Goal: Task Accomplishment & Management: Use online tool/utility

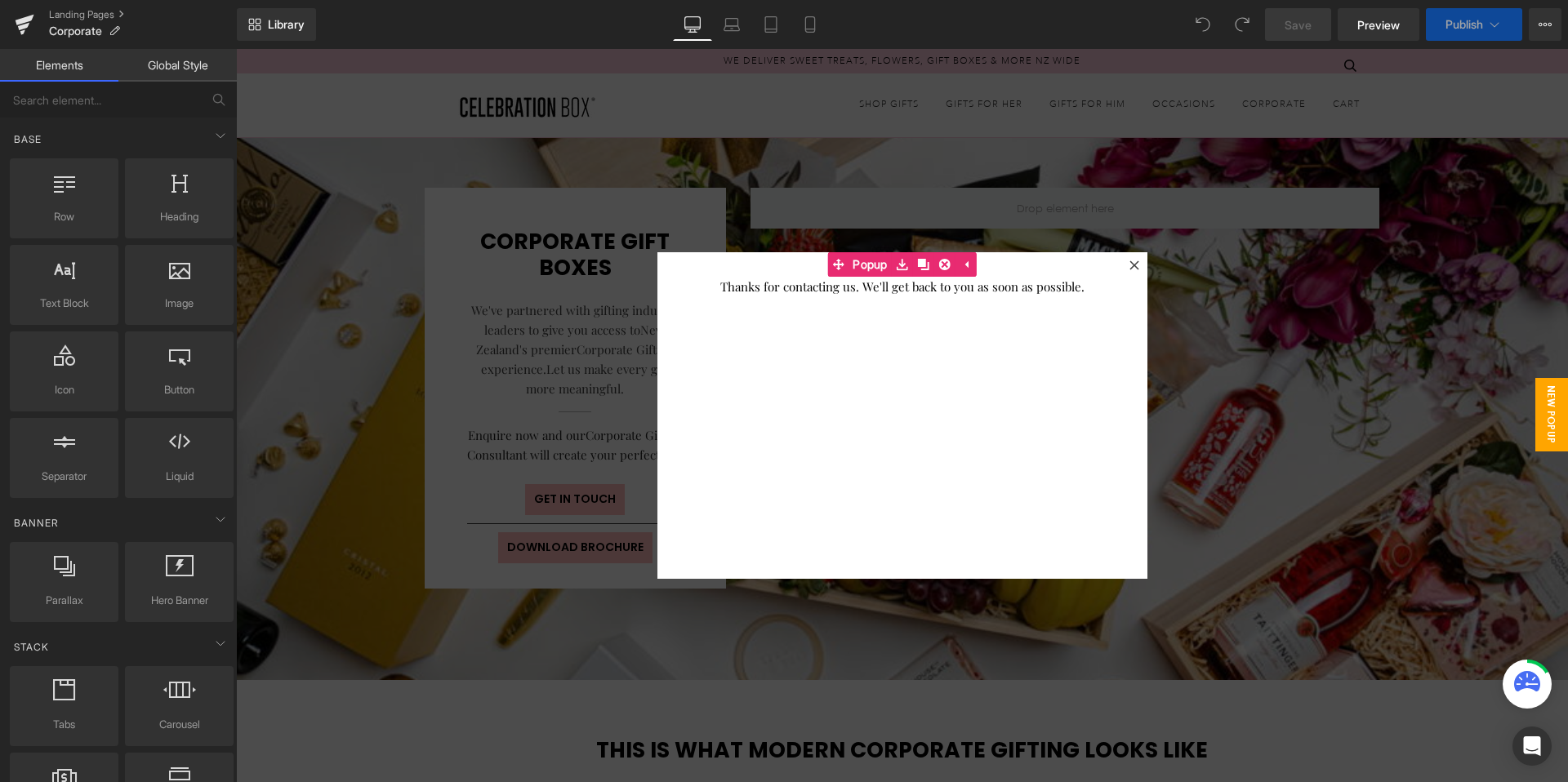
click at [1129, 268] on icon at bounding box center [1134, 265] width 10 height 10
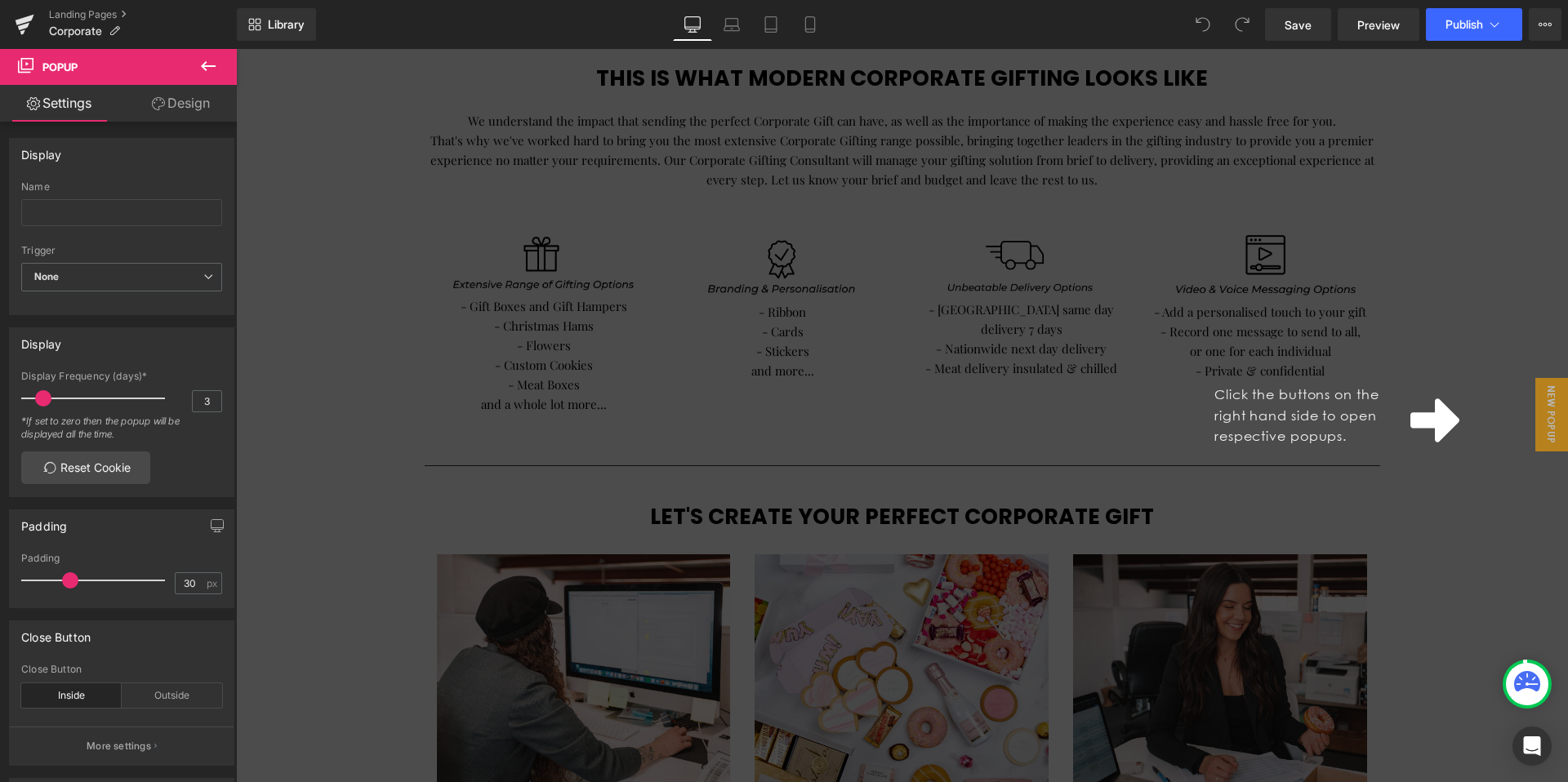
scroll to position [674, 0]
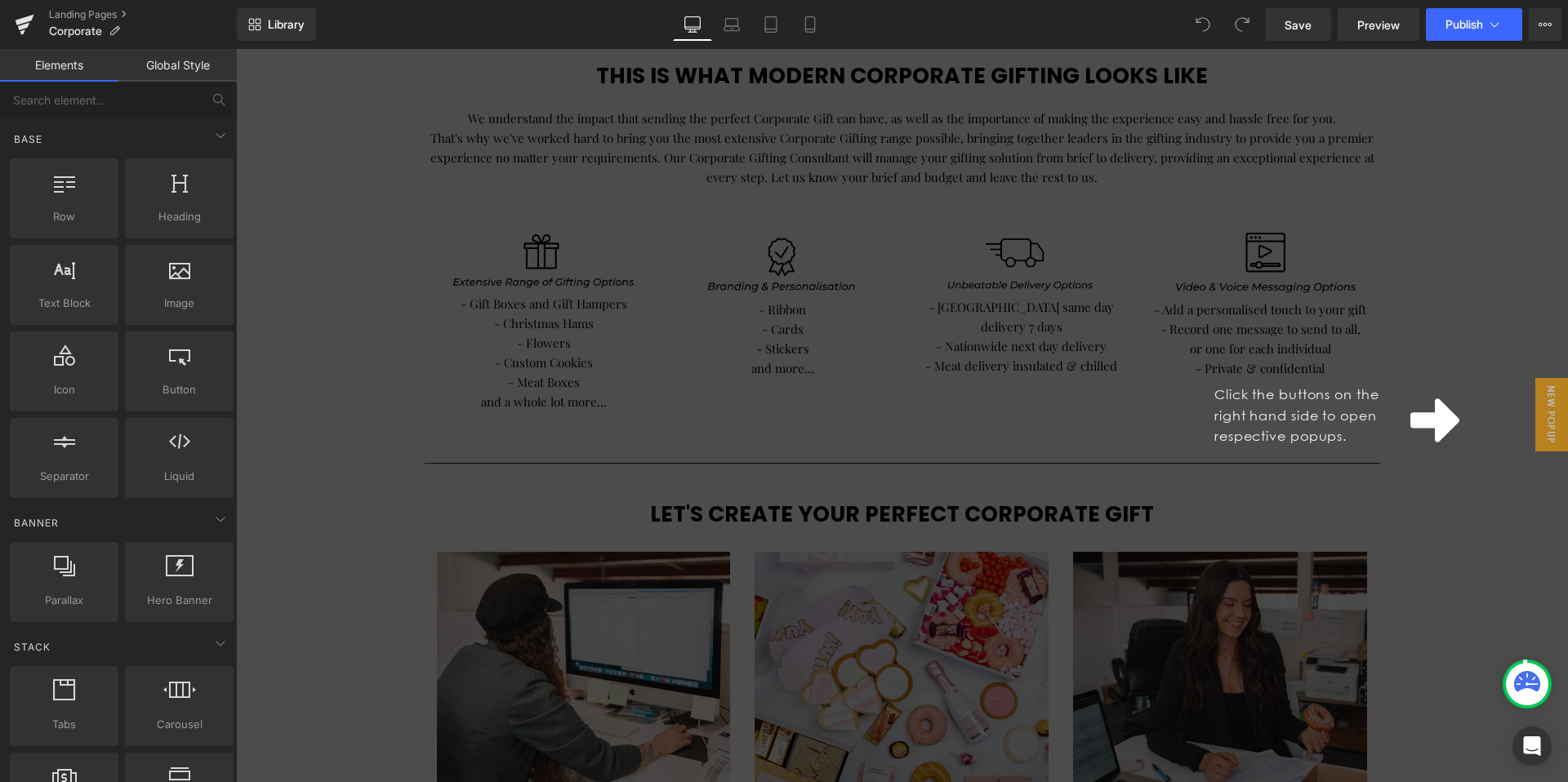
click at [1490, 305] on div "Click the buttons on the right hand side to open respective popups." at bounding box center [903, 416] width 1332 height 733
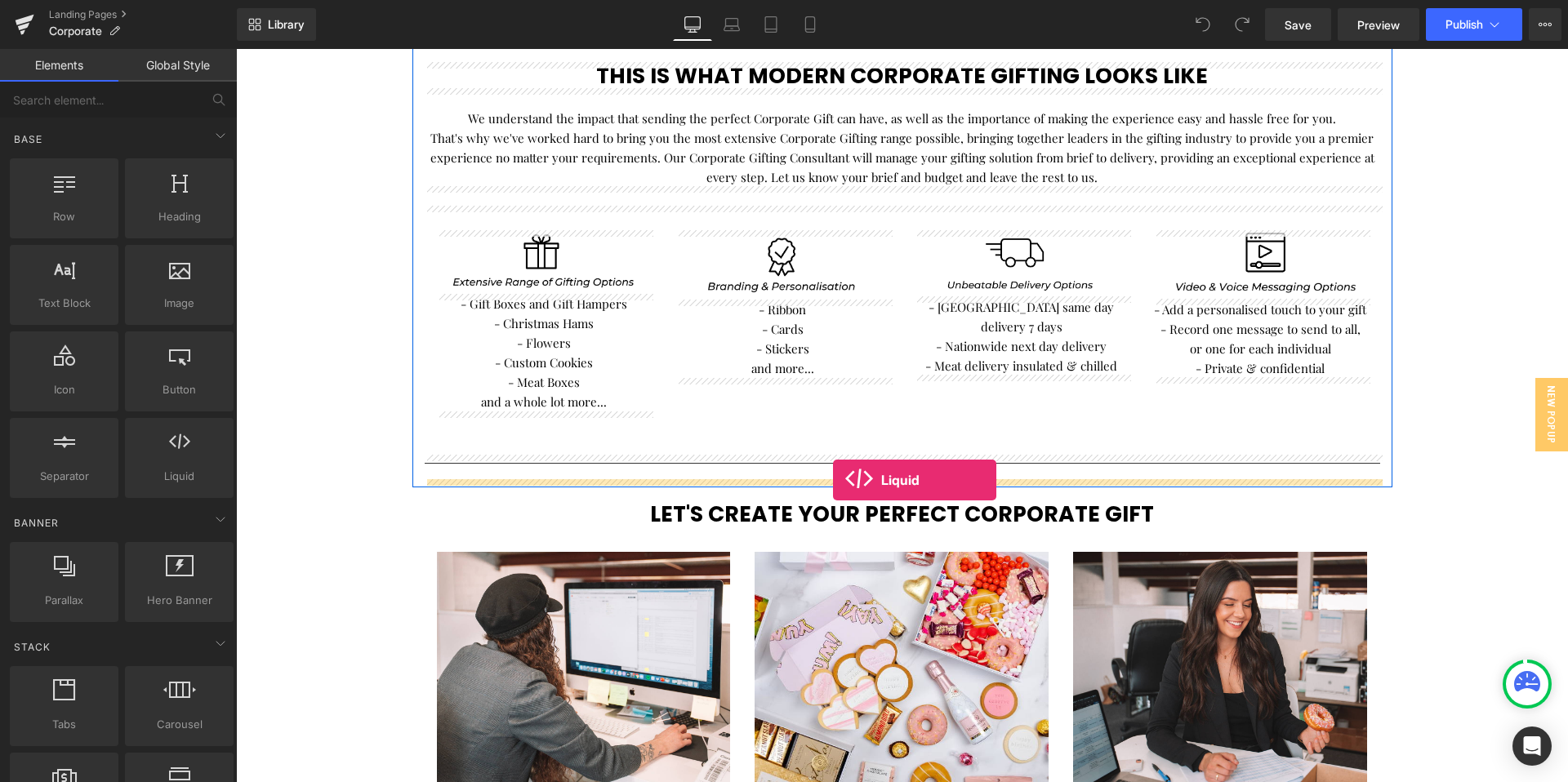
drag, startPoint x: 414, startPoint y: 511, endPoint x: 833, endPoint y: 480, distance: 420.1
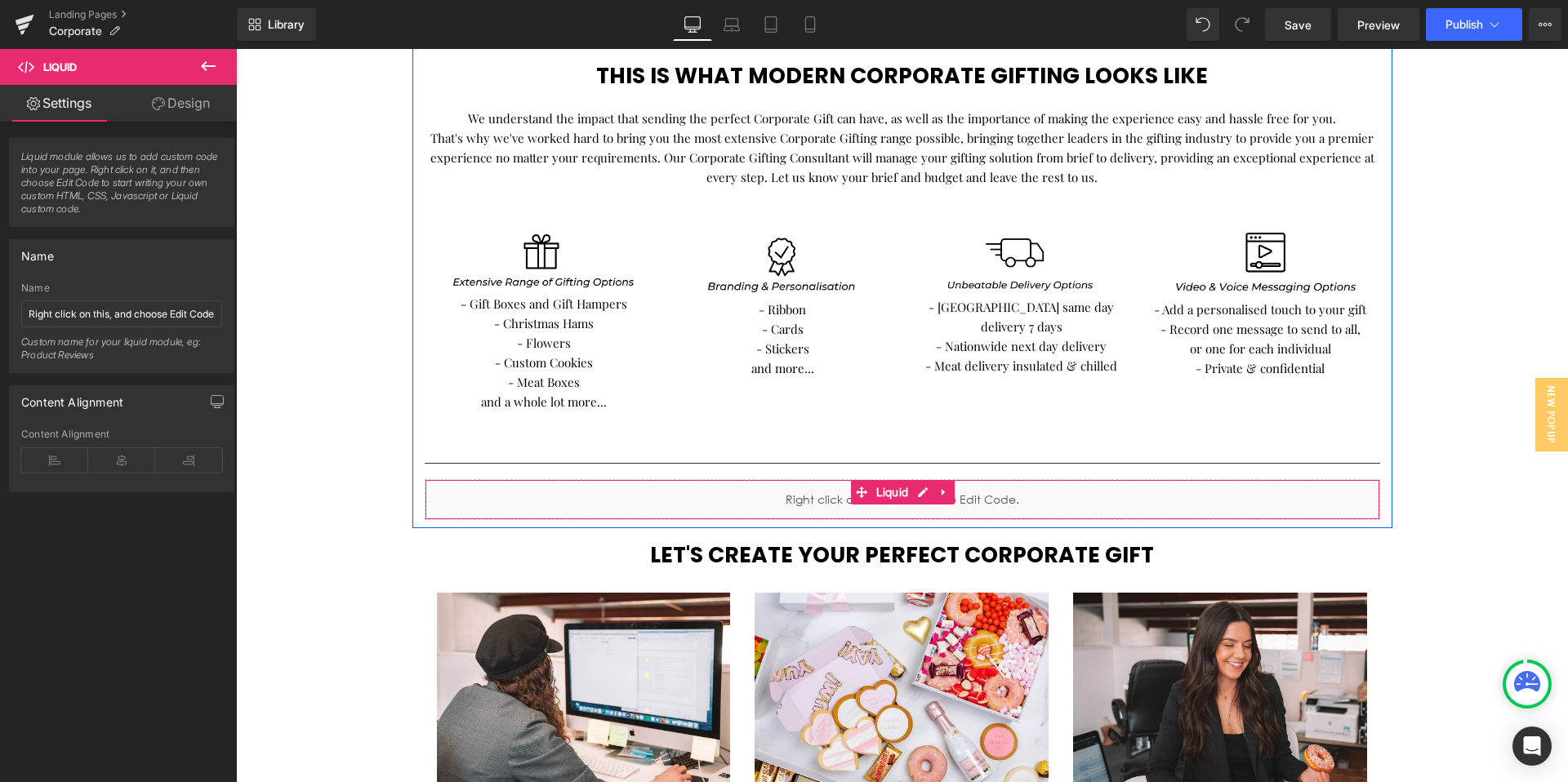
click at [771, 495] on div "Liquid" at bounding box center [902, 499] width 956 height 40
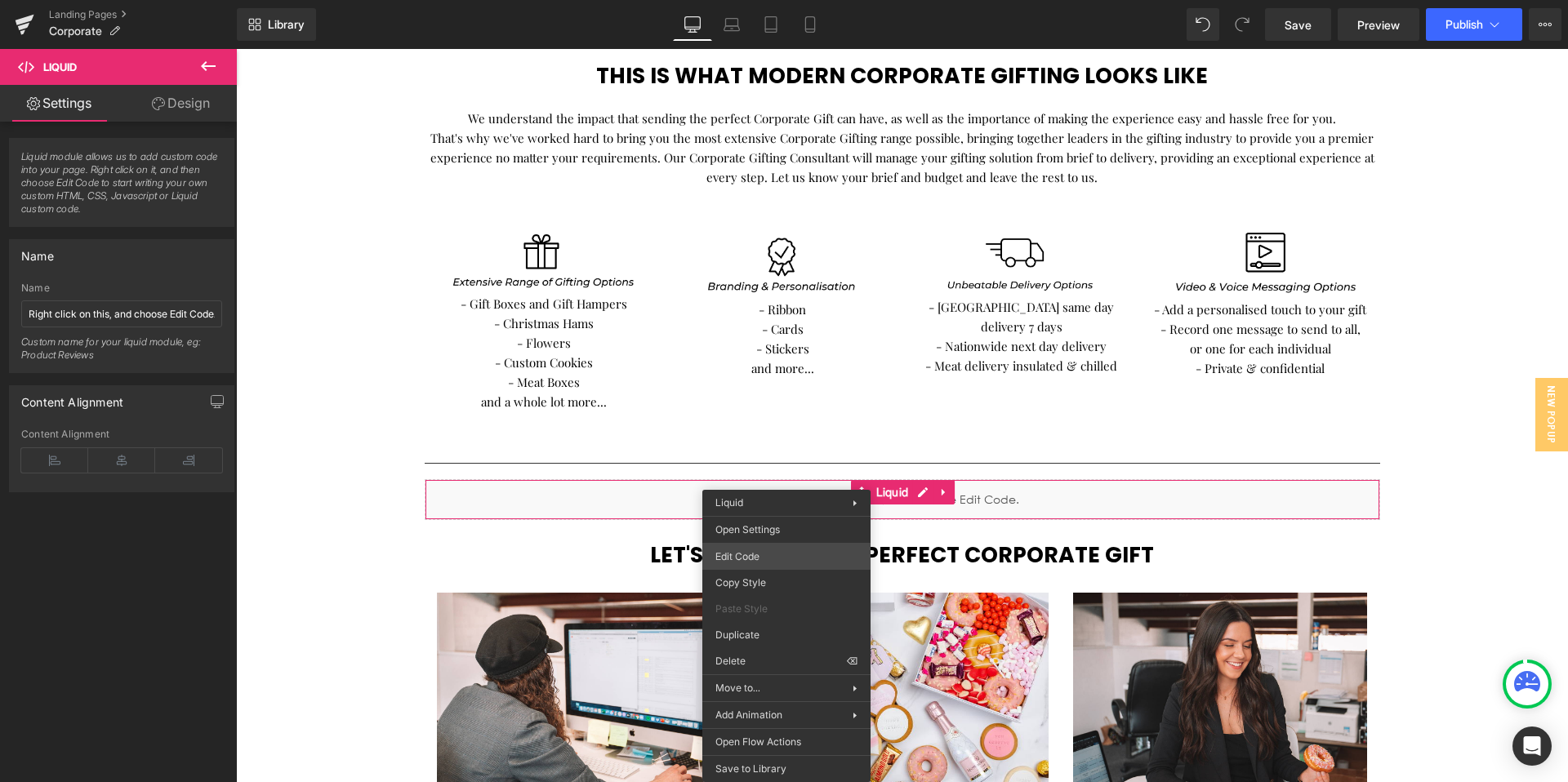
click at [760, 0] on div "Liquid You are previewing how the will restyle your page. You can not edit Elem…" at bounding box center [784, 0] width 1568 height 0
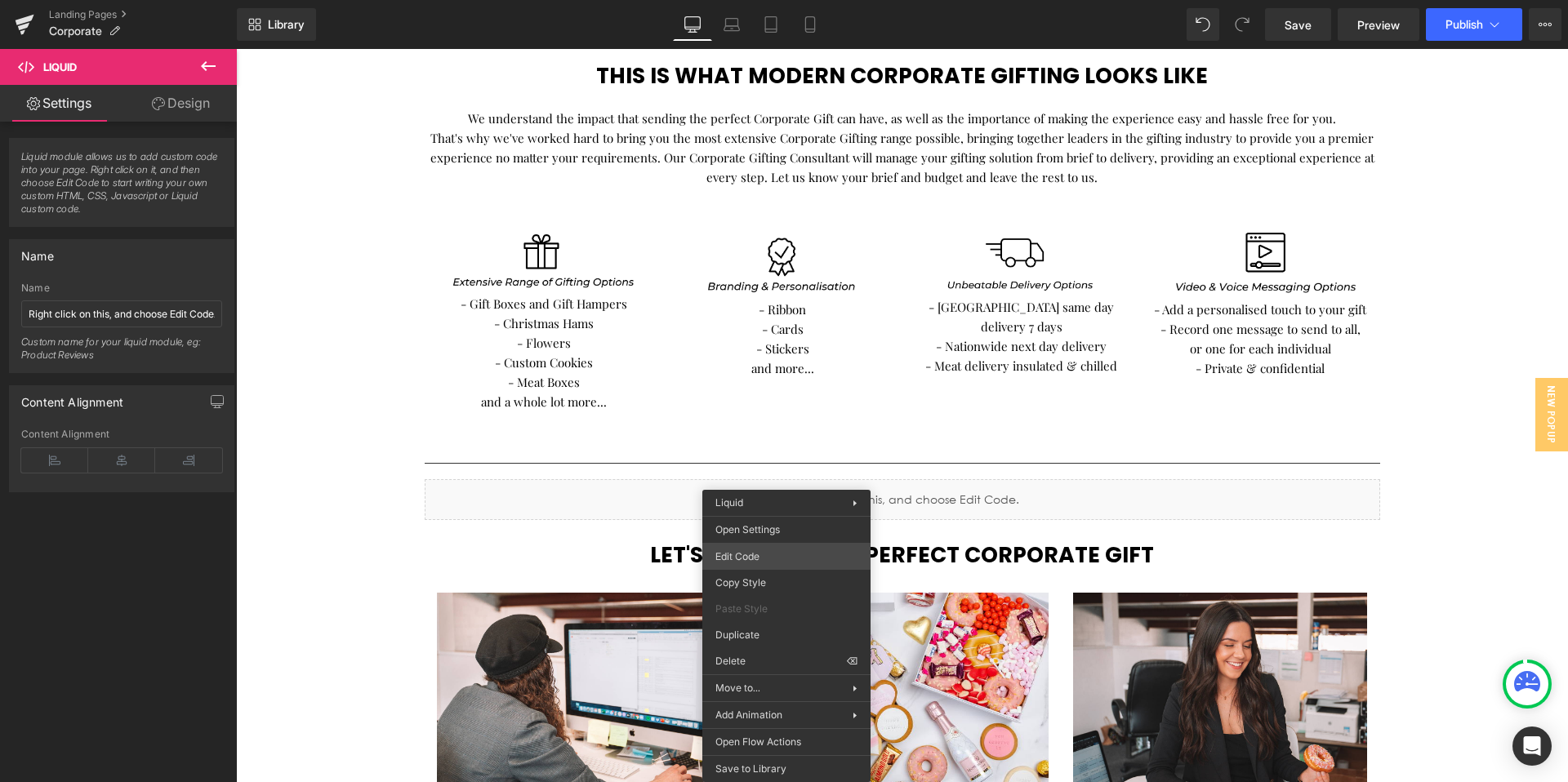
scroll to position [0, 0]
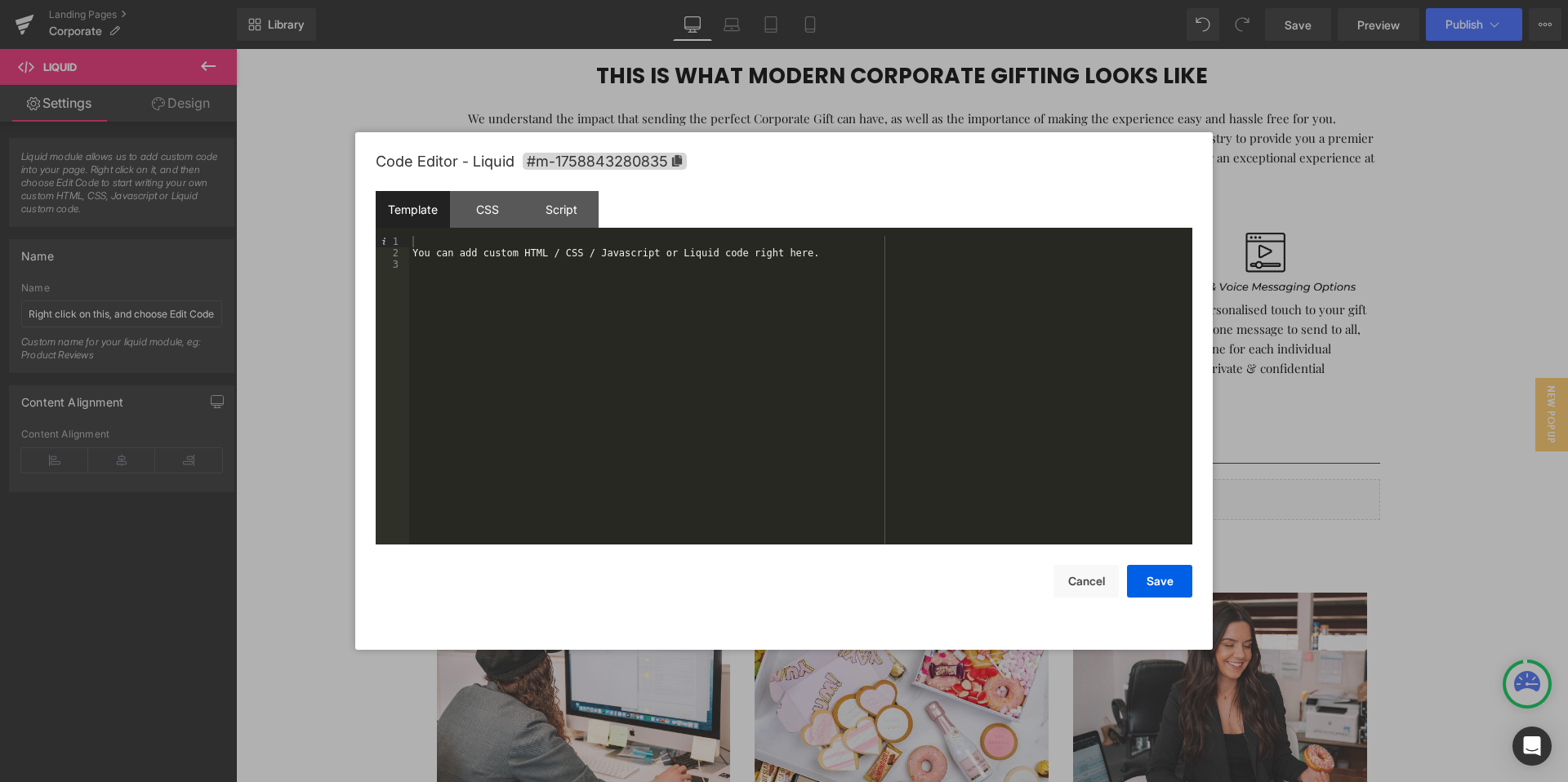
click at [623, 248] on div "You can add custom HTML / CSS / Javascript or Liquid code right here." at bounding box center [800, 402] width 783 height 332
click at [1160, 577] on button "Save" at bounding box center [1160, 582] width 66 height 32
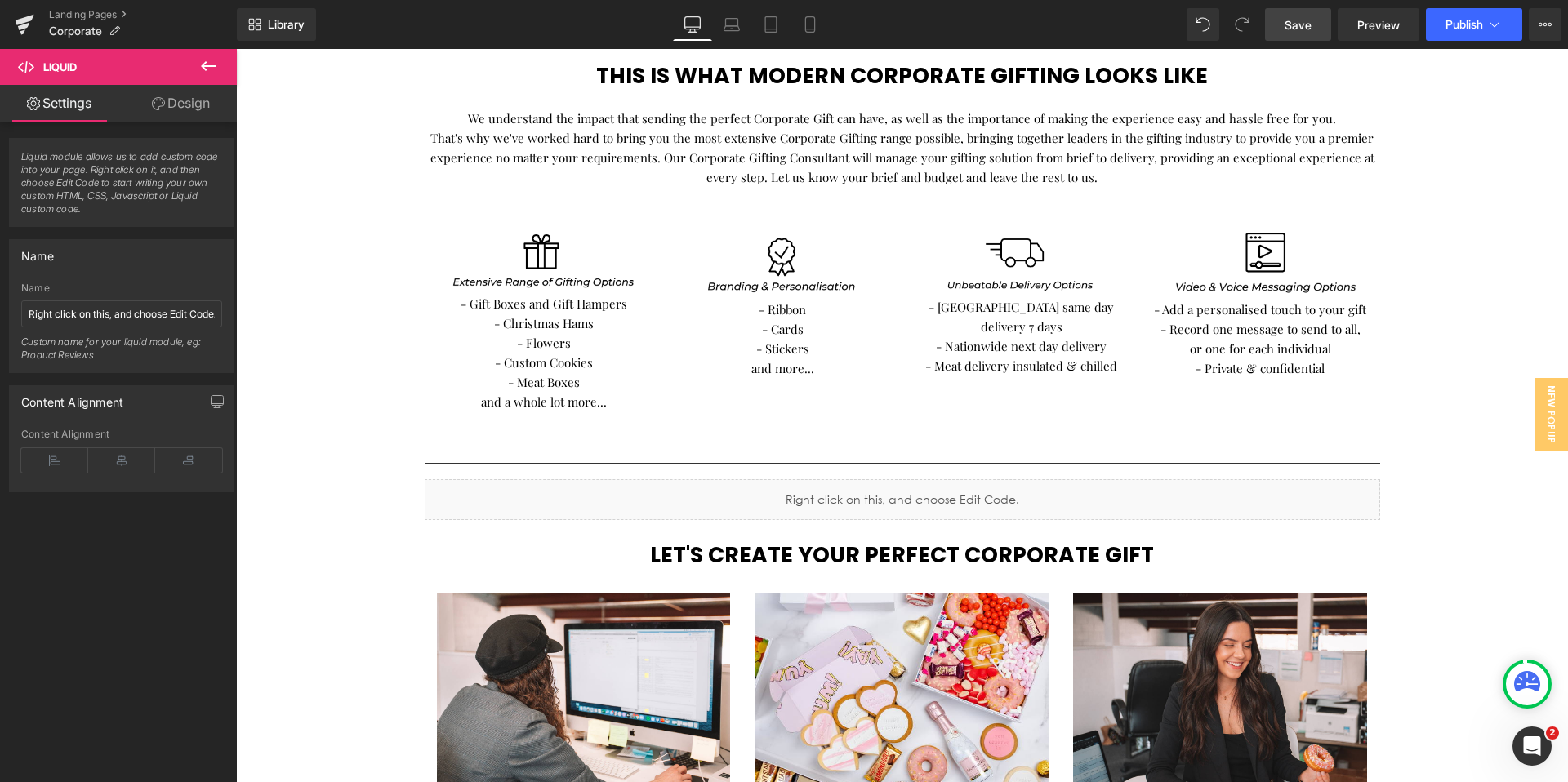
click at [1301, 31] on span "Save" at bounding box center [1298, 24] width 27 height 17
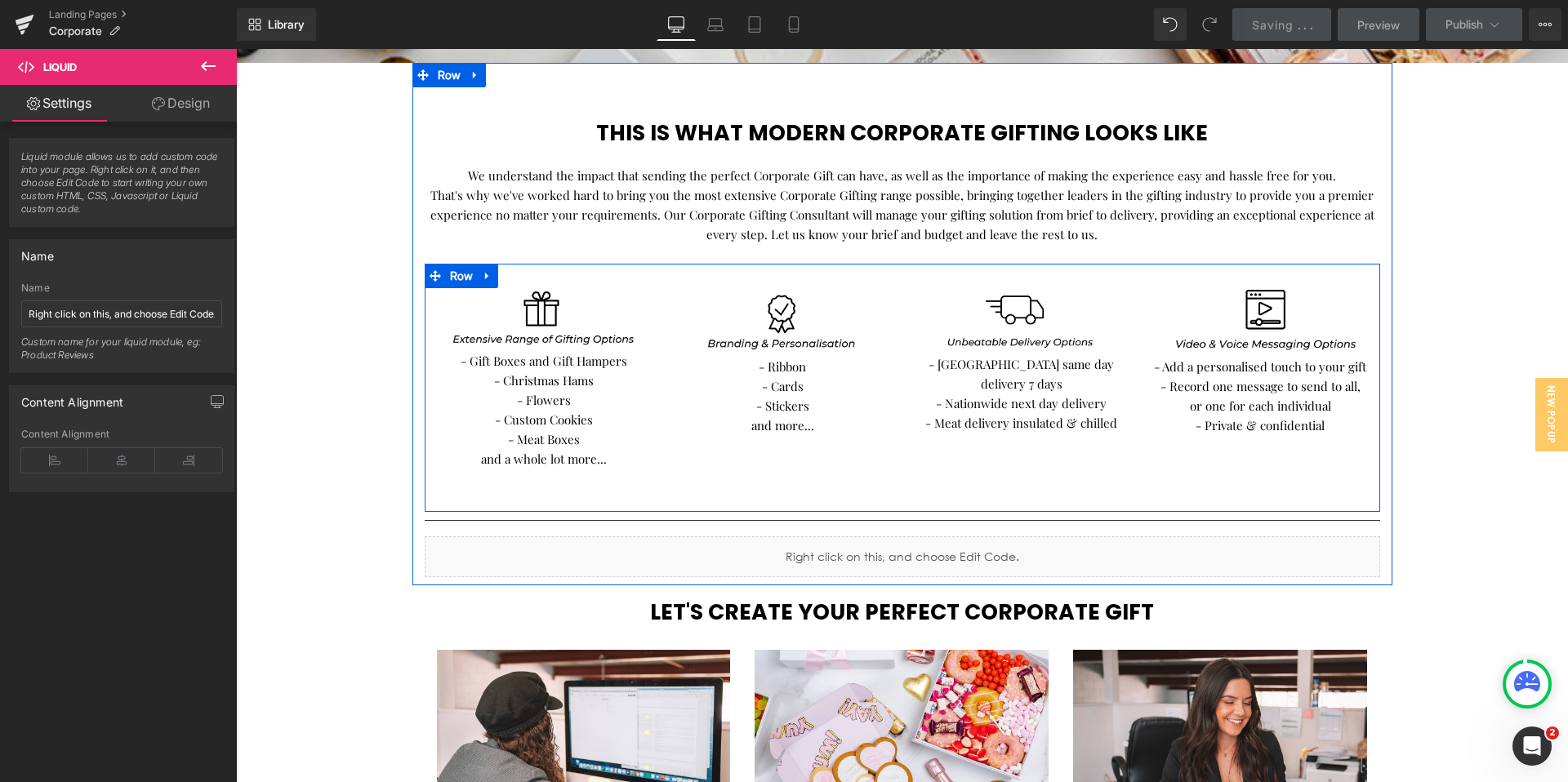
scroll to position [616, 0]
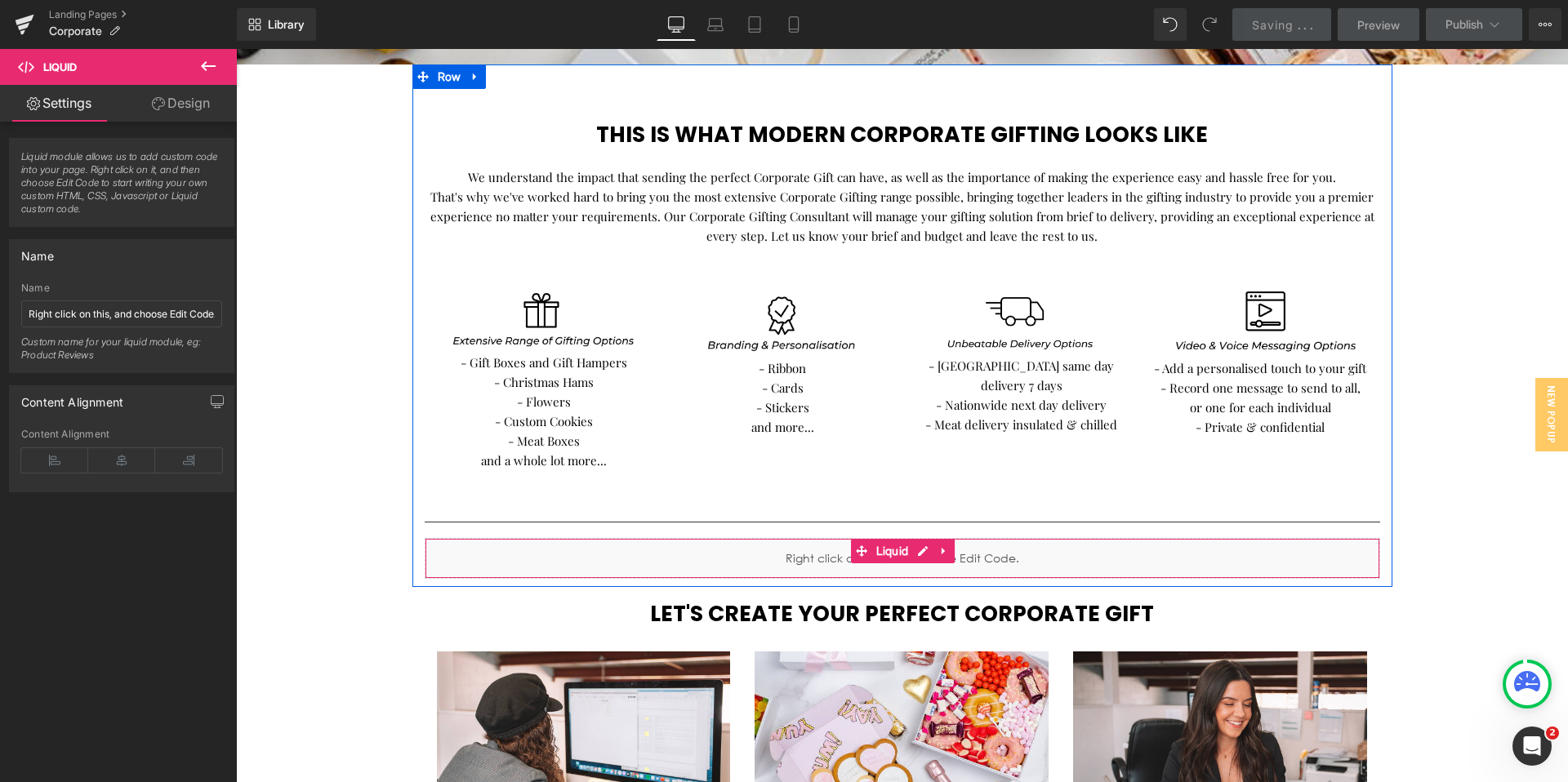
click at [863, 560] on div "Liquid" at bounding box center [902, 558] width 956 height 40
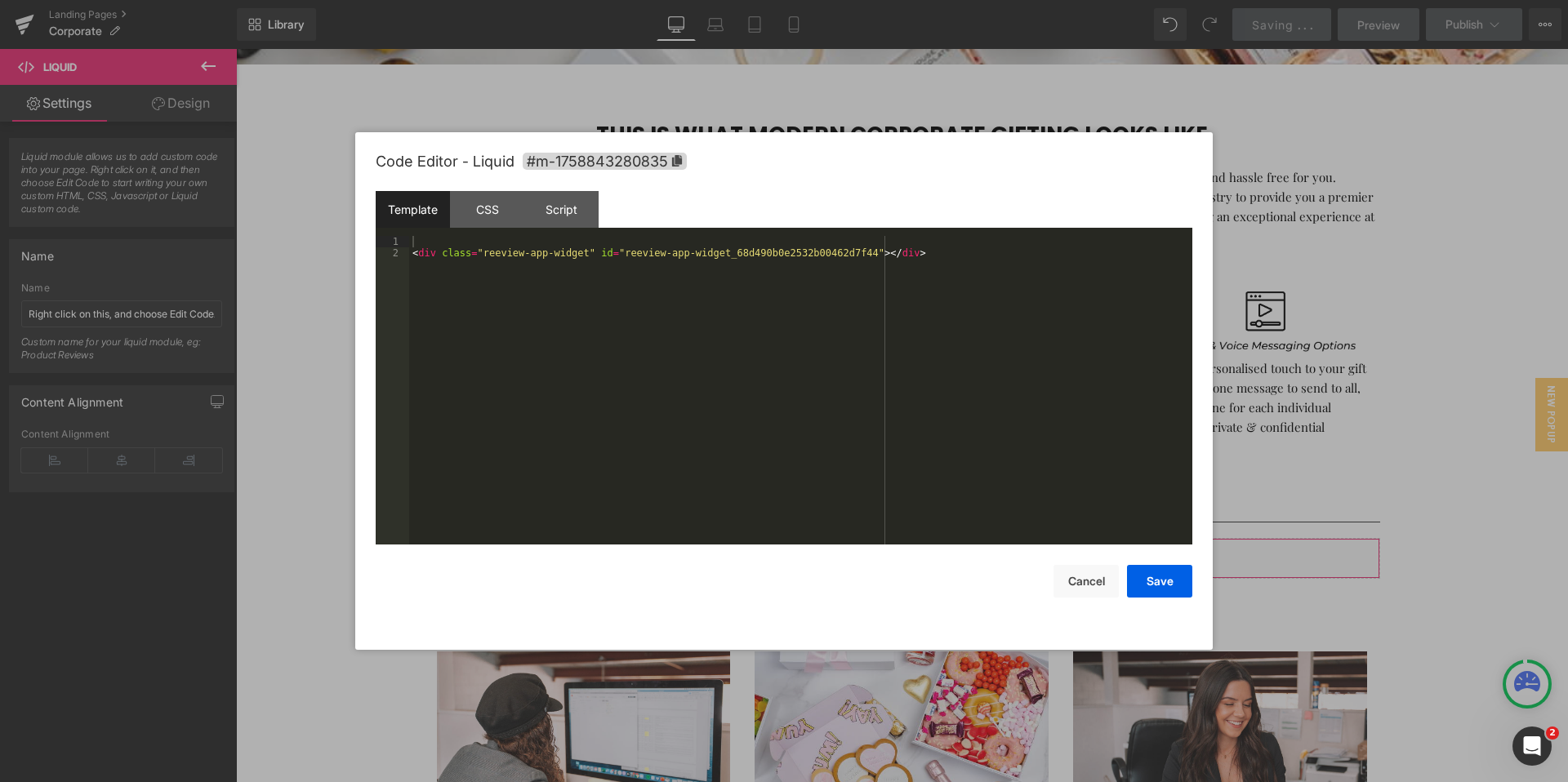
click at [814, 0] on div "Liquid You are previewing how the will restyle your page. You can not edit Elem…" at bounding box center [784, 0] width 1568 height 0
click at [571, 208] on div "Script" at bounding box center [561, 209] width 75 height 37
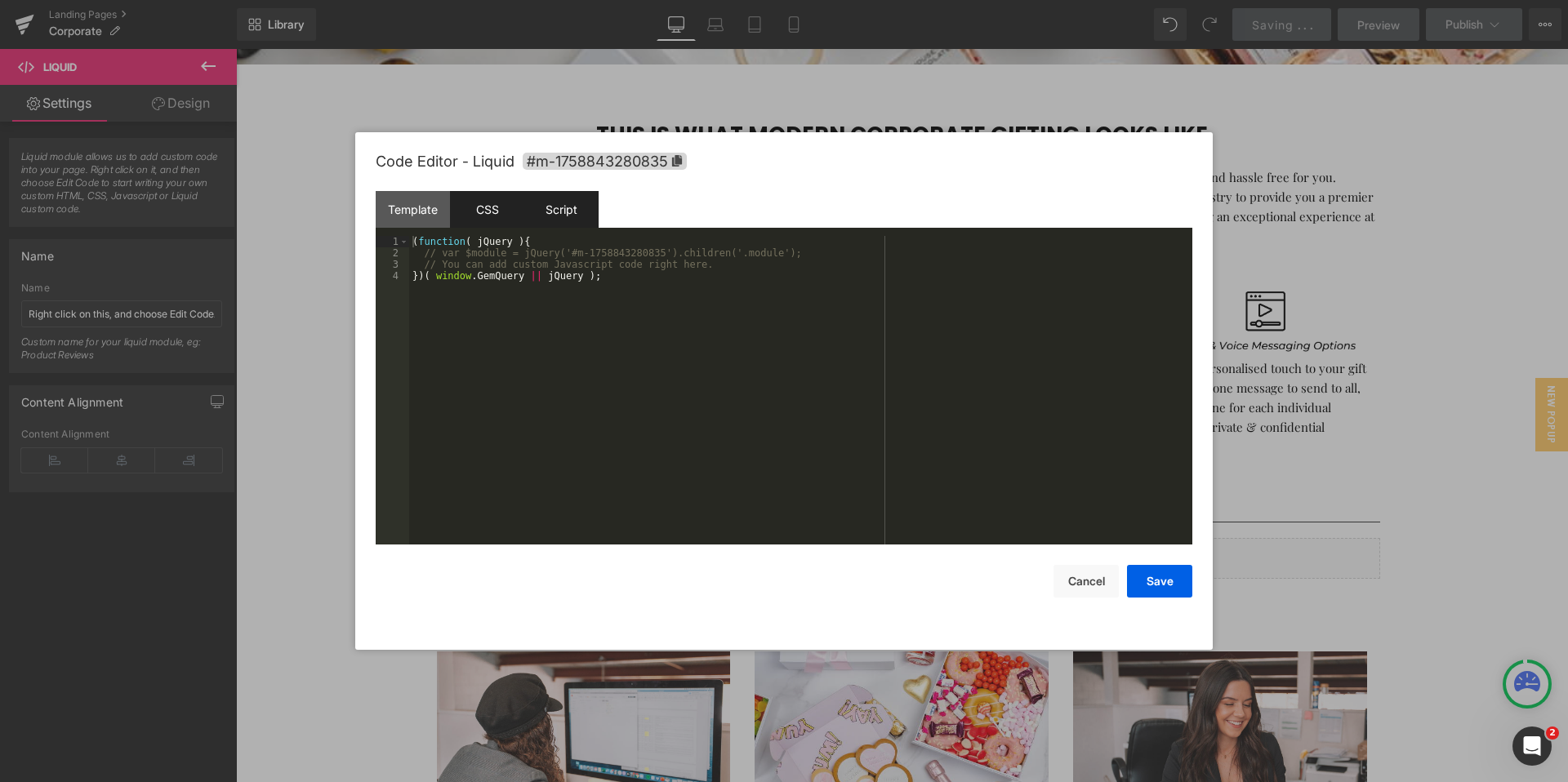
click at [515, 210] on div "CSS" at bounding box center [487, 209] width 75 height 37
click at [423, 212] on div "Template" at bounding box center [413, 209] width 75 height 37
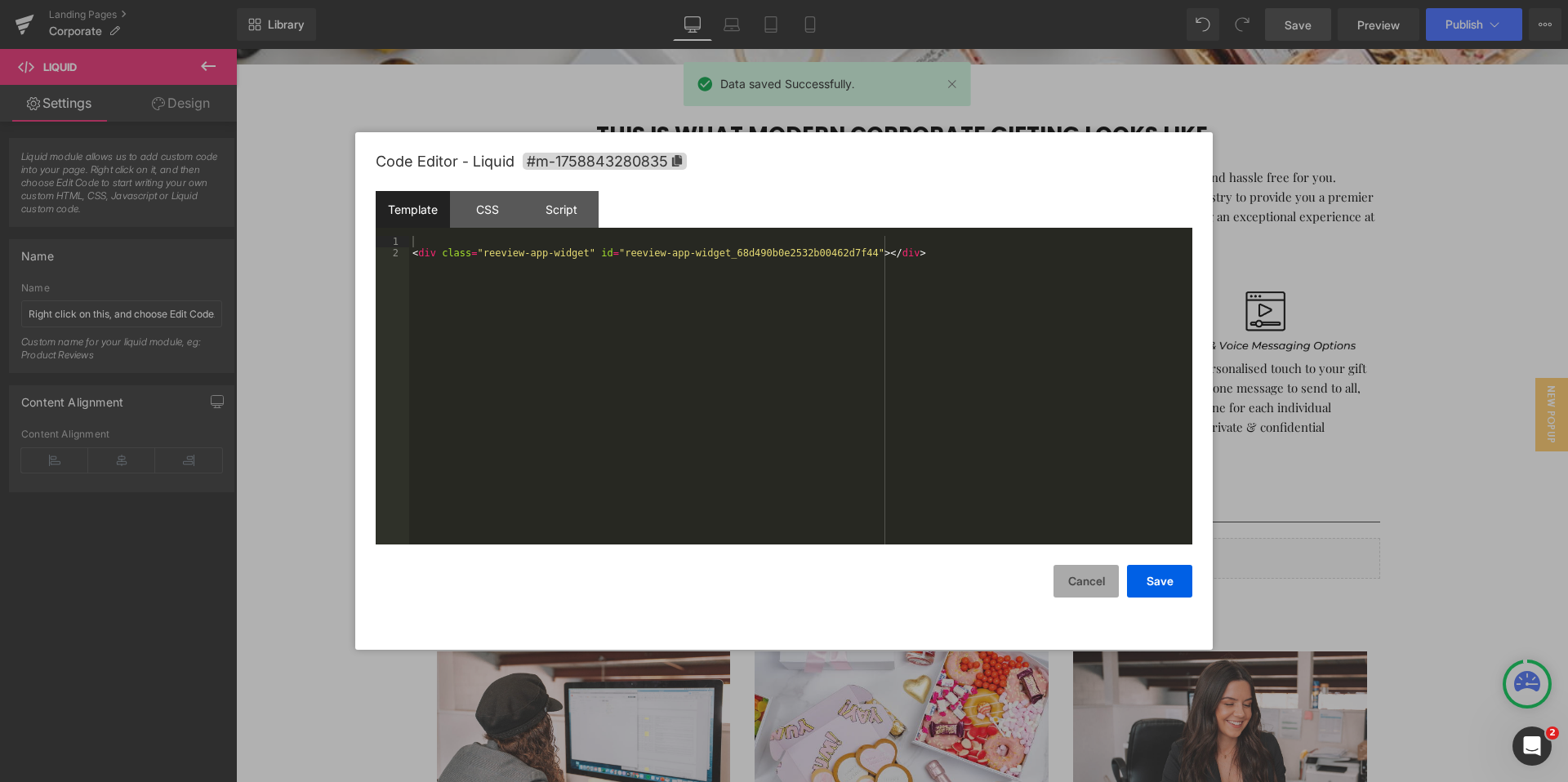
click at [1085, 574] on button "Cancel" at bounding box center [1086, 582] width 66 height 32
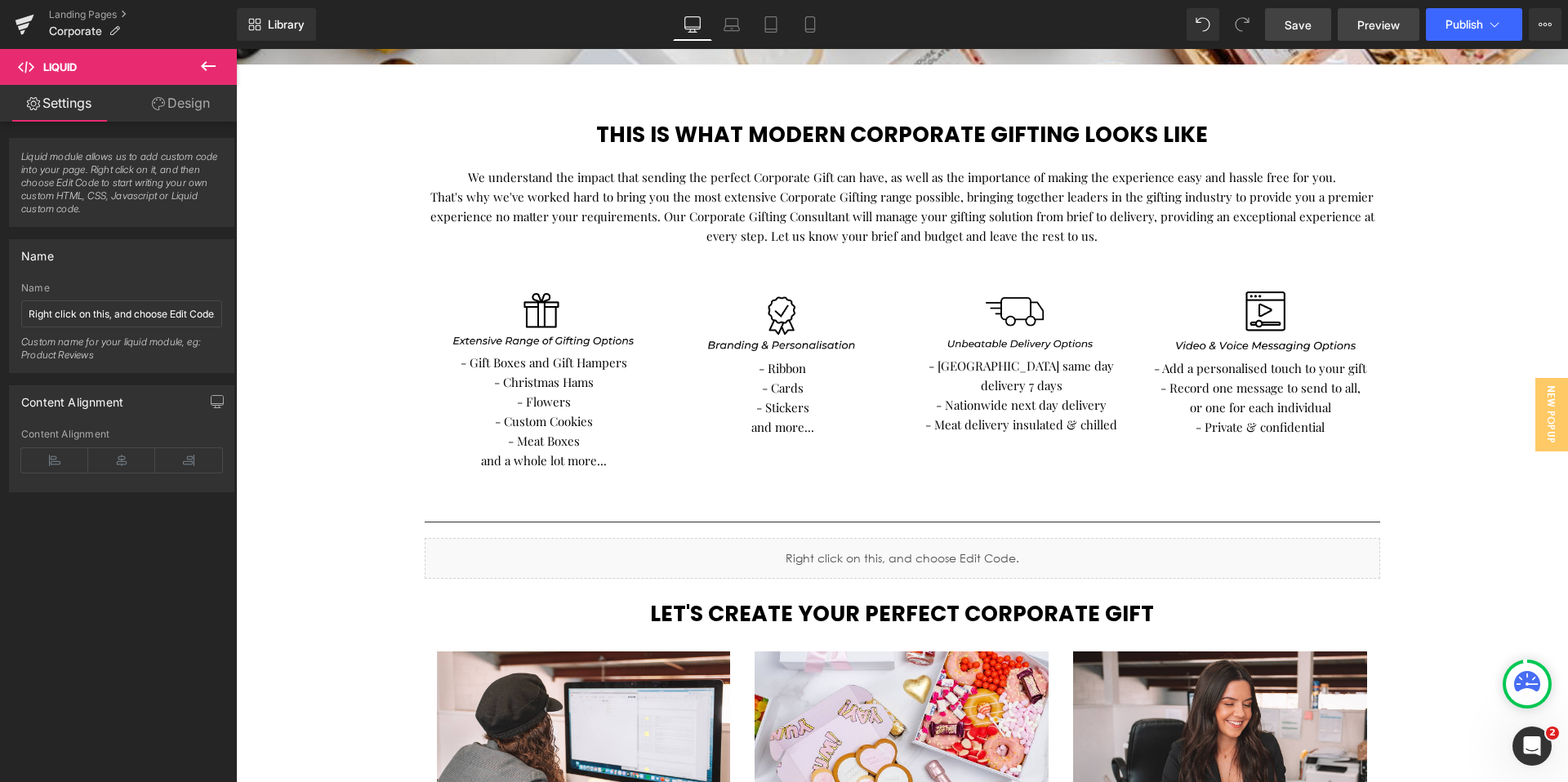
click at [1398, 26] on link "Preview" at bounding box center [1378, 24] width 82 height 32
click at [218, 64] on icon at bounding box center [209, 67] width 20 height 20
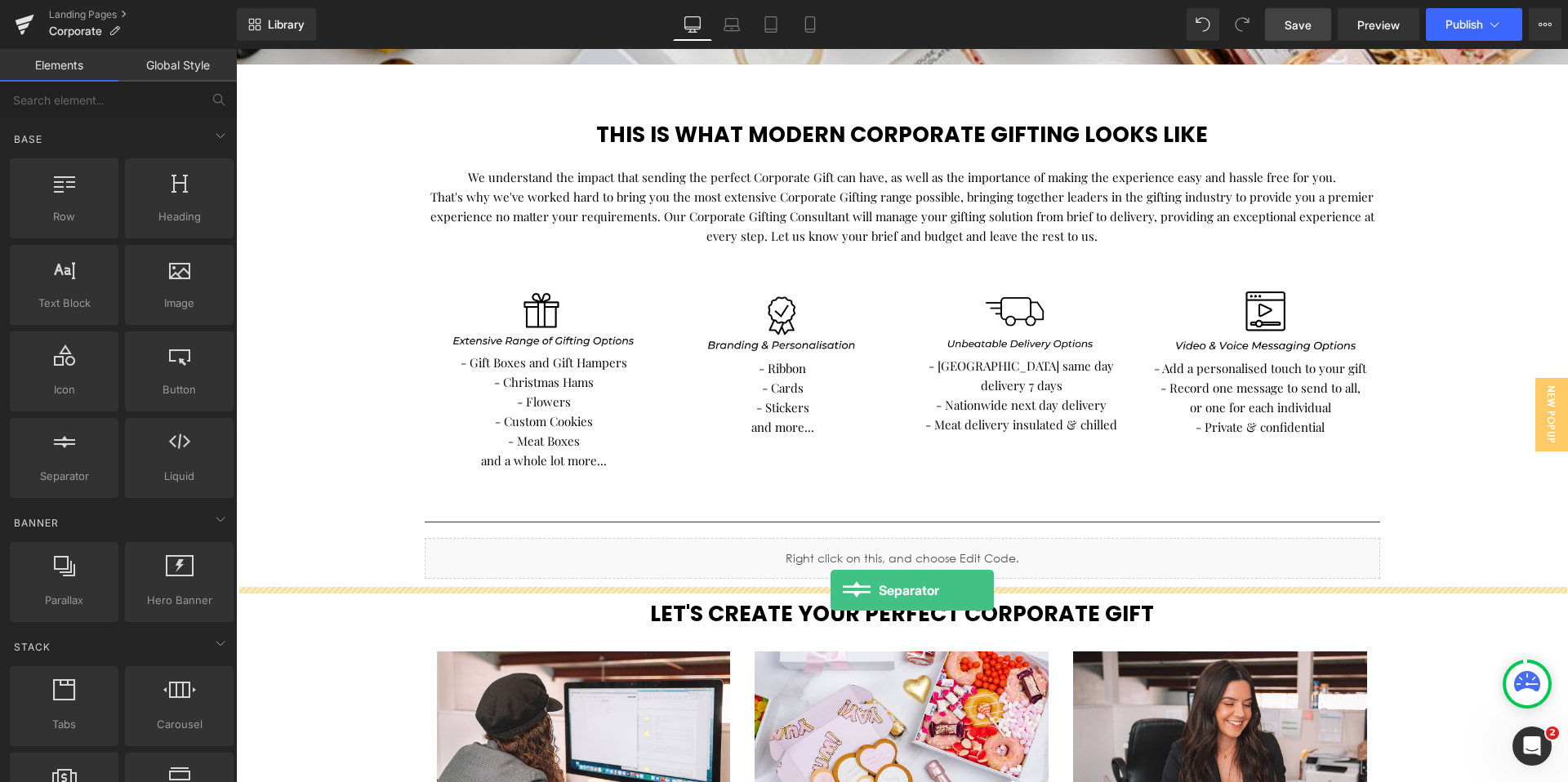
drag, startPoint x: 298, startPoint y: 519, endPoint x: 832, endPoint y: 591, distance: 538.8
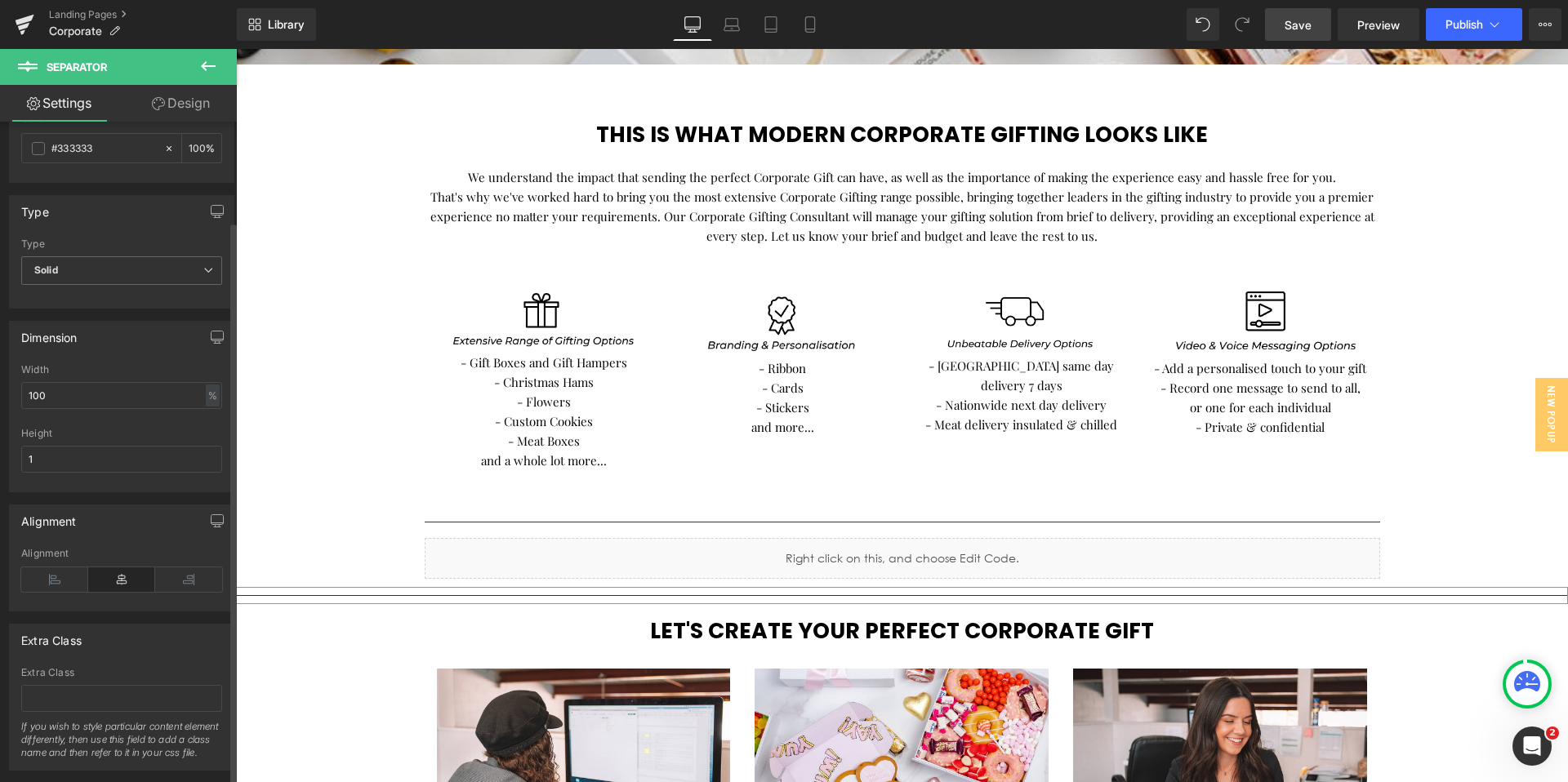
scroll to position [117, 0]
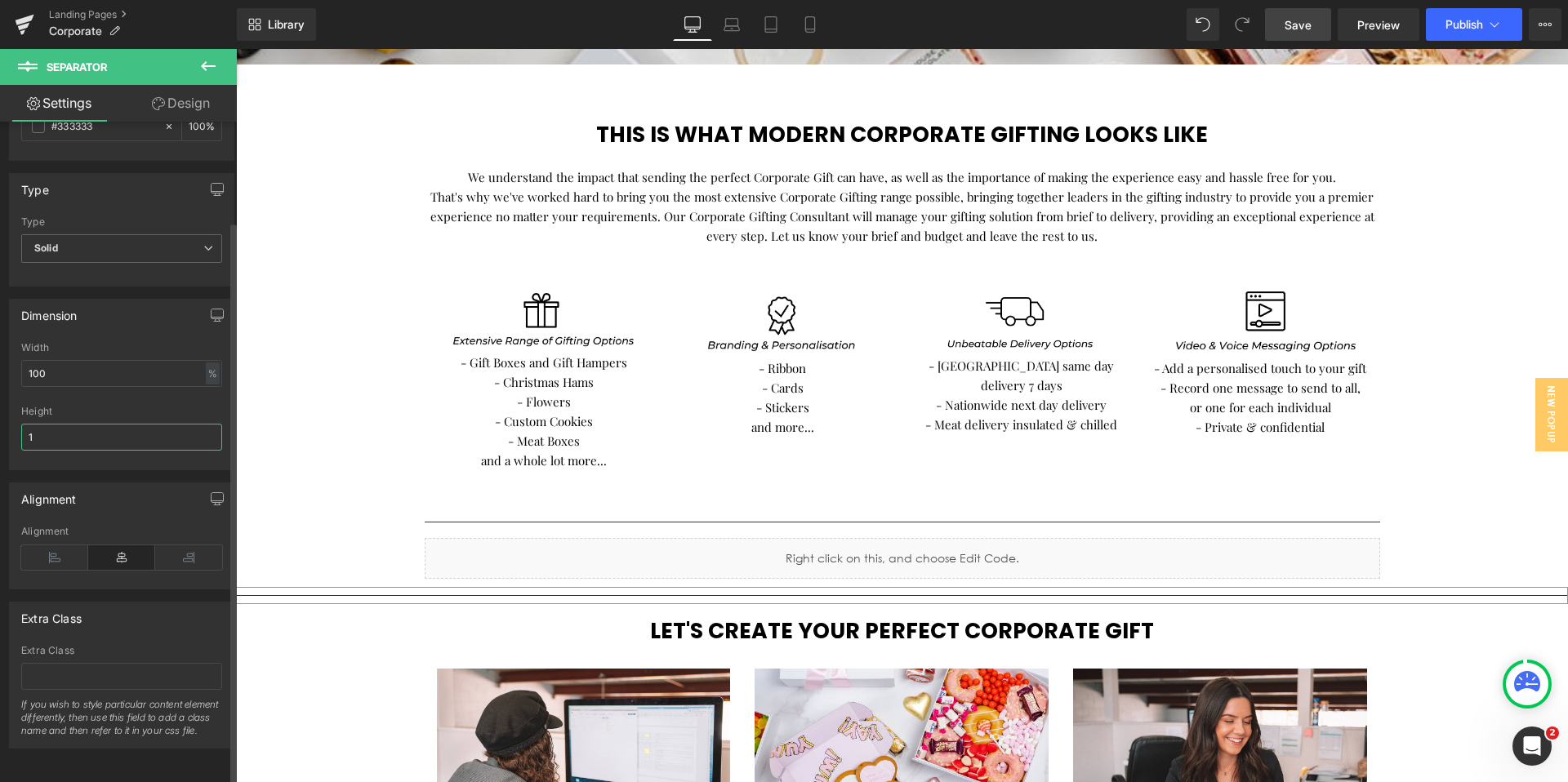
click at [85, 423] on input "1" at bounding box center [121, 437] width 200 height 27
type input "1"
click at [127, 360] on input "100" at bounding box center [121, 374] width 200 height 27
type input "72"
click at [183, 99] on link "Design" at bounding box center [181, 102] width 119 height 37
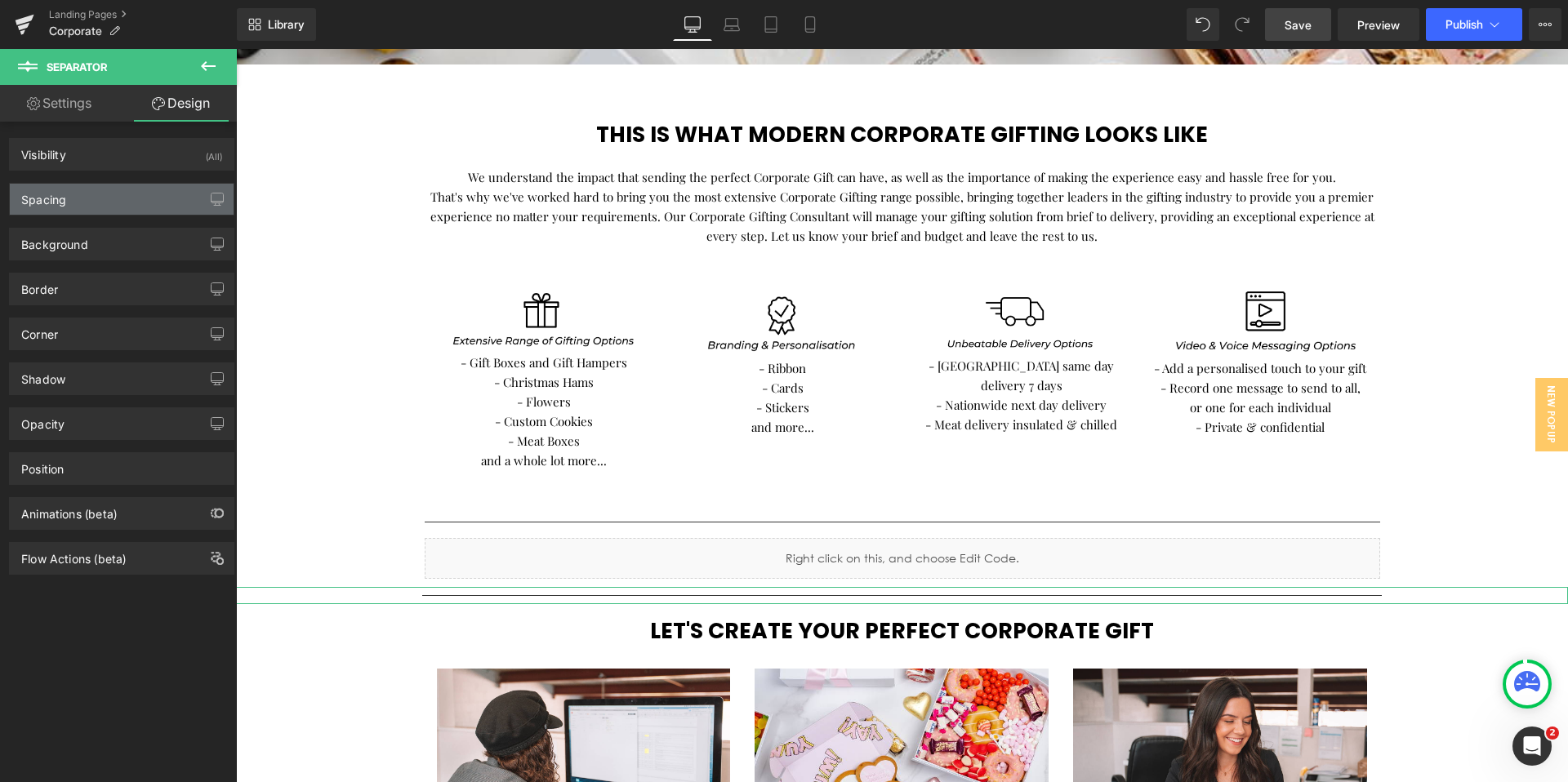
click at [82, 200] on div "Spacing" at bounding box center [121, 199] width 224 height 31
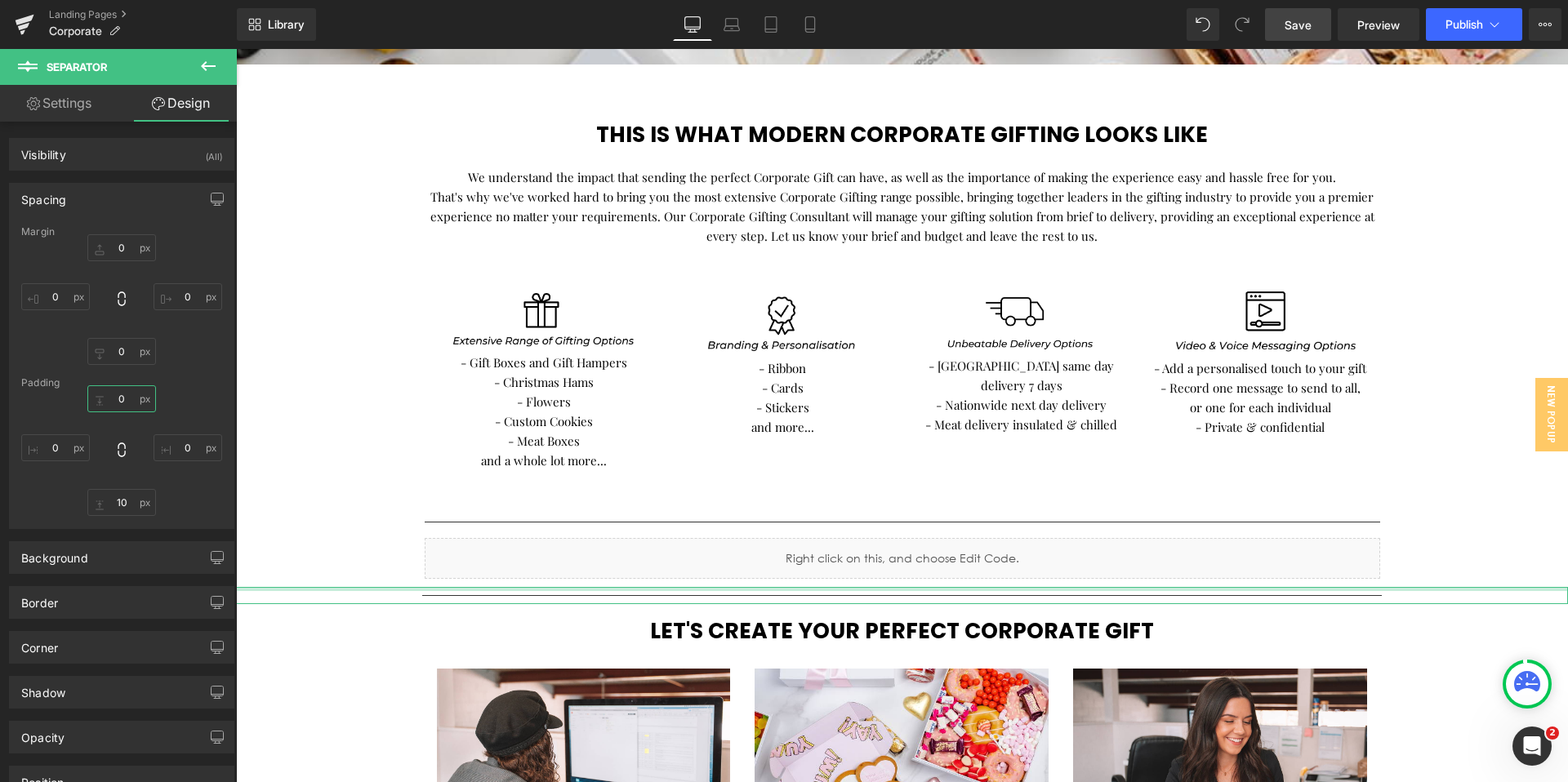
click at [122, 401] on input "0" at bounding box center [121, 399] width 68 height 27
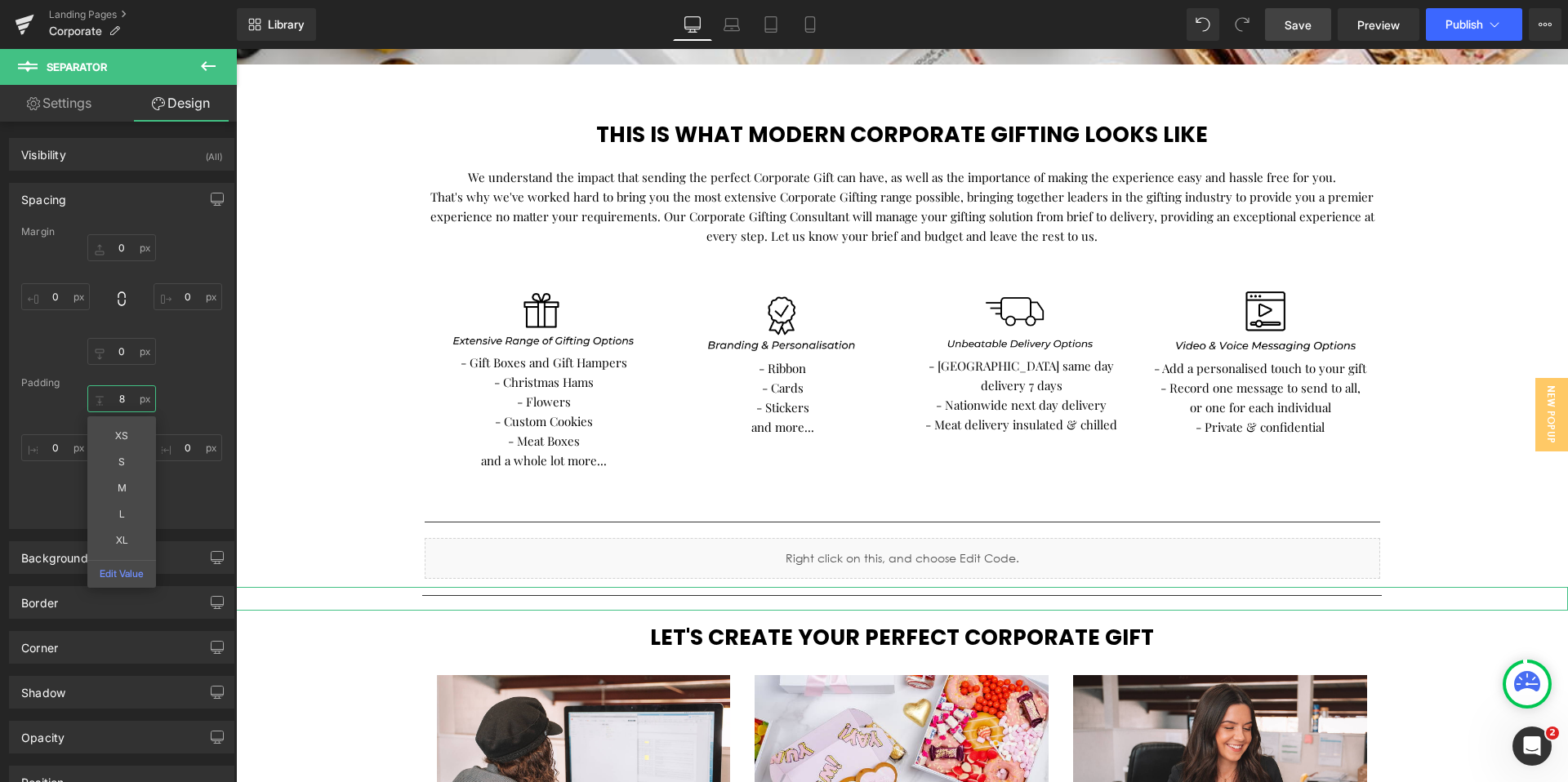
type input "9"
click at [183, 401] on div "9 0 10 0" at bounding box center [121, 450] width 200 height 130
click at [129, 507] on input "10" at bounding box center [121, 502] width 68 height 27
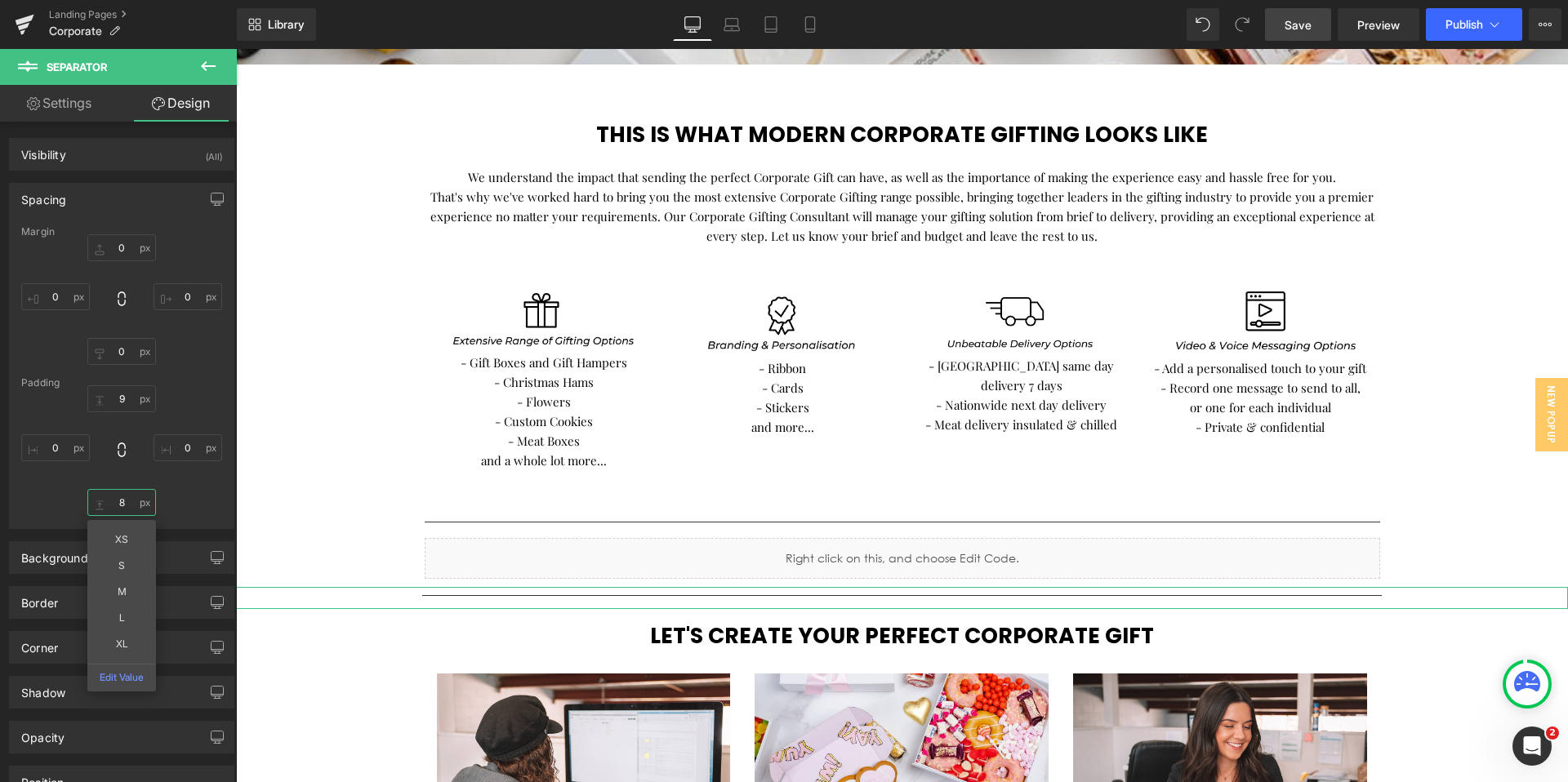
type input "7"
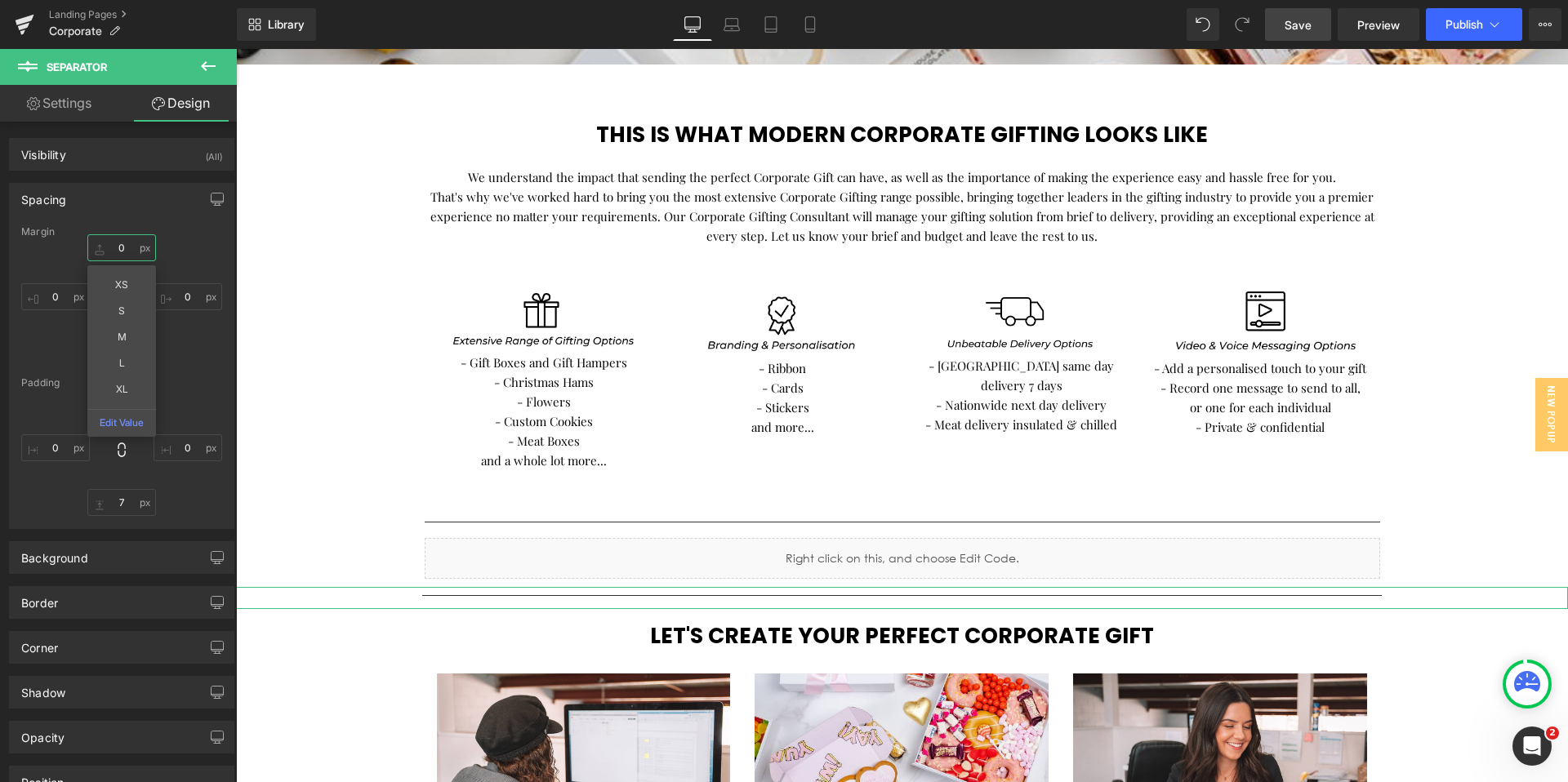
click at [123, 247] on input "0" at bounding box center [121, 248] width 68 height 27
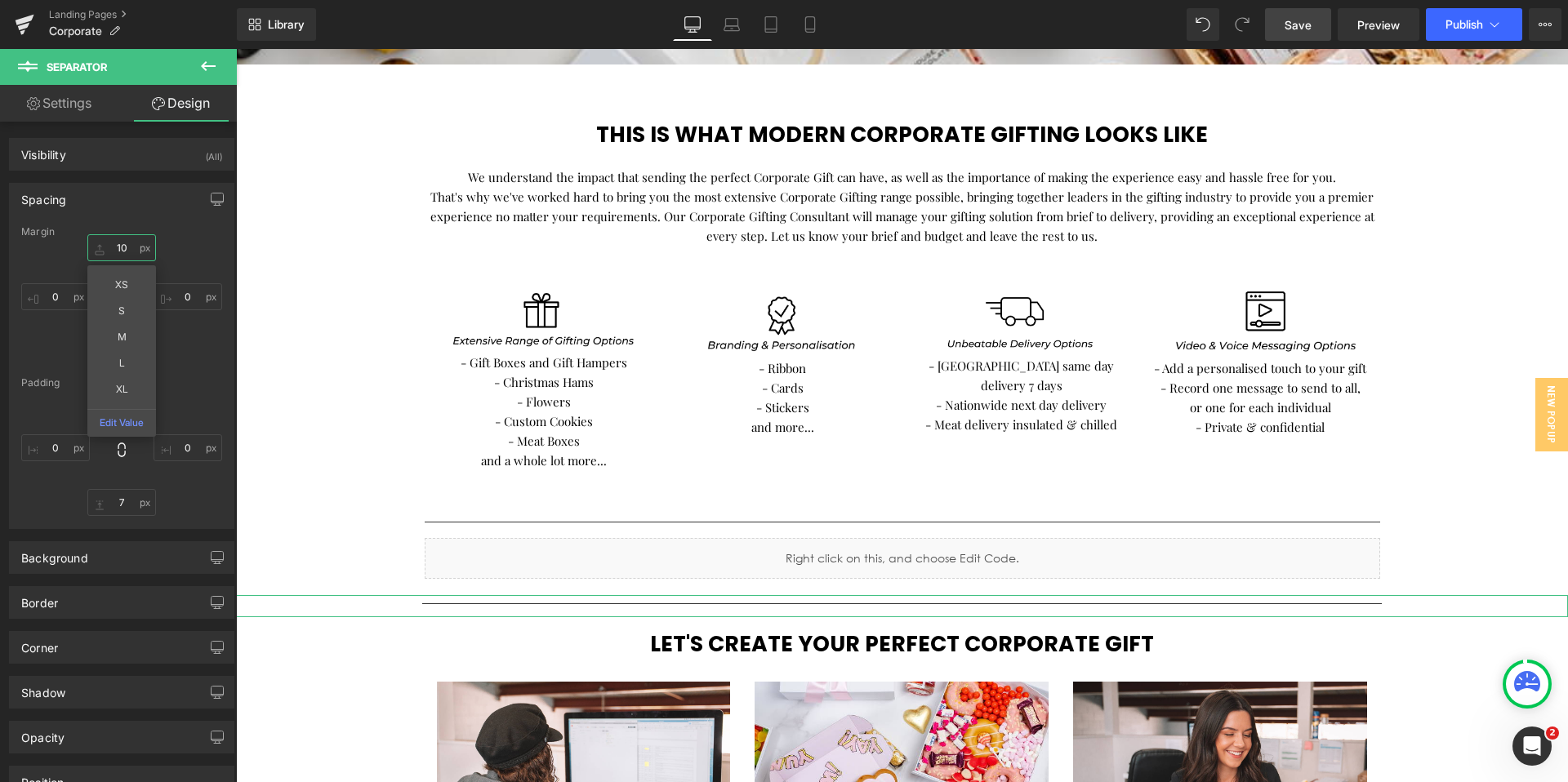
type input "11"
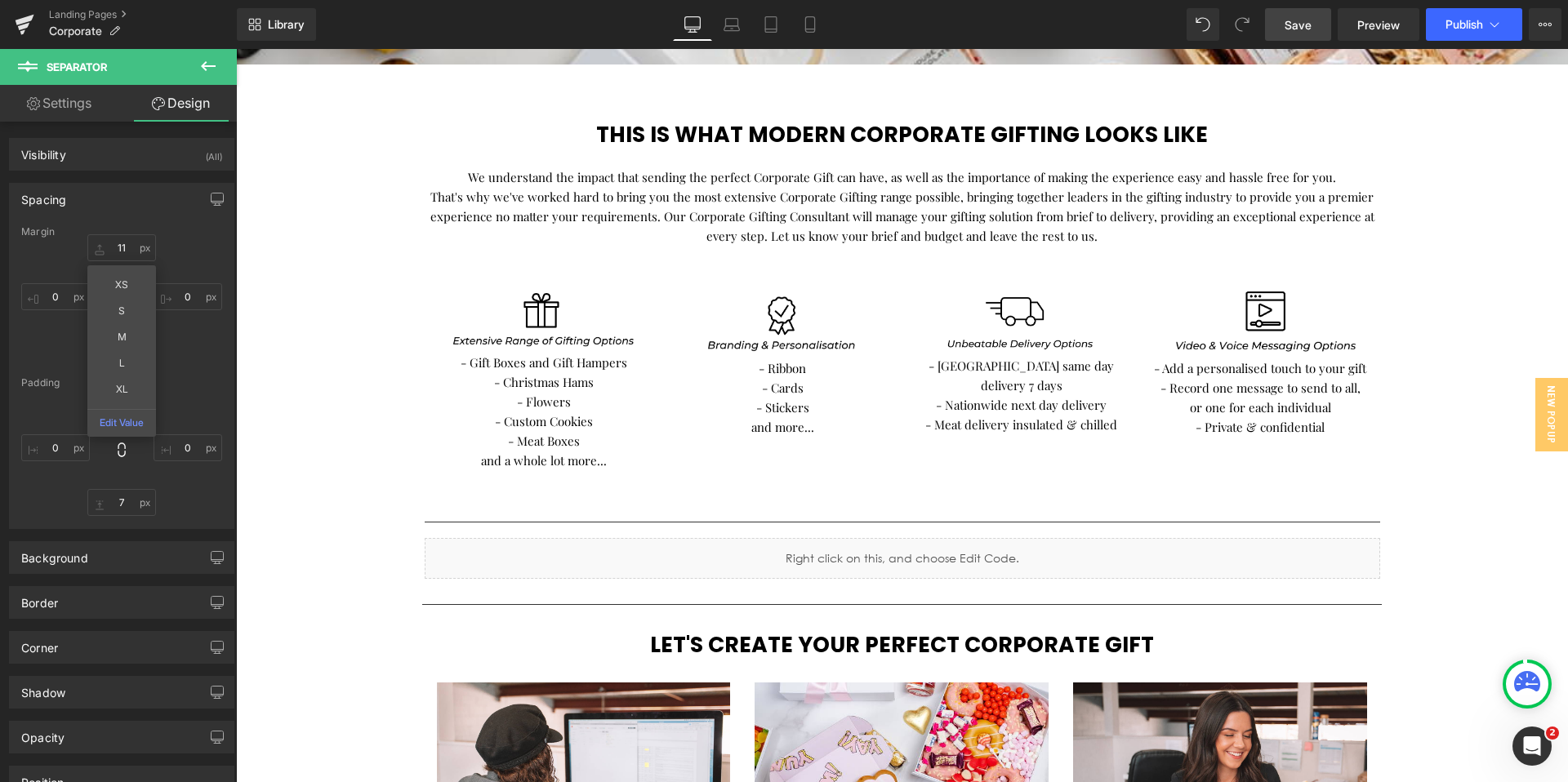
click at [1300, 36] on link "Save" at bounding box center [1298, 24] width 67 height 32
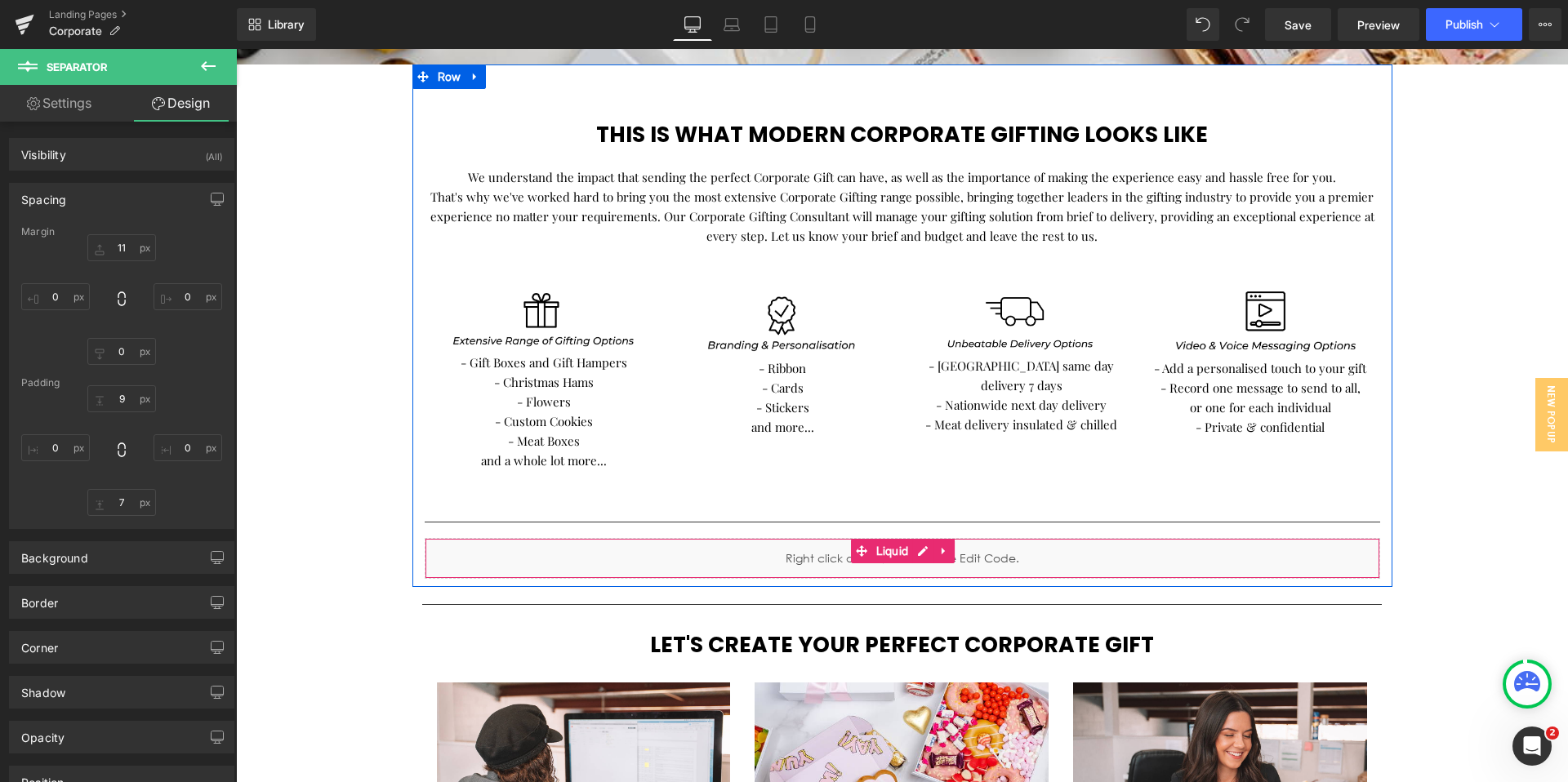
click at [869, 567] on div "Liquid" at bounding box center [902, 558] width 956 height 40
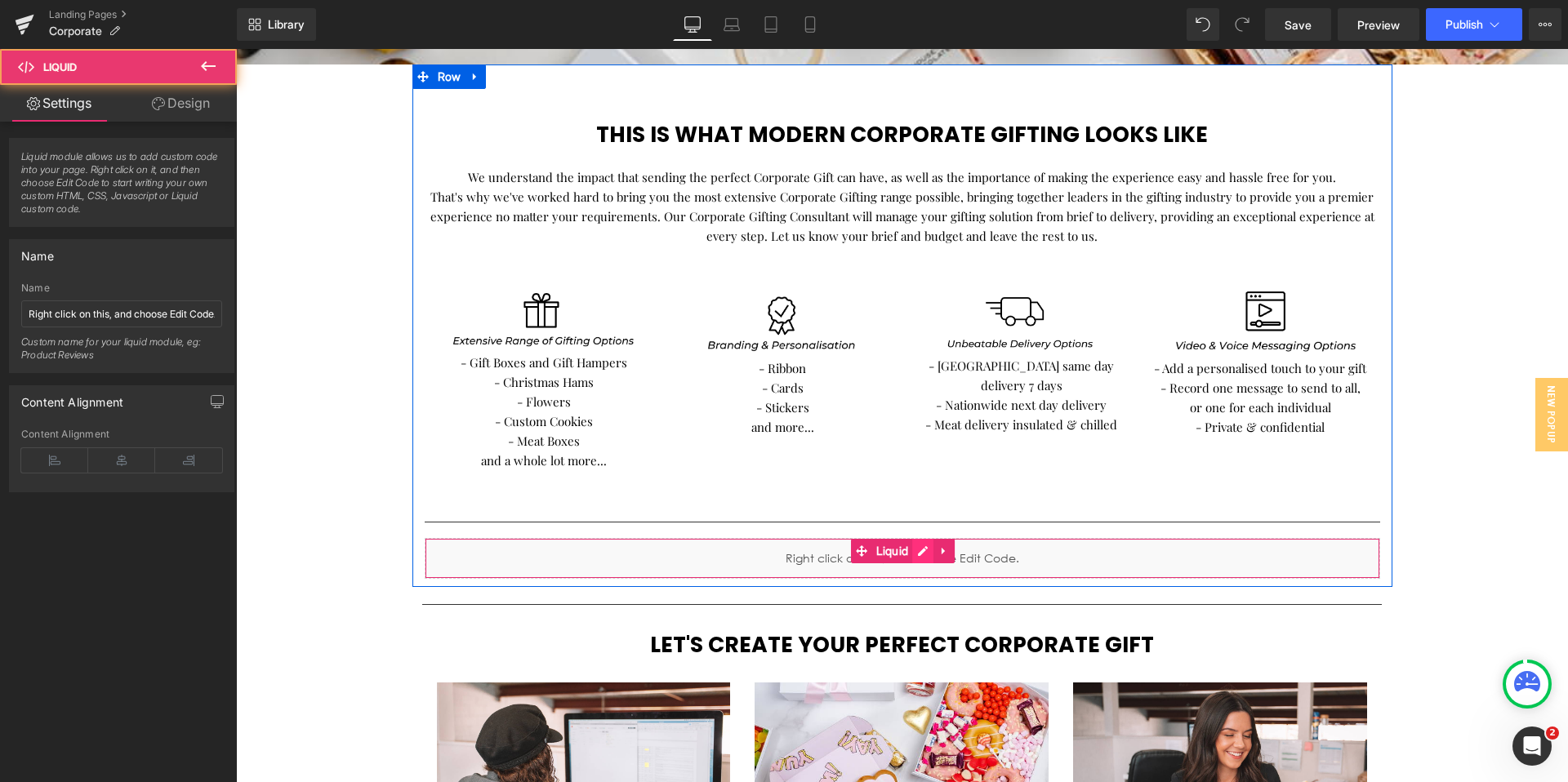
click at [925, 553] on div "Liquid" at bounding box center [902, 558] width 956 height 40
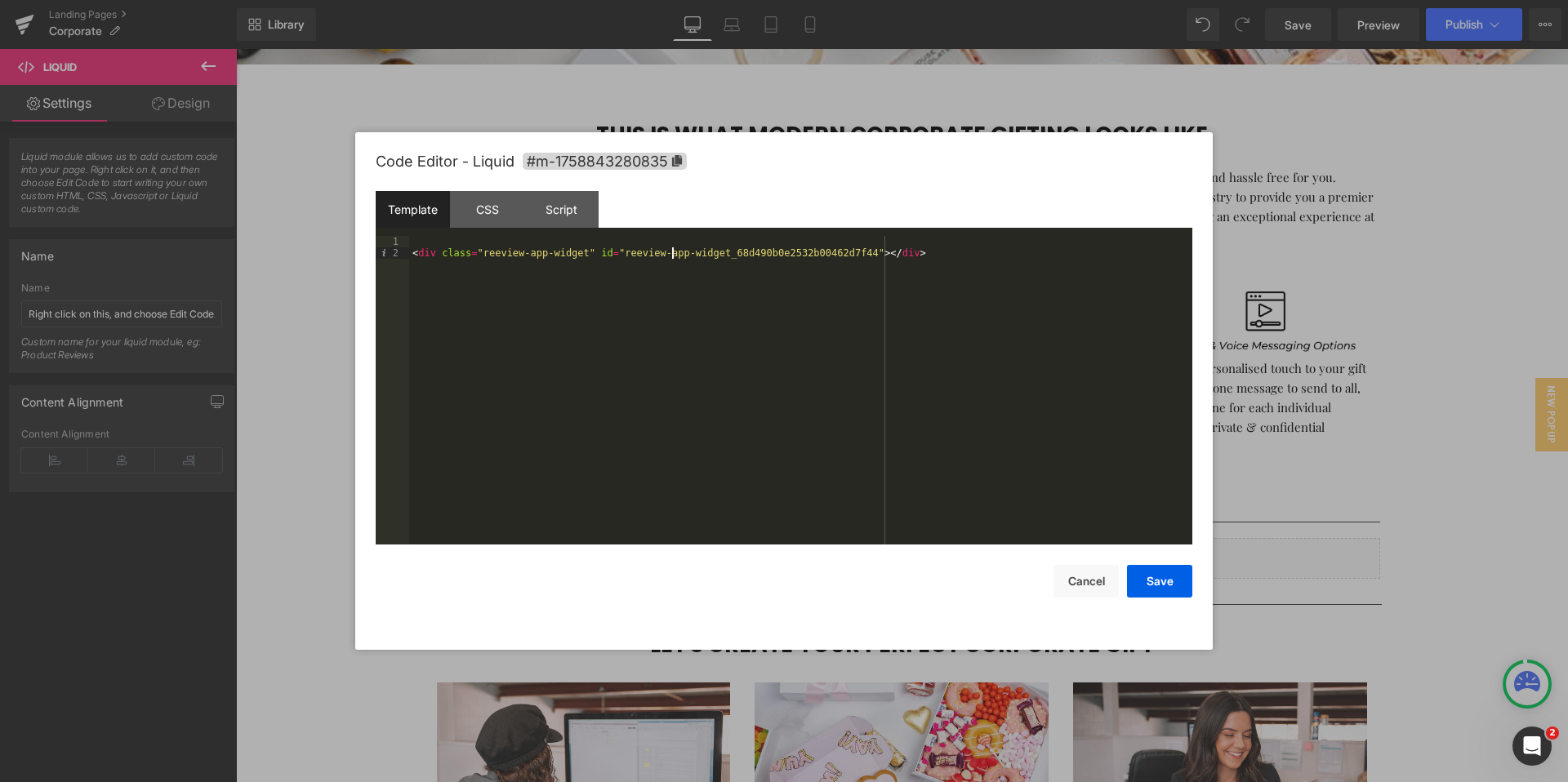
click at [673, 253] on div "< div class = "reeview-app-widget" id = "reeview-app-widget_68d490b0e2532b00462…" at bounding box center [800, 402] width 783 height 332
drag, startPoint x: 951, startPoint y: 259, endPoint x: 563, endPoint y: 244, distance: 388.3
click at [563, 244] on div "< div class = "reeview-app-widget" id = "reeview-app-widget_68d5d22ce2532b00464…" at bounding box center [800, 402] width 783 height 332
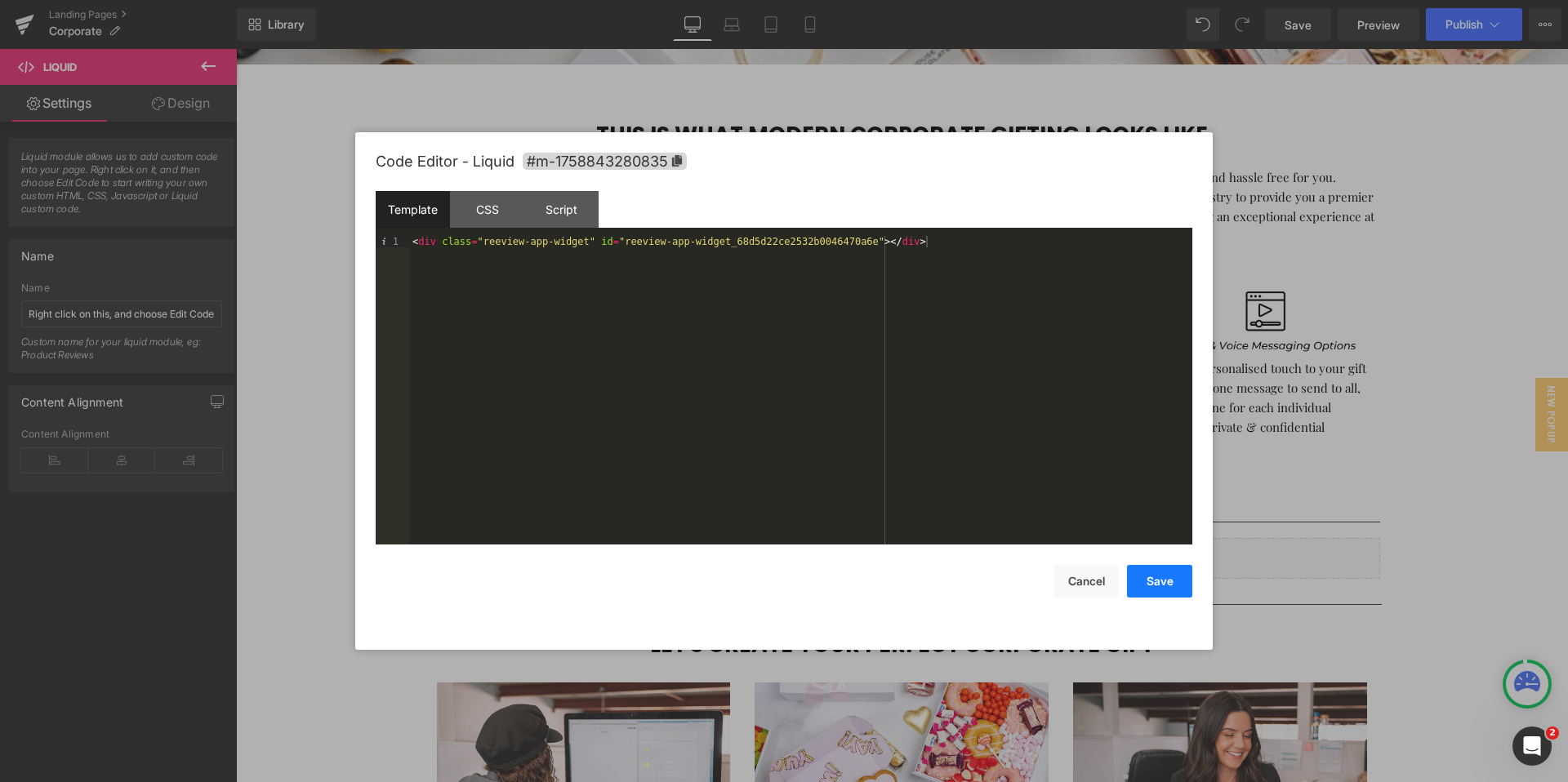
click at [1136, 583] on button "Save" at bounding box center [1160, 582] width 66 height 32
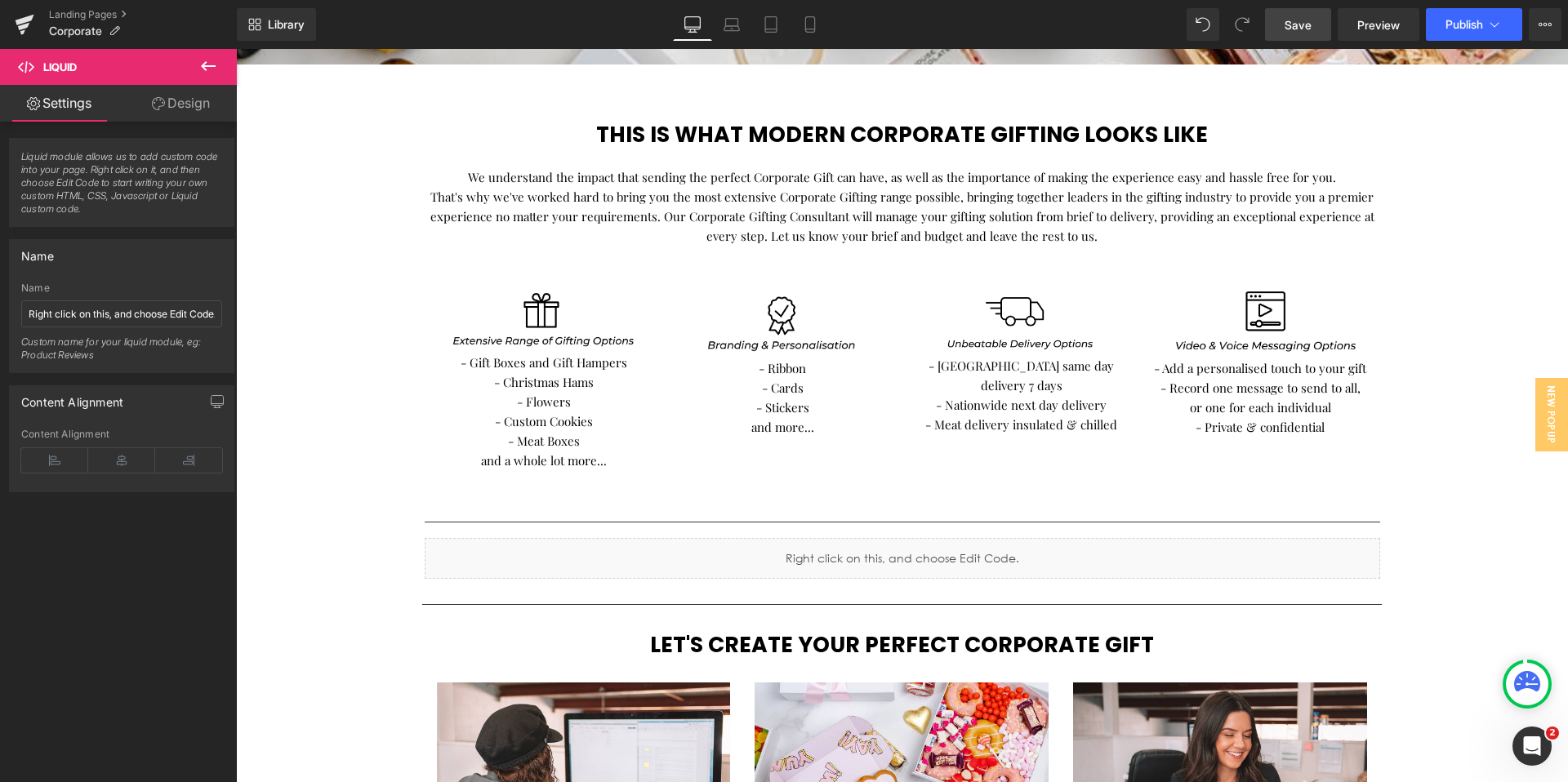
click at [1296, 21] on span "Save" at bounding box center [1298, 24] width 27 height 17
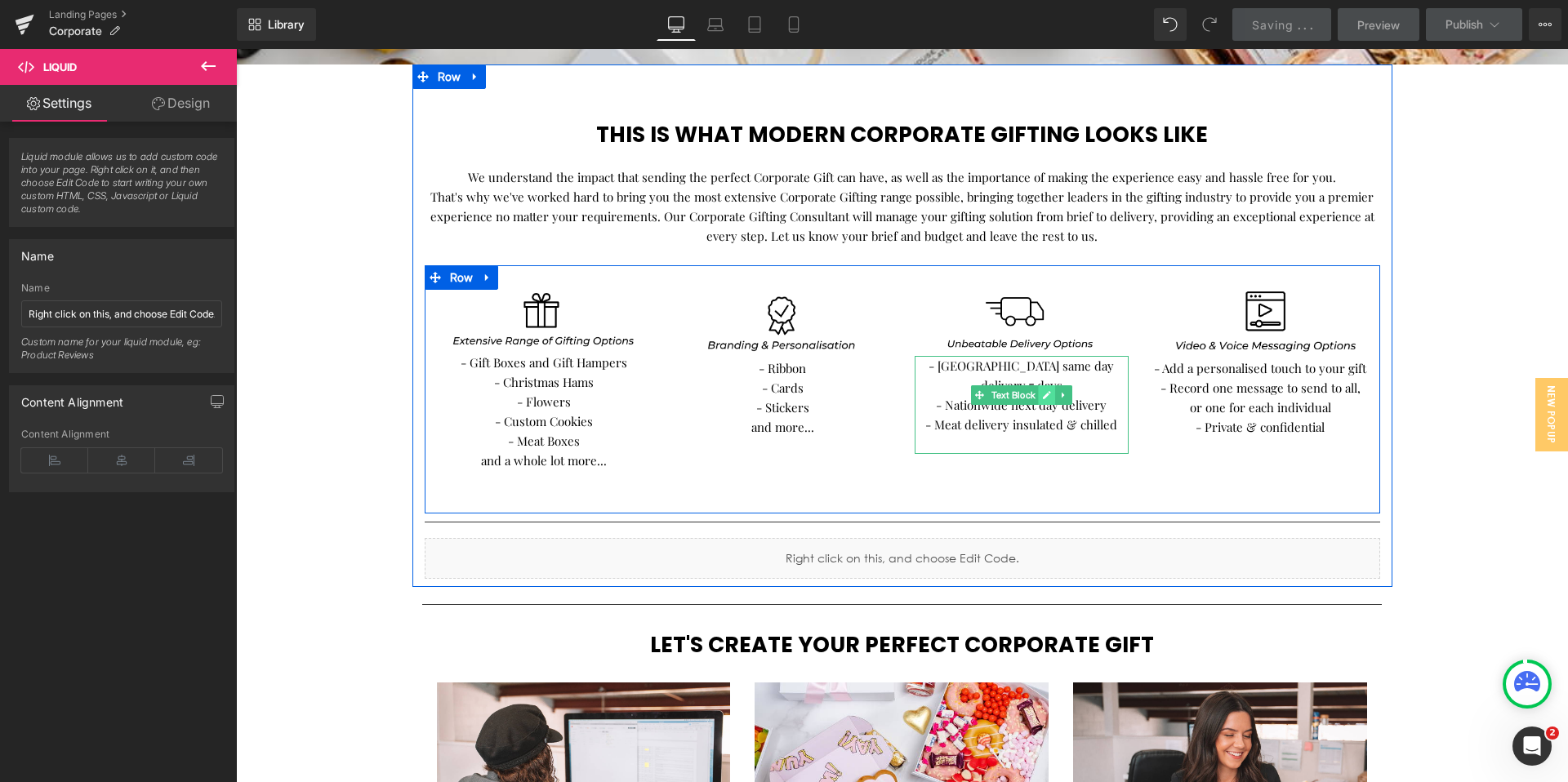
click at [1051, 394] on icon at bounding box center [1047, 395] width 8 height 8
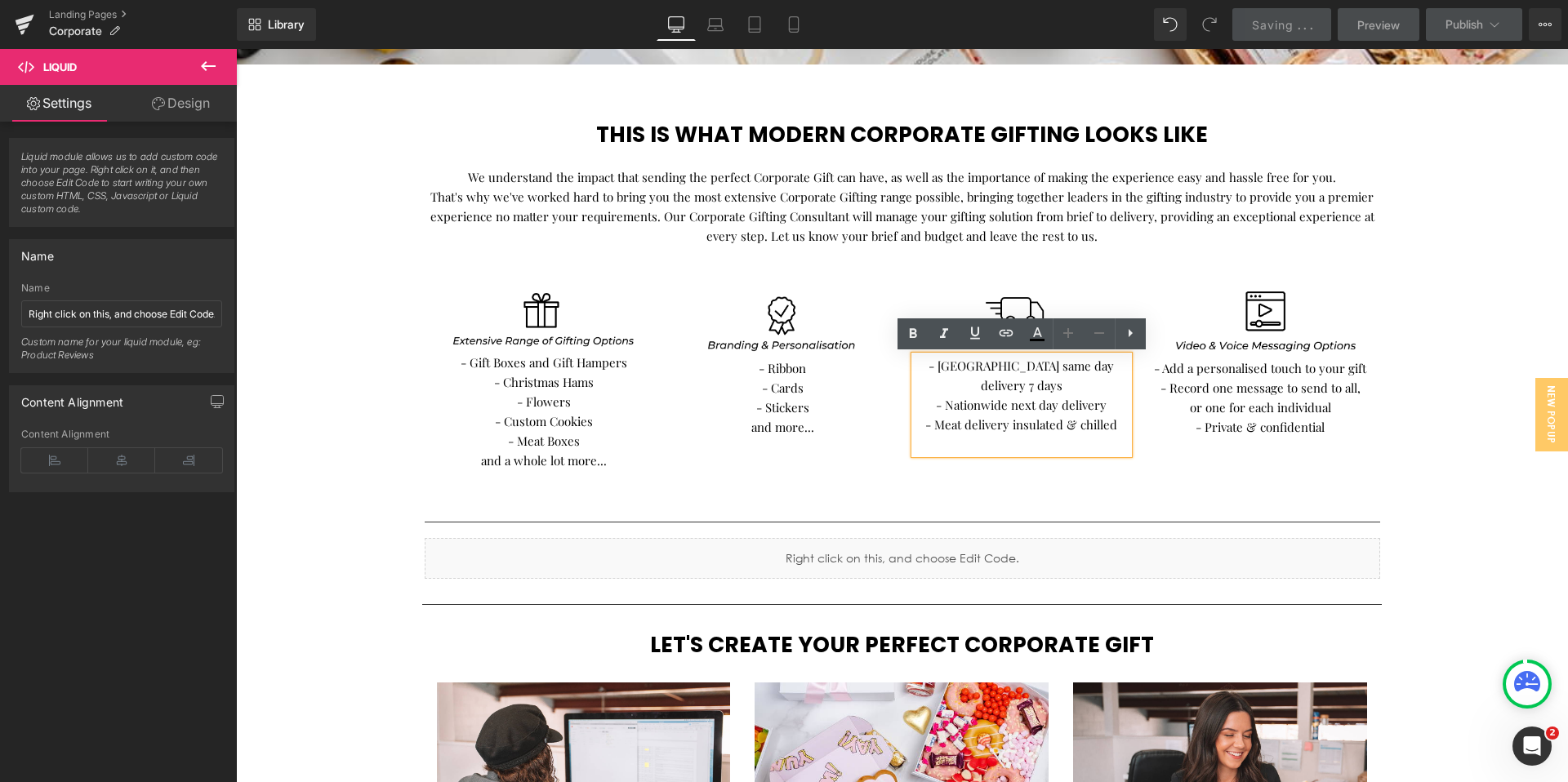
click at [985, 363] on p "- [GEOGRAPHIC_DATA] same day delivery 7 days" at bounding box center [1021, 376] width 215 height 40
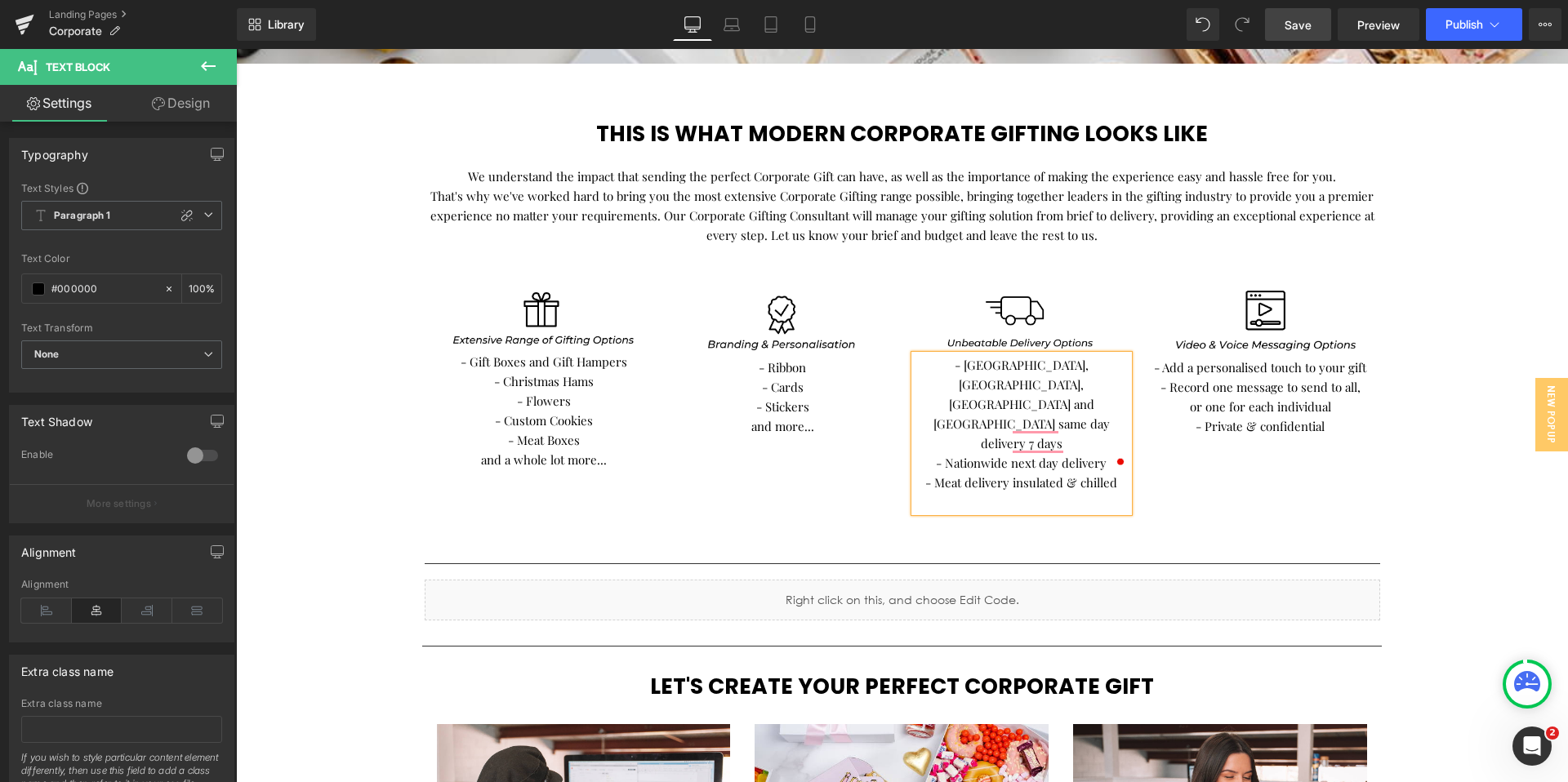
scroll to position [619, 0]
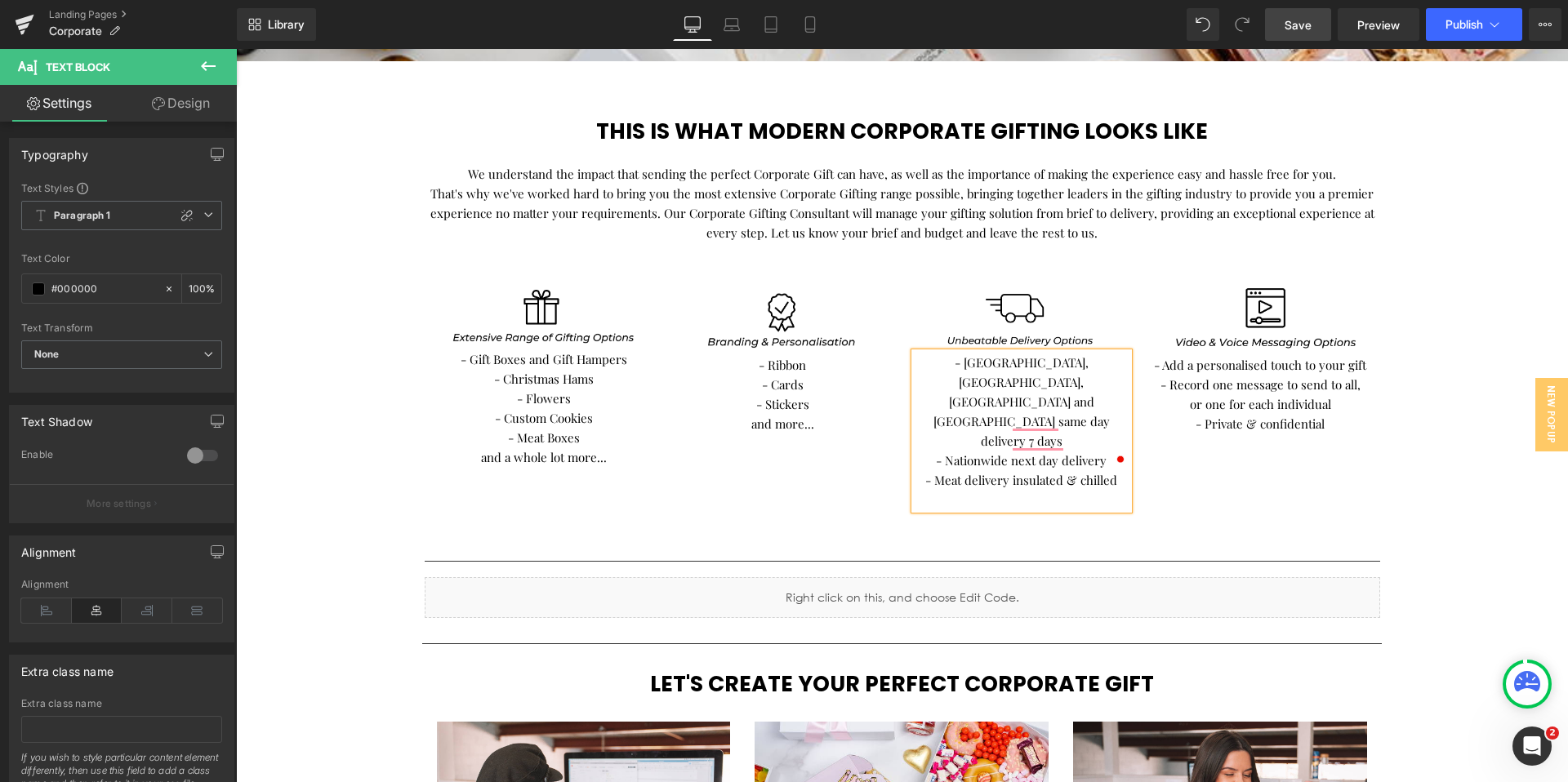
click at [1020, 386] on p "- [GEOGRAPHIC_DATA], [GEOGRAPHIC_DATA], [GEOGRAPHIC_DATA] and [GEOGRAPHIC_DATA]…" at bounding box center [1021, 401] width 215 height 98
click at [1052, 385] on p "- [GEOGRAPHIC_DATA], [GEOGRAPHIC_DATA], [GEOGRAPHIC_DATA] and greater [GEOGRAPH…" at bounding box center [1021, 401] width 215 height 98
click at [1074, 384] on p "- [GEOGRAPHIC_DATA], [GEOGRAPHIC_DATA], [GEOGRAPHIC_DATA] and greater [GEOGRAPH…" at bounding box center [1021, 401] width 215 height 98
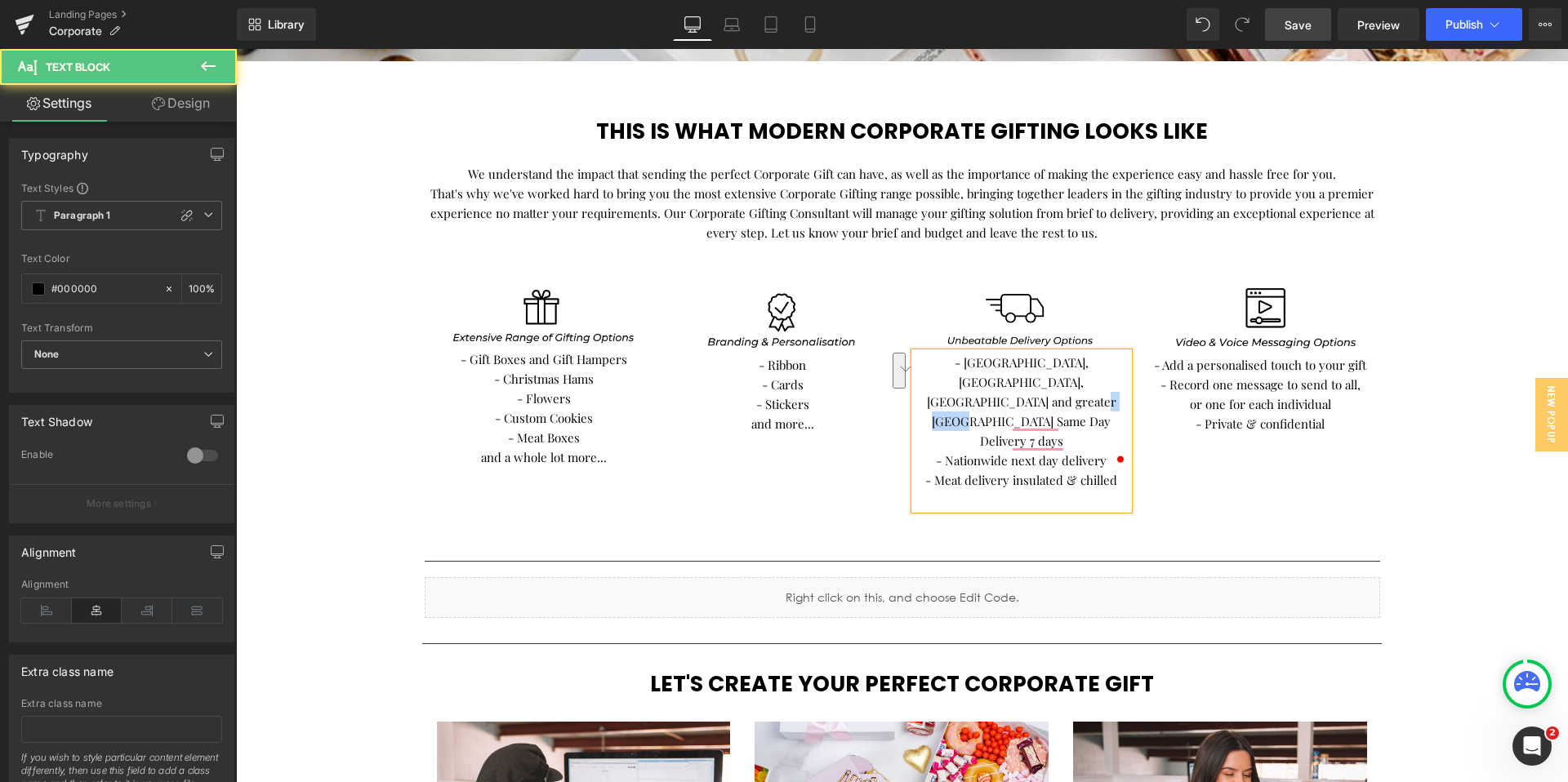
drag, startPoint x: 1114, startPoint y: 384, endPoint x: 1118, endPoint y: 395, distance: 11.7
click at [1118, 395] on p "- [GEOGRAPHIC_DATA], [GEOGRAPHIC_DATA], [GEOGRAPHIC_DATA] and greater [GEOGRAPH…" at bounding box center [1021, 401] width 215 height 98
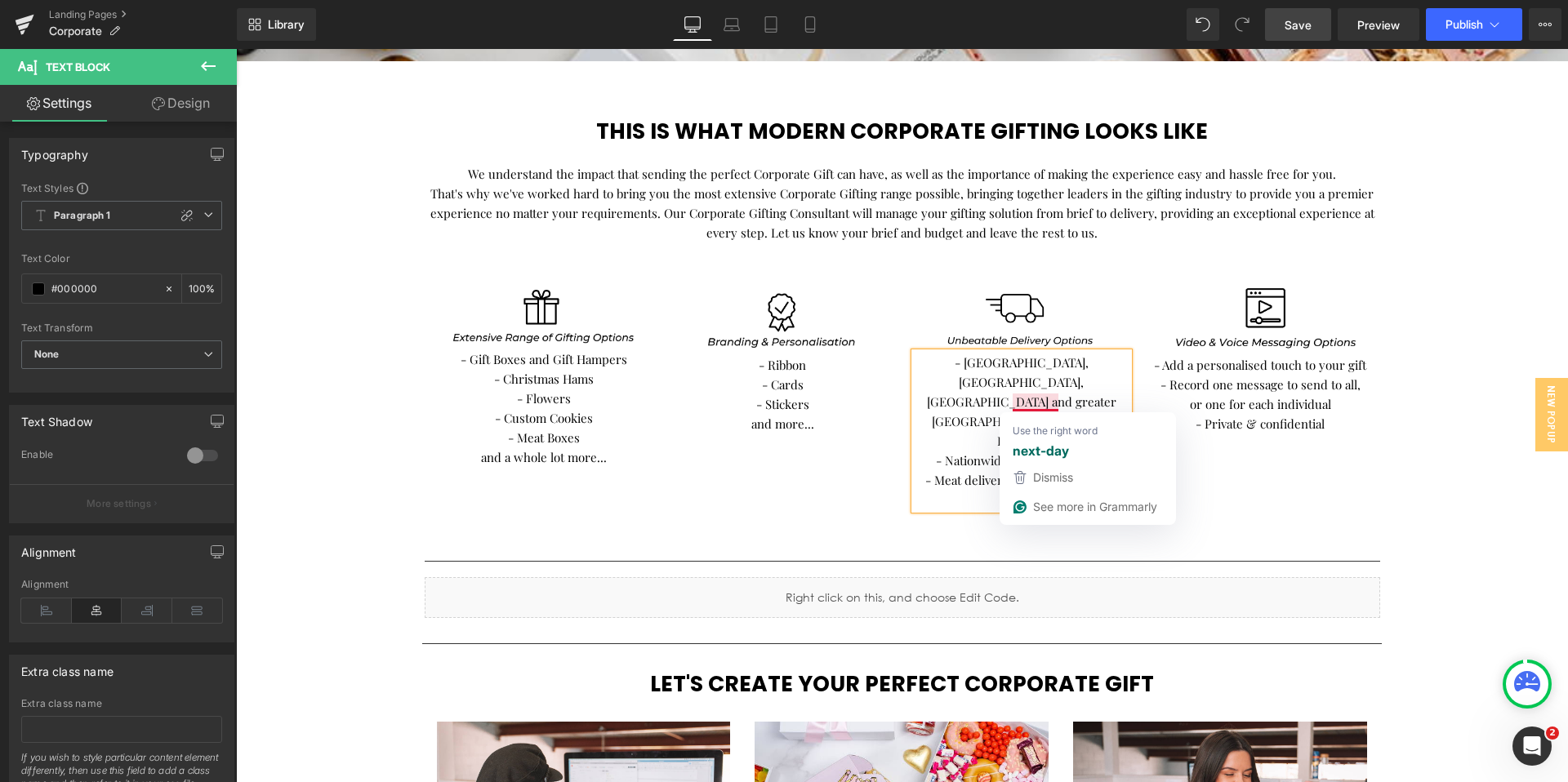
click at [1020, 450] on p "- Nationwide next day delivery" at bounding box center [1021, 460] width 215 height 20
click at [1047, 450] on p "- Nationwide Next day delivery" at bounding box center [1021, 460] width 215 height 20
click at [1071, 450] on p "- Nationwide Next Day delivery" at bounding box center [1021, 460] width 215 height 20
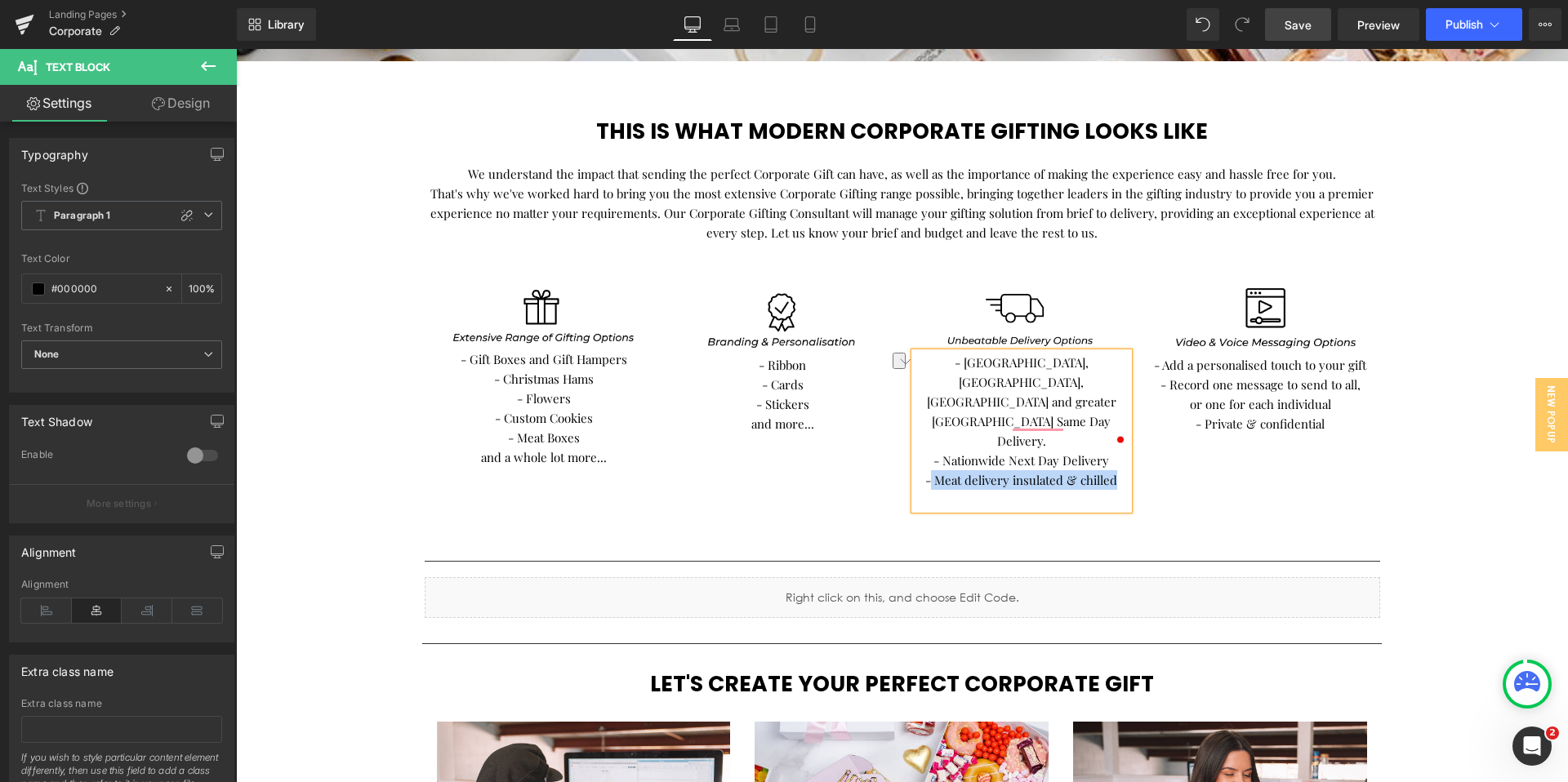
drag, startPoint x: 1118, startPoint y: 422, endPoint x: 931, endPoint y: 421, distance: 187.0
click at [931, 470] on p "- Meat delivery insulated & chilled" at bounding box center [1021, 480] width 215 height 20
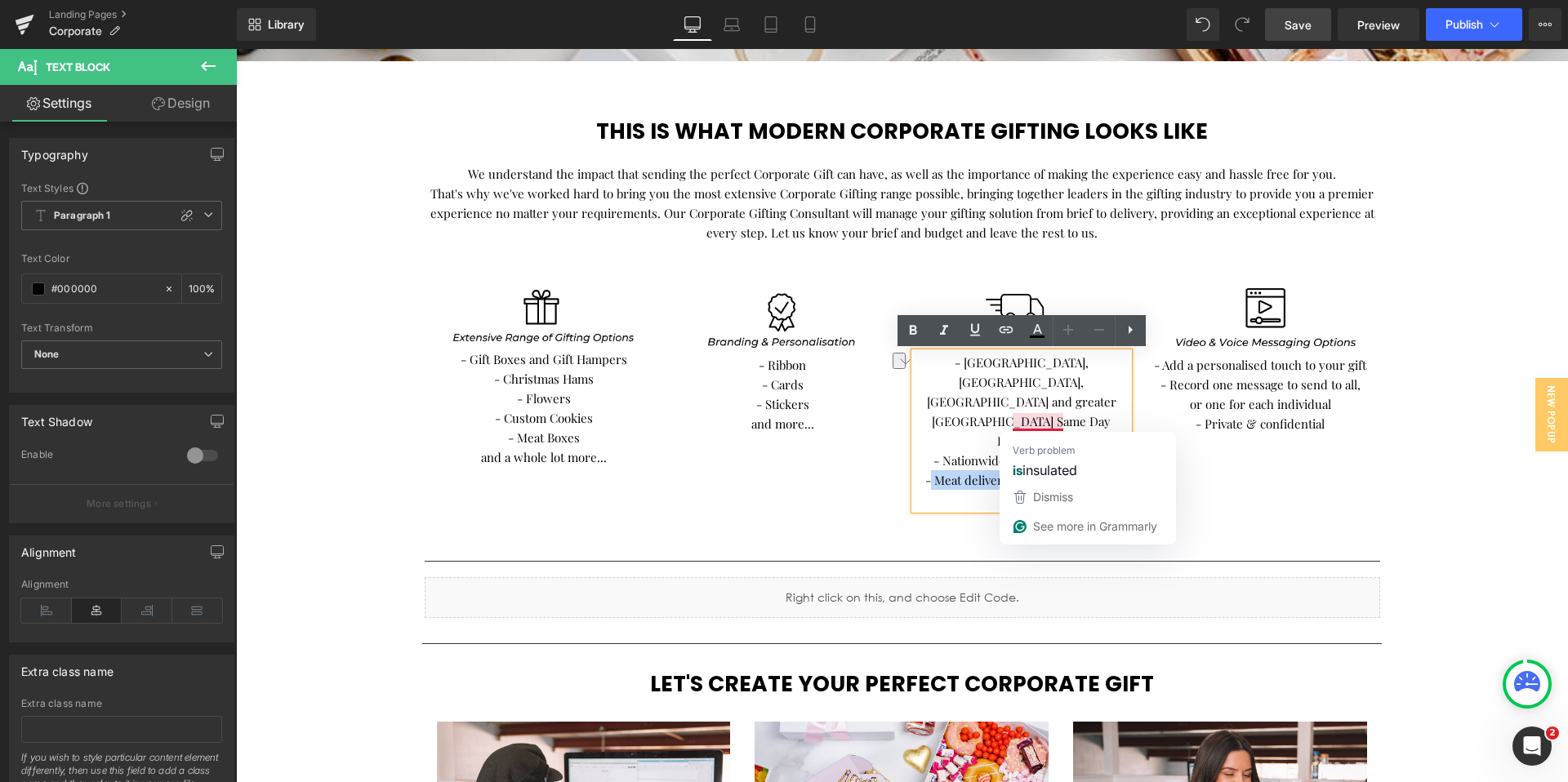
click at [973, 470] on p "- Meat delivery insulated & chilled" at bounding box center [1021, 480] width 215 height 20
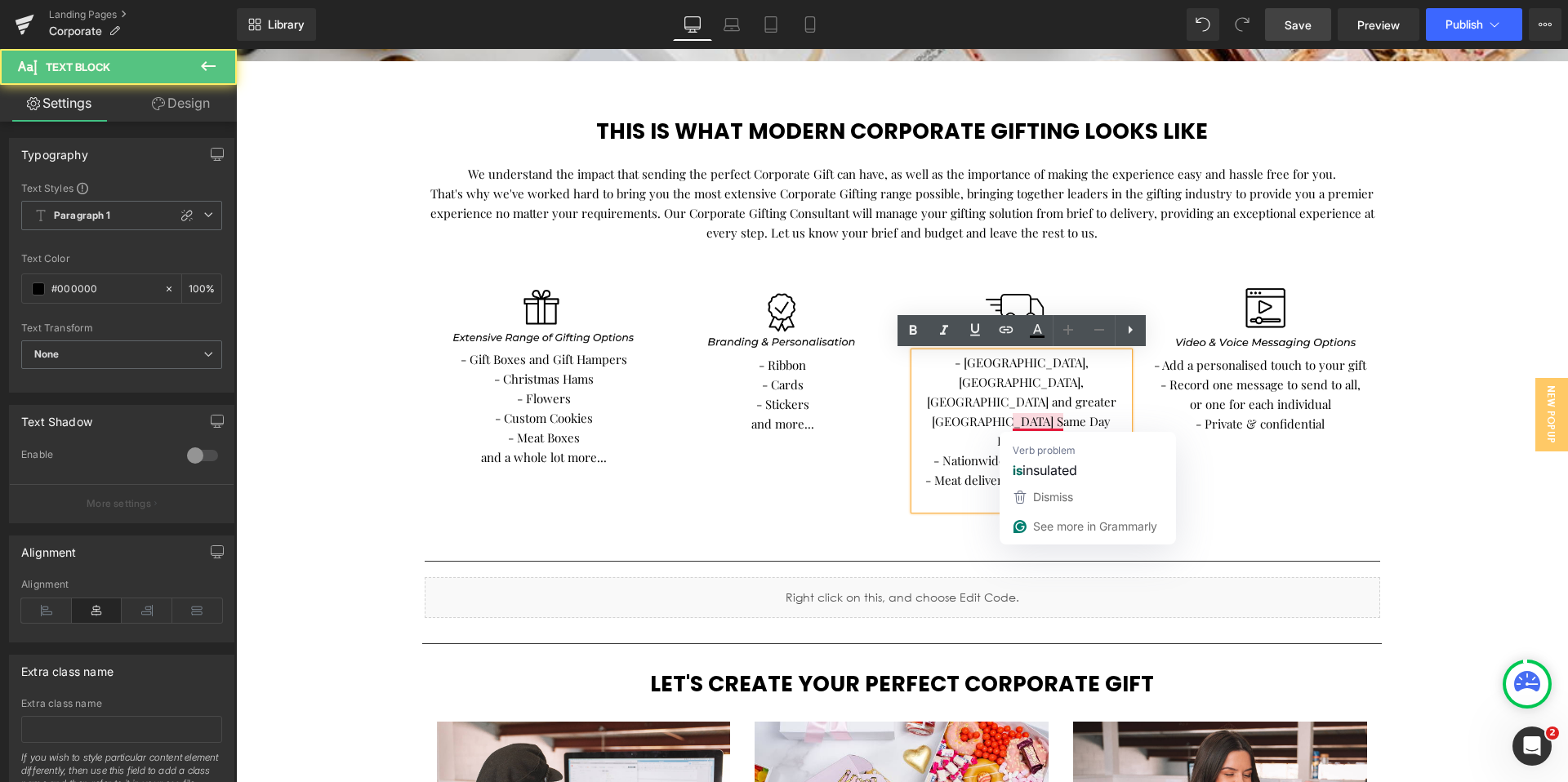
click at [1020, 470] on p "- Meat delivery insulated & chilled" at bounding box center [1021, 480] width 215 height 20
click at [1015, 470] on p "- Meat delivery insulated & chilled" at bounding box center [1021, 480] width 215 height 20
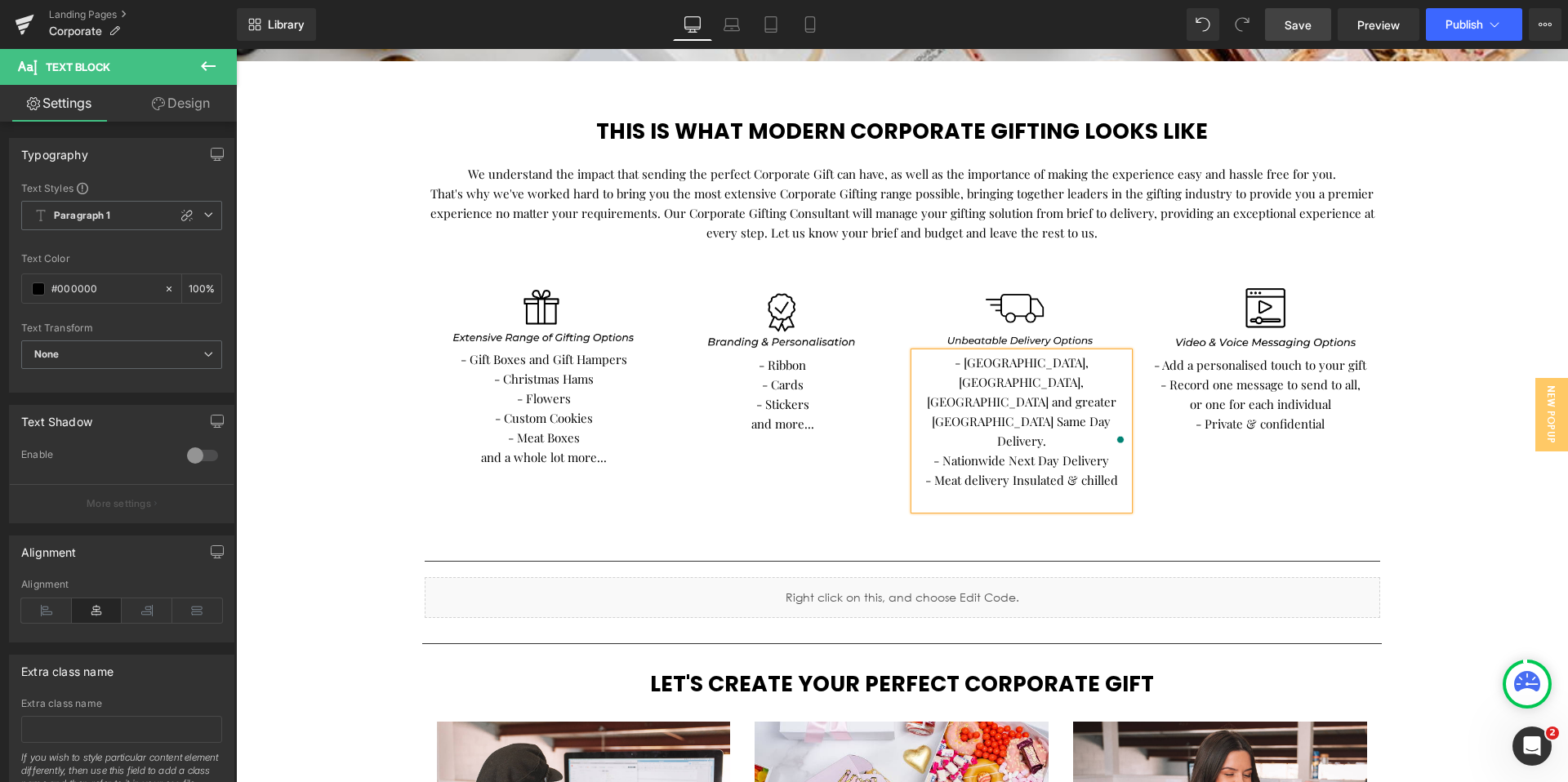
click at [1083, 470] on p "- Meat delivery Insulated & chilled" at bounding box center [1021, 480] width 215 height 20
click at [1296, 31] on span "Save" at bounding box center [1298, 24] width 27 height 17
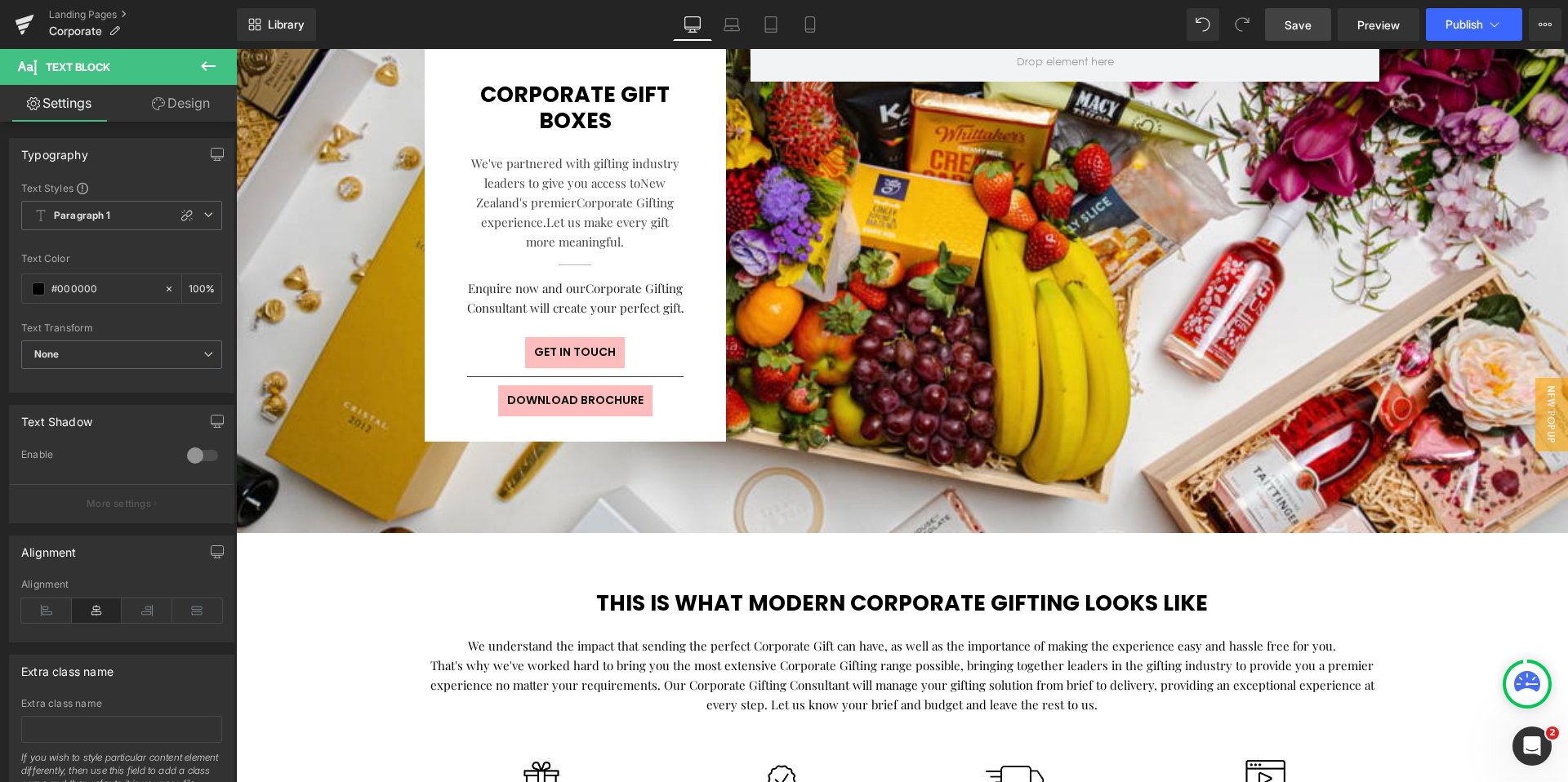
scroll to position [96, 0]
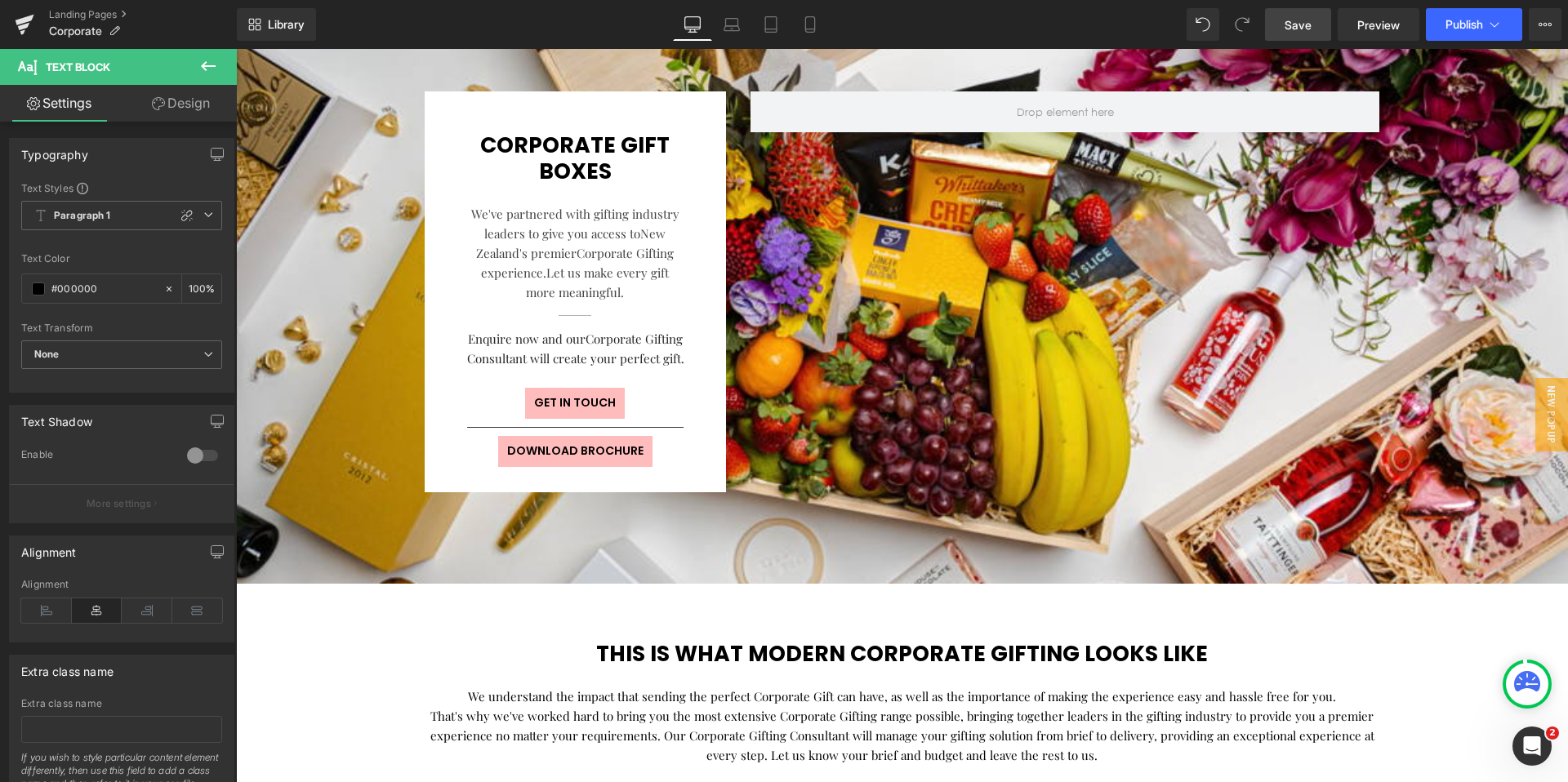
click at [1313, 22] on link "Save" at bounding box center [1298, 24] width 67 height 32
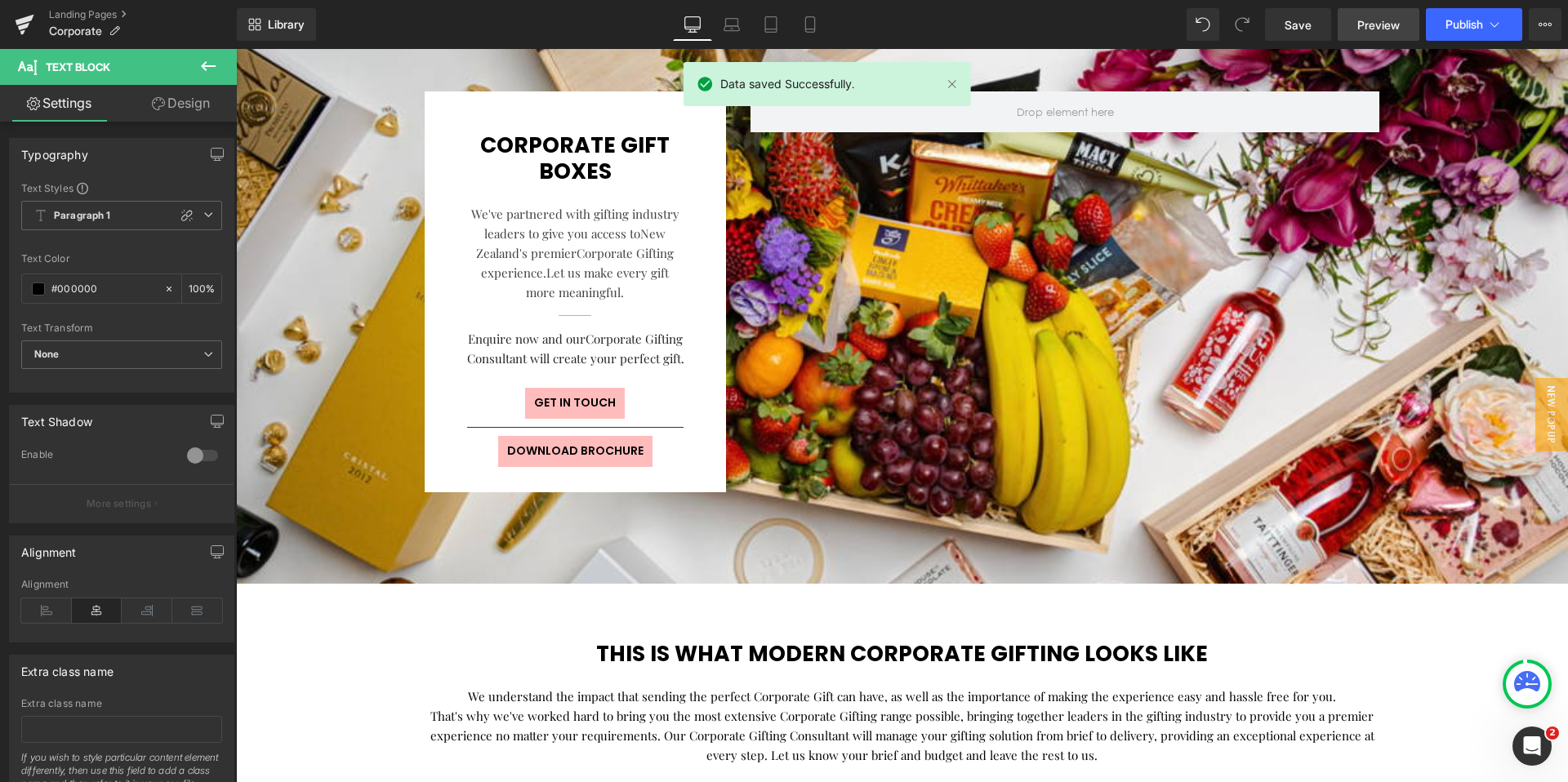
click at [1378, 22] on span "Preview" at bounding box center [1378, 24] width 42 height 17
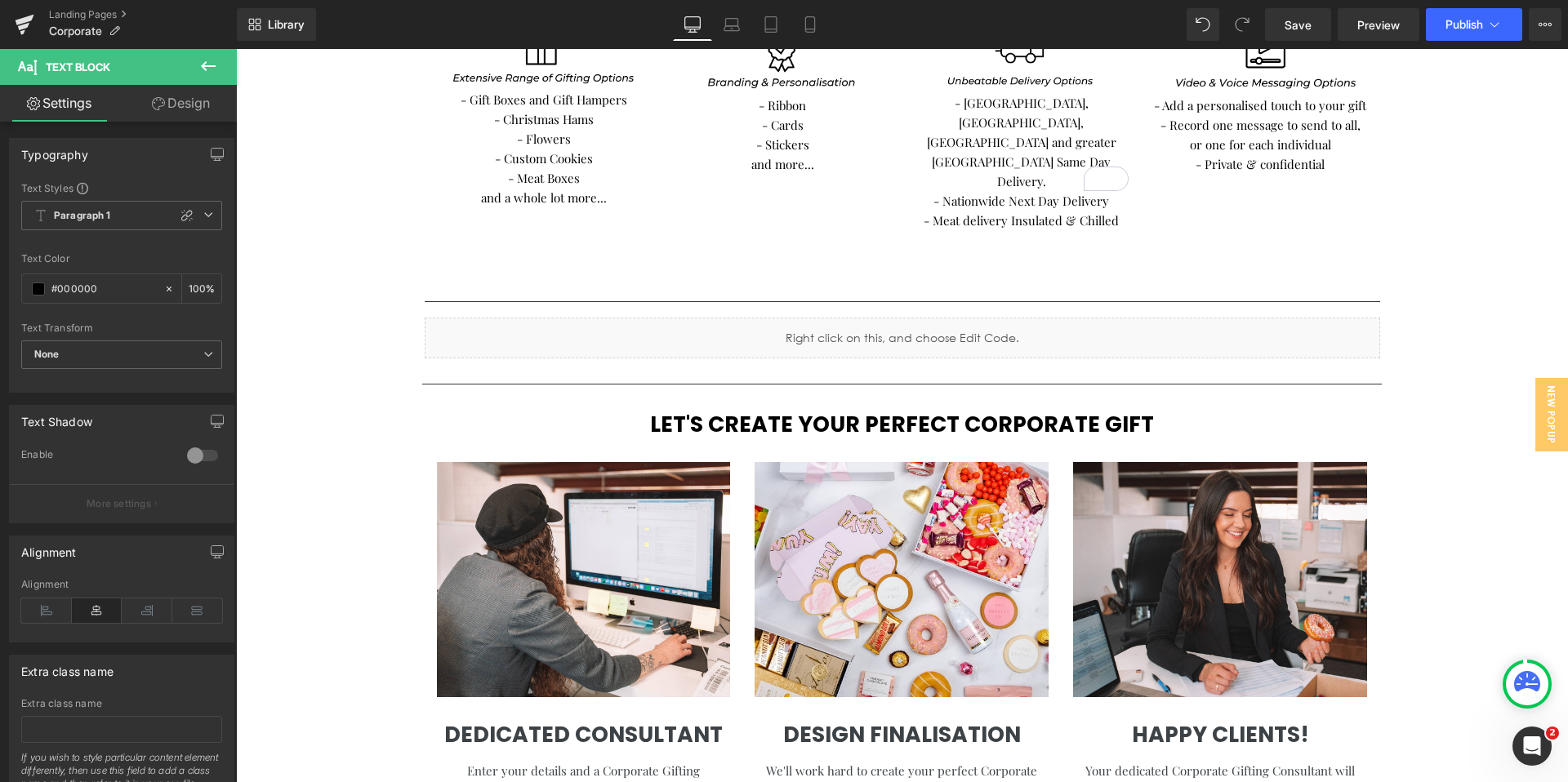
scroll to position [900, 0]
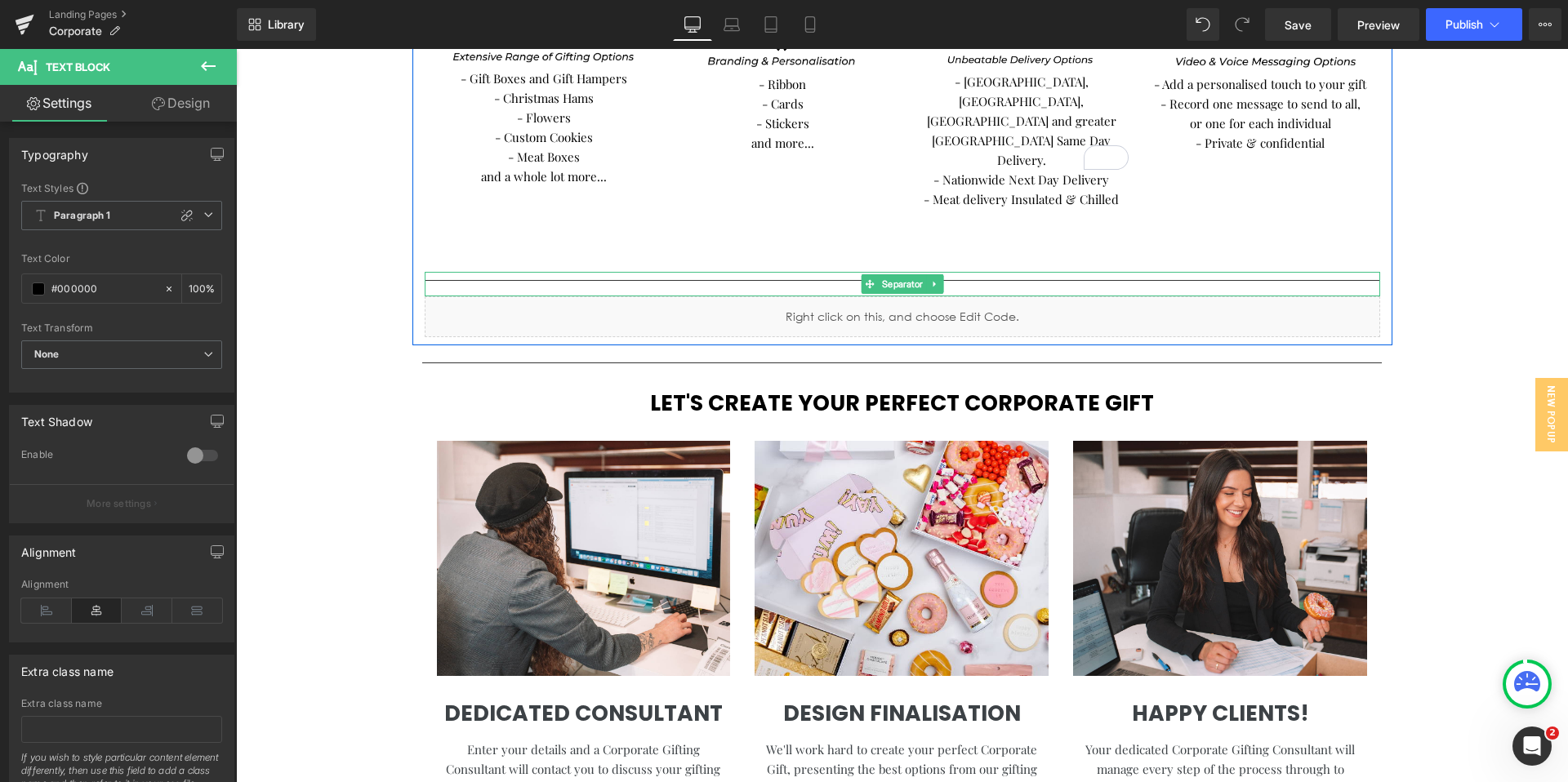
click at [791, 271] on div at bounding box center [902, 283] width 956 height 24
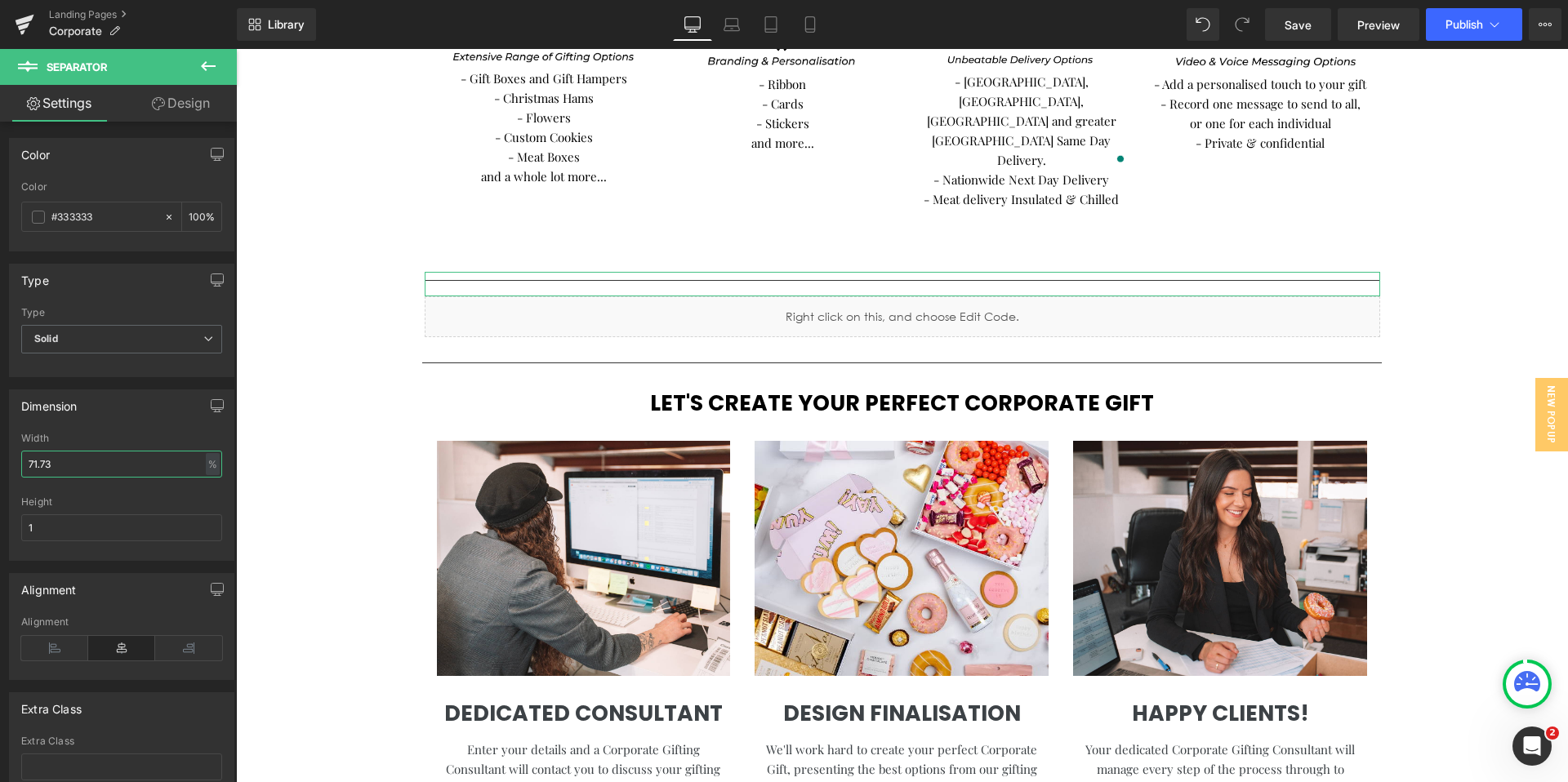
click at [78, 460] on input "71.73" at bounding box center [121, 464] width 200 height 27
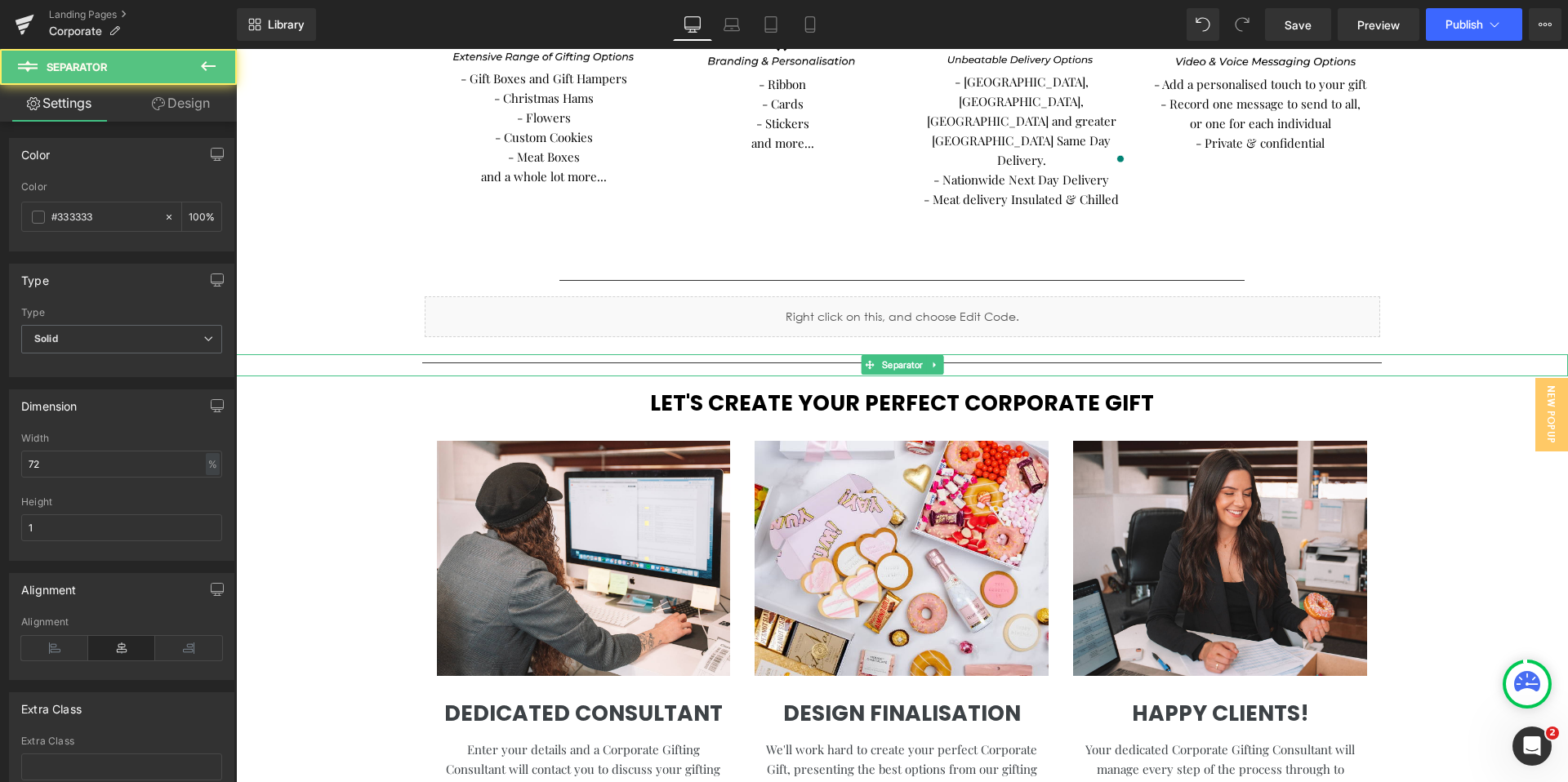
click at [592, 354] on div at bounding box center [903, 358] width 1332 height 7
click at [115, 462] on input "72" at bounding box center [121, 464] width 200 height 27
click at [115, 462] on input "72" at bounding box center [121, 460] width 200 height 27
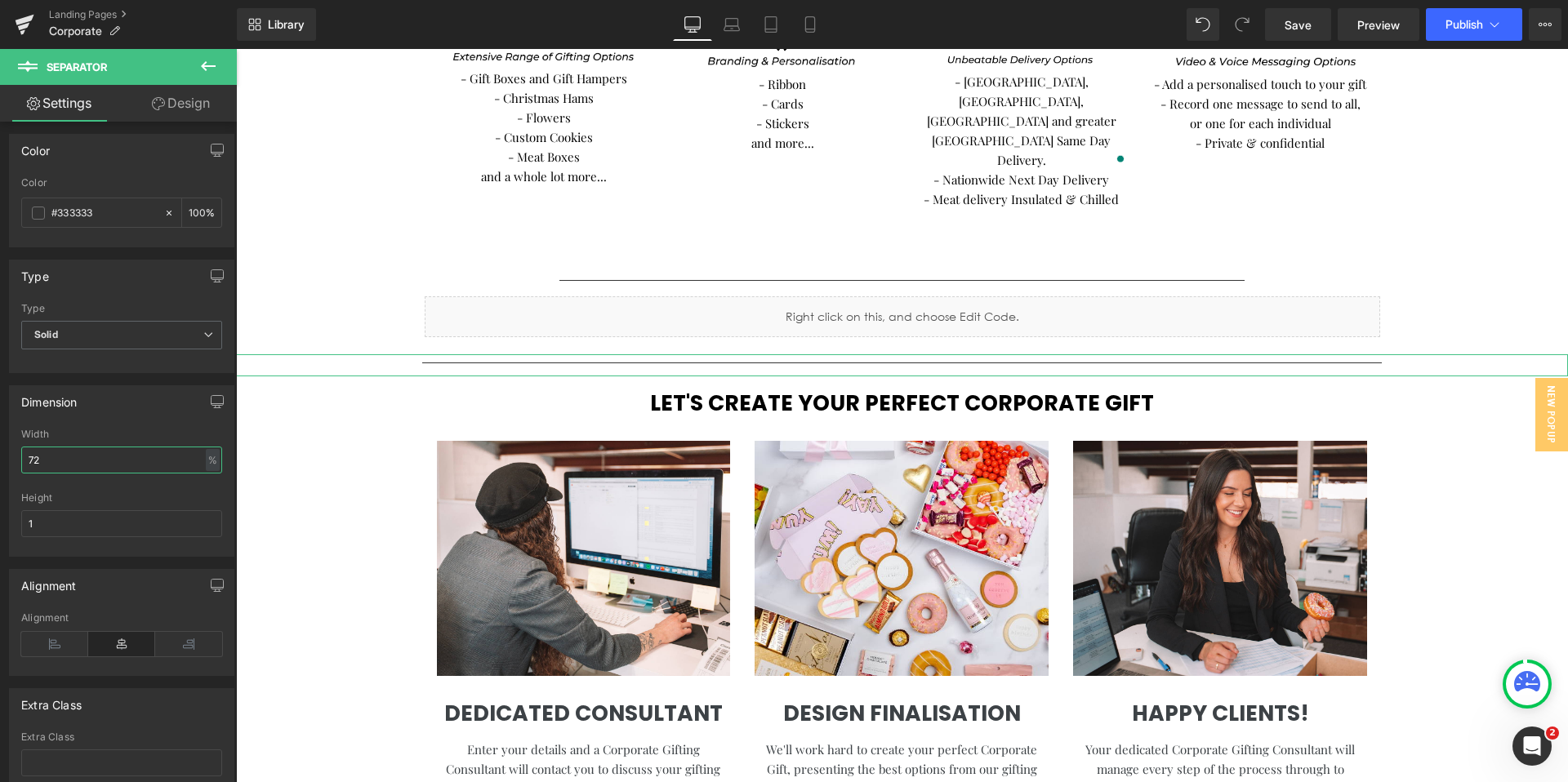
paste input "1.73"
type input "71.73"
click at [896, 355] on span "Separator" at bounding box center [903, 365] width 49 height 20
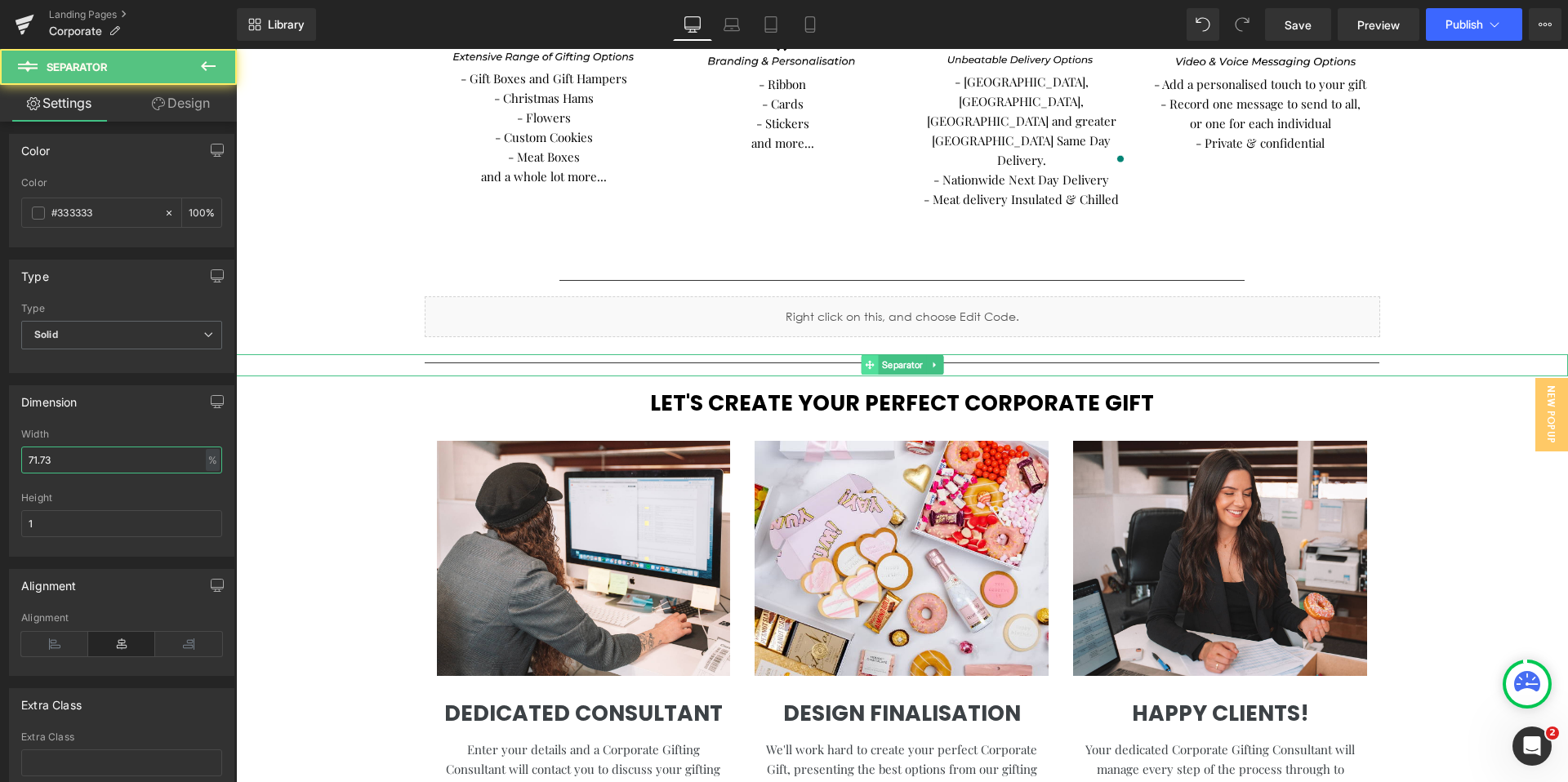
click at [865, 361] on icon at bounding box center [869, 366] width 9 height 9
click at [867, 361] on icon at bounding box center [869, 366] width 9 height 9
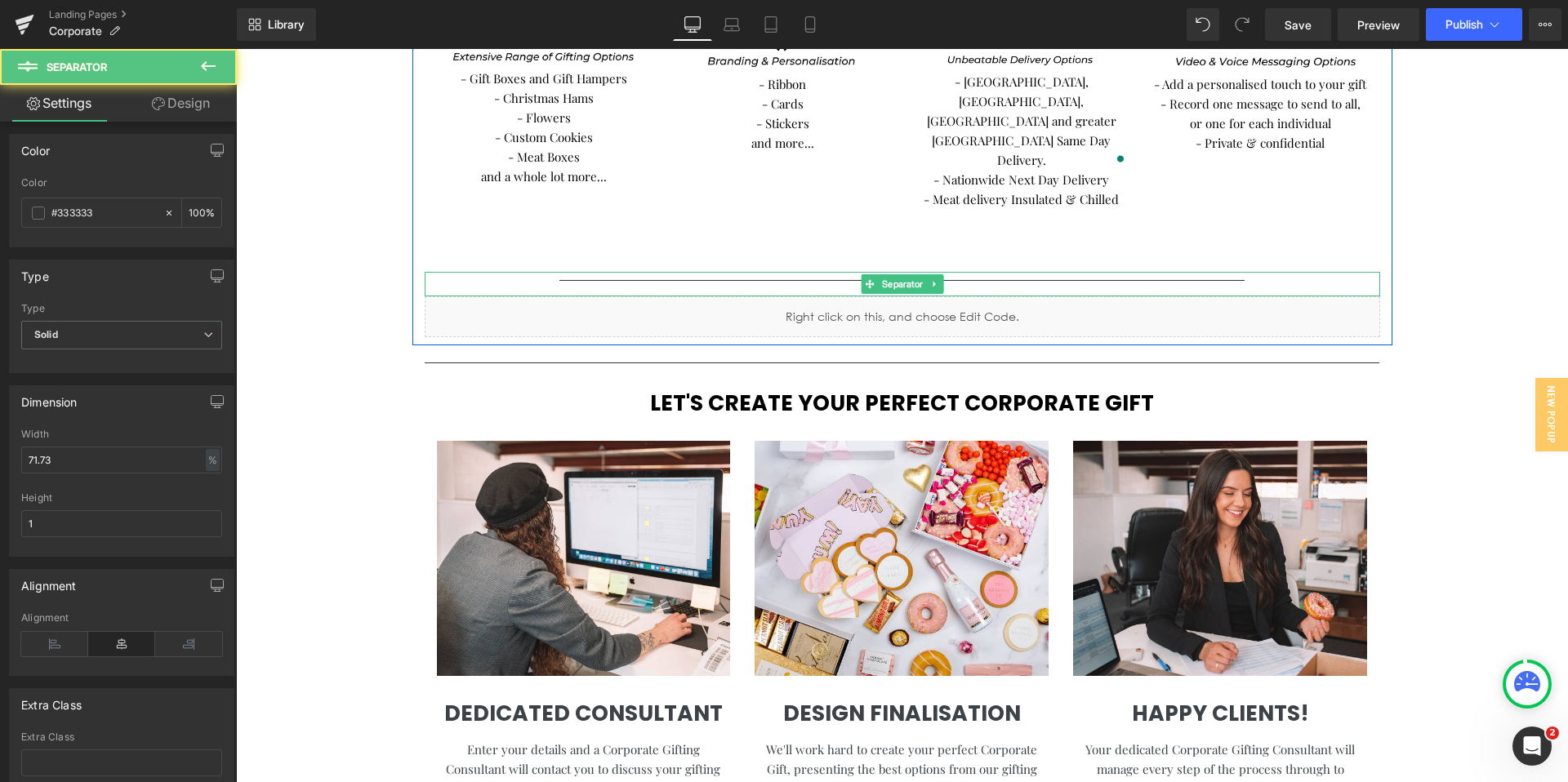
click at [813, 280] on hr at bounding box center [902, 289] width 685 height 16
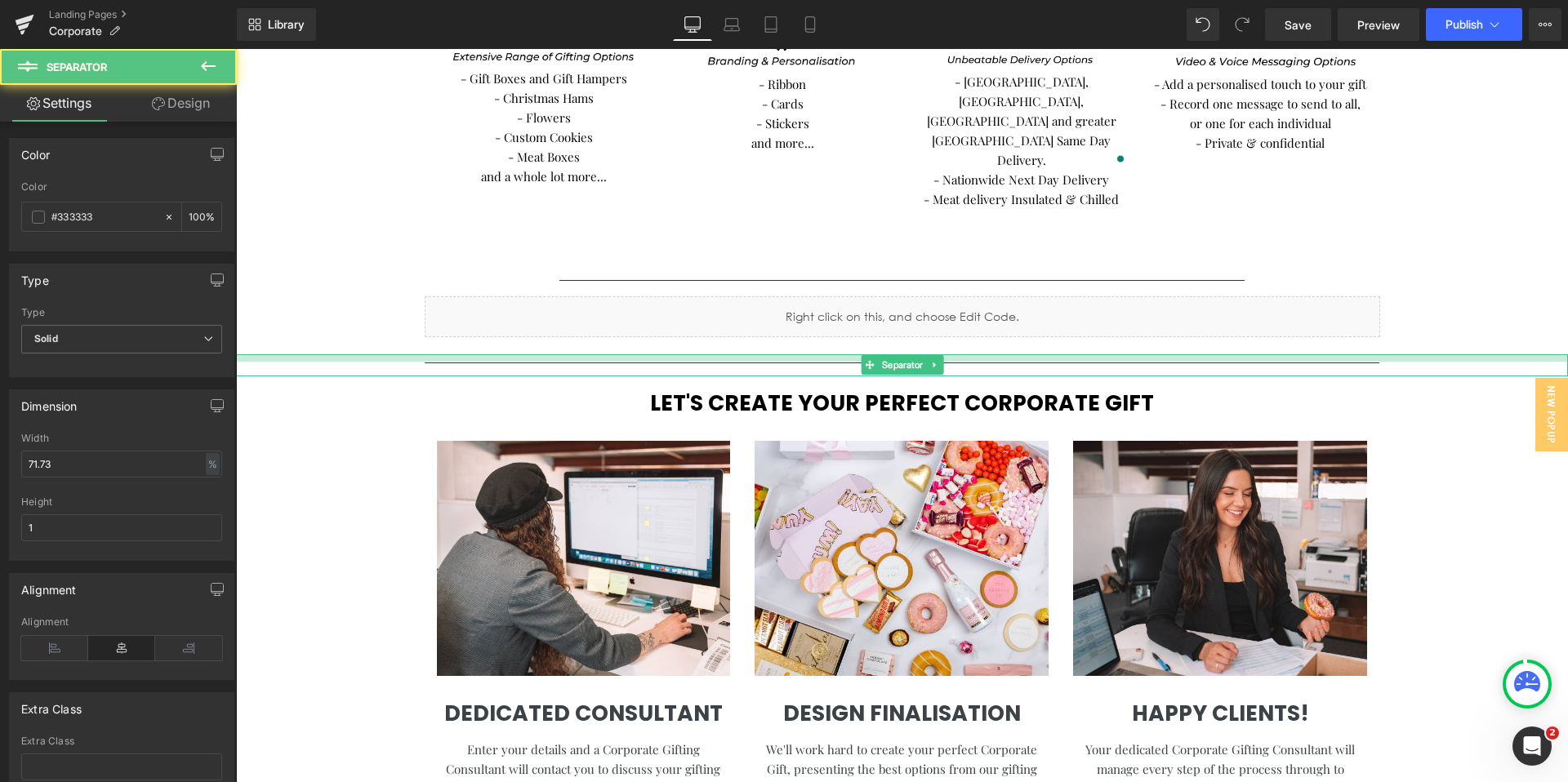
click at [730, 354] on div at bounding box center [903, 358] width 1332 height 7
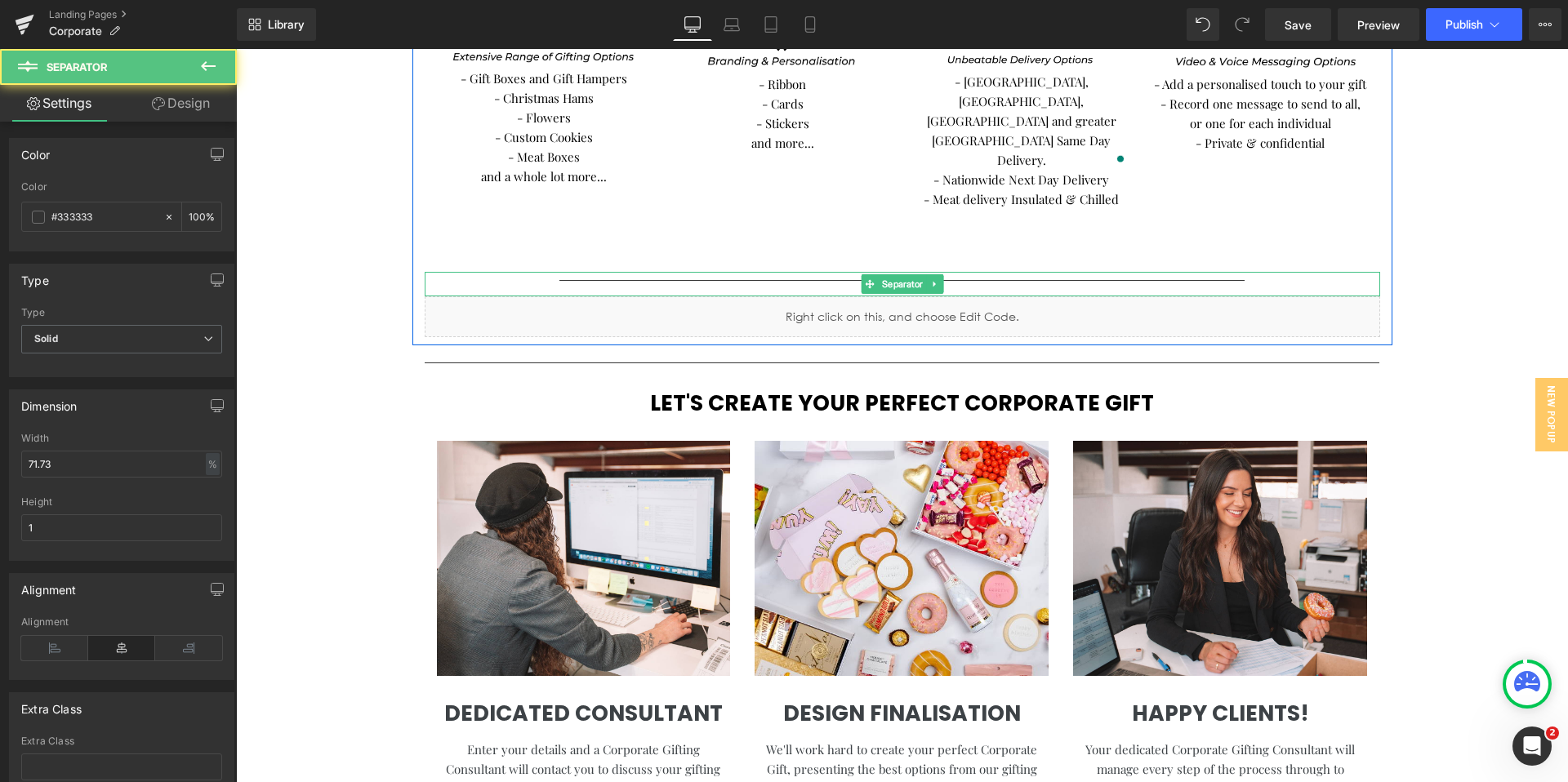
click at [771, 271] on div at bounding box center [902, 283] width 956 height 24
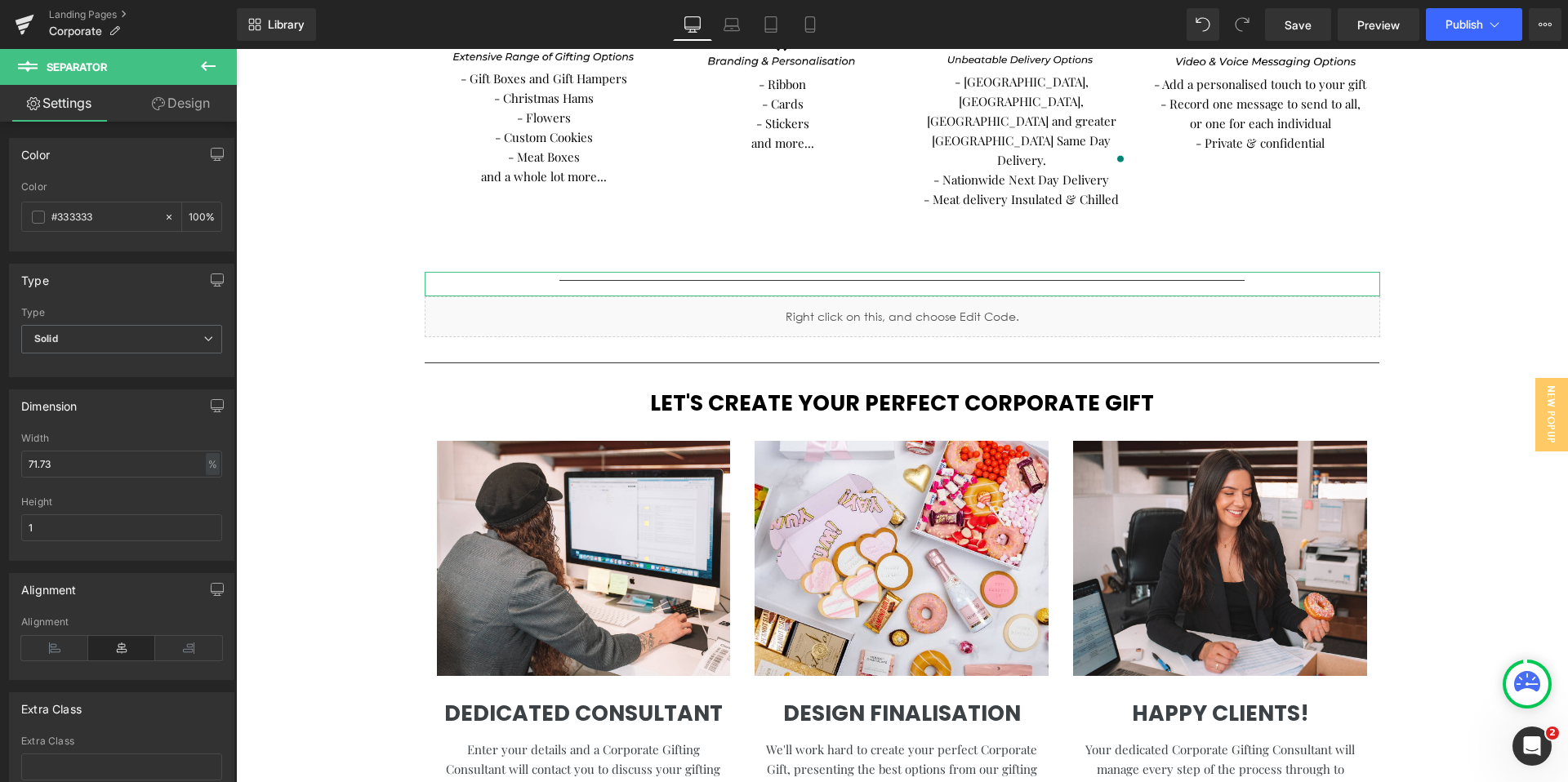
click at [139, 101] on link "Design" at bounding box center [181, 102] width 119 height 37
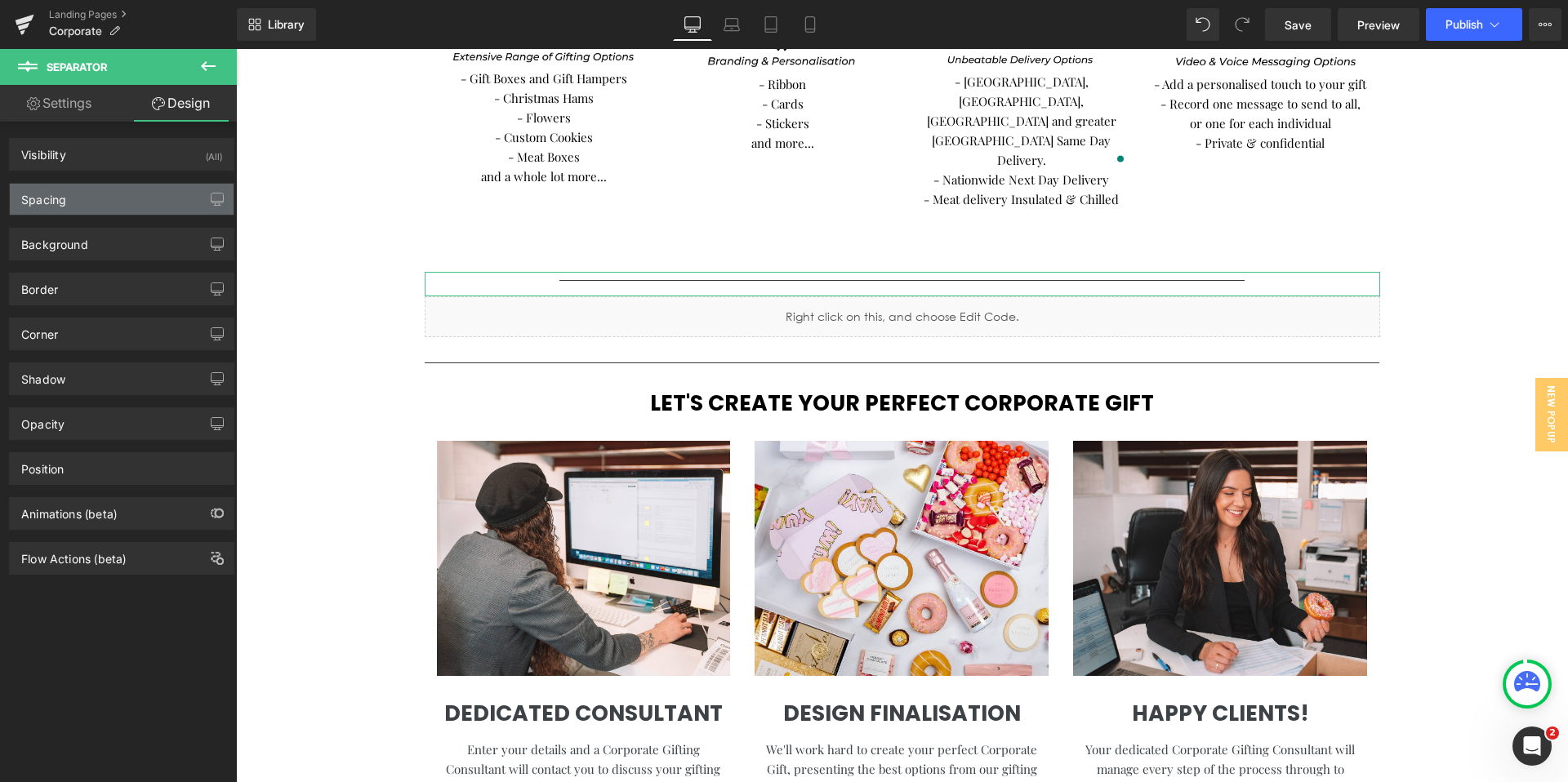
click at [128, 191] on div "Spacing" at bounding box center [121, 199] width 224 height 31
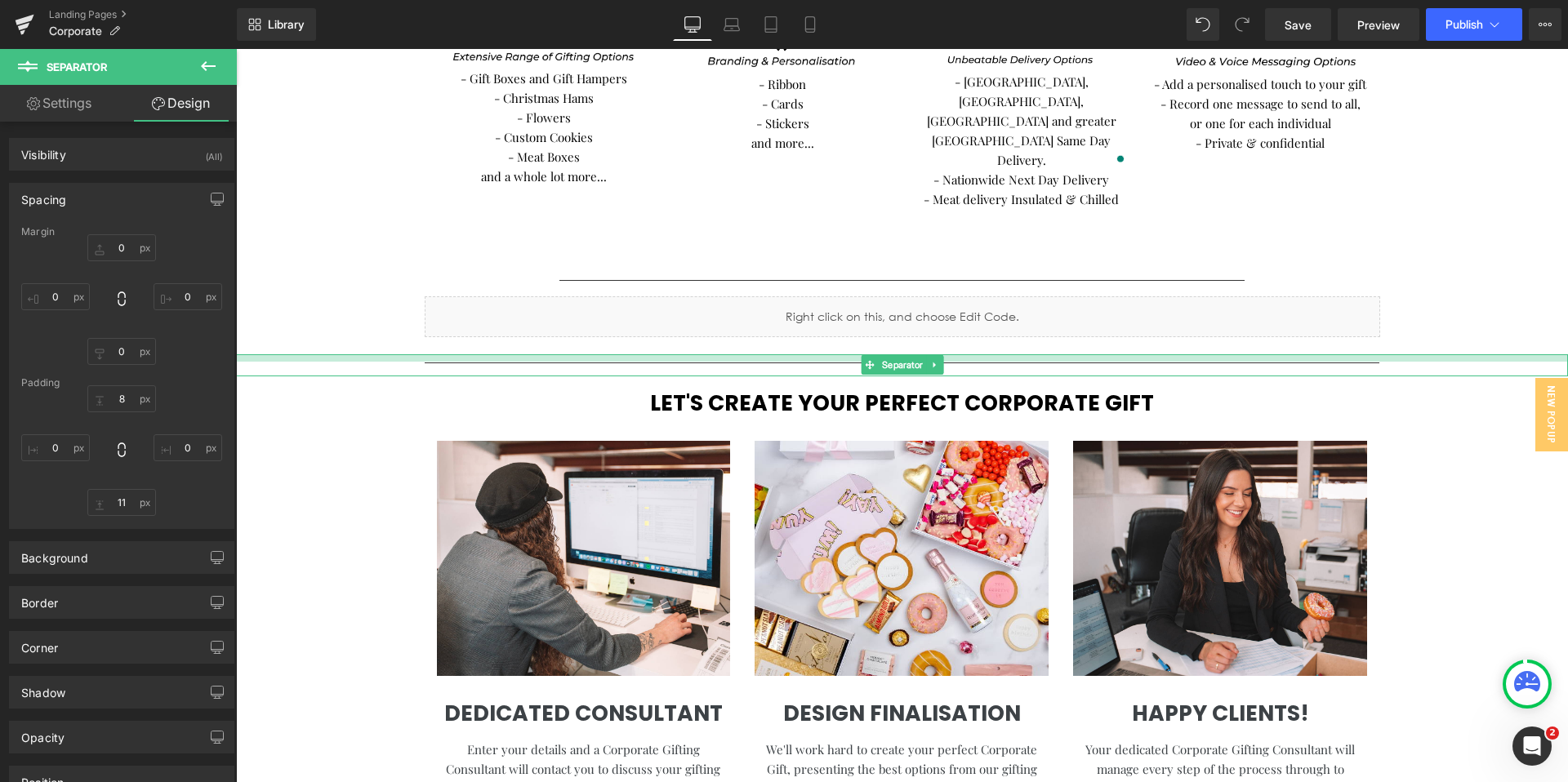
click at [592, 354] on div at bounding box center [903, 358] width 1332 height 7
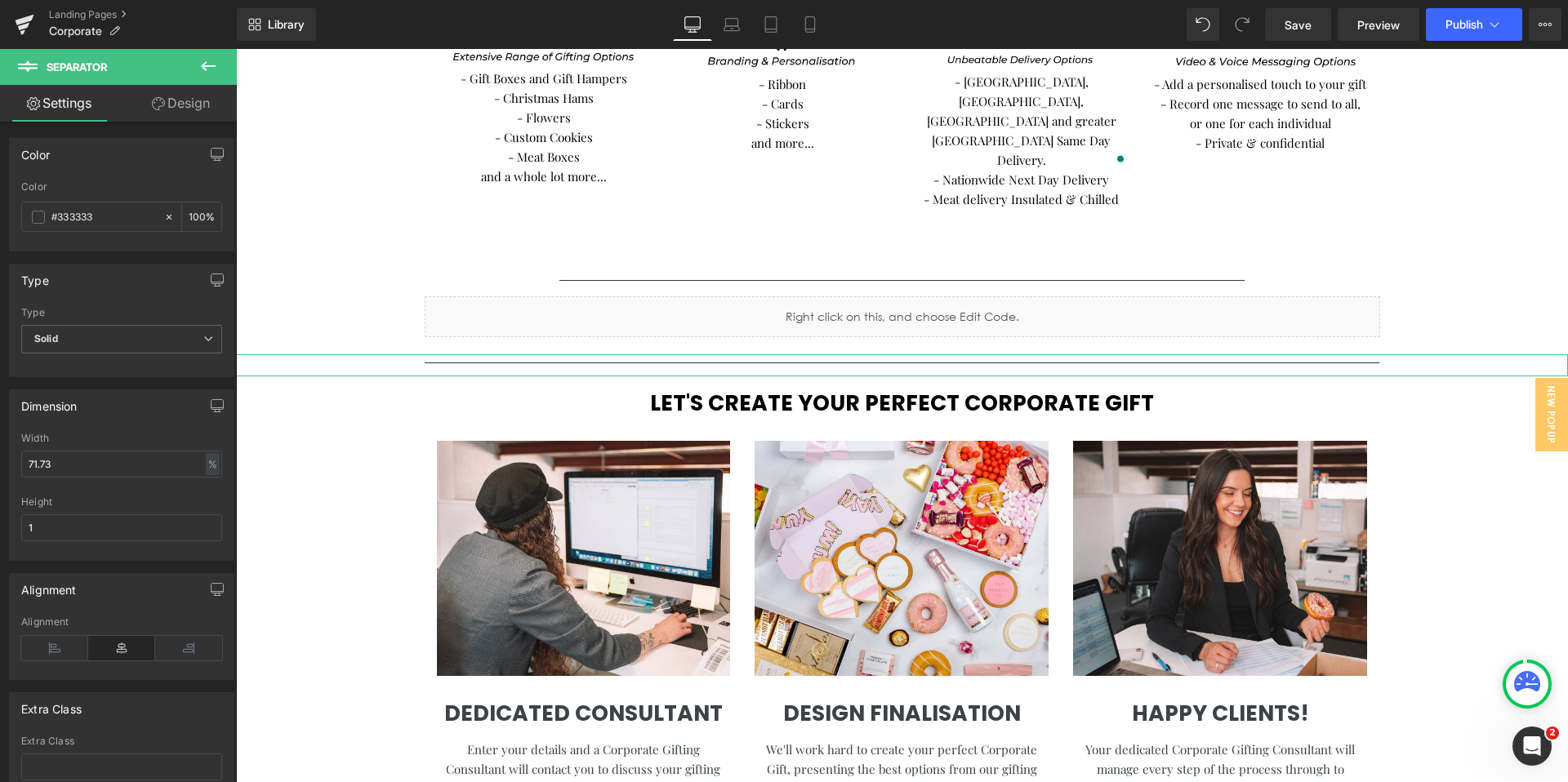
click at [193, 117] on link "Design" at bounding box center [181, 102] width 119 height 37
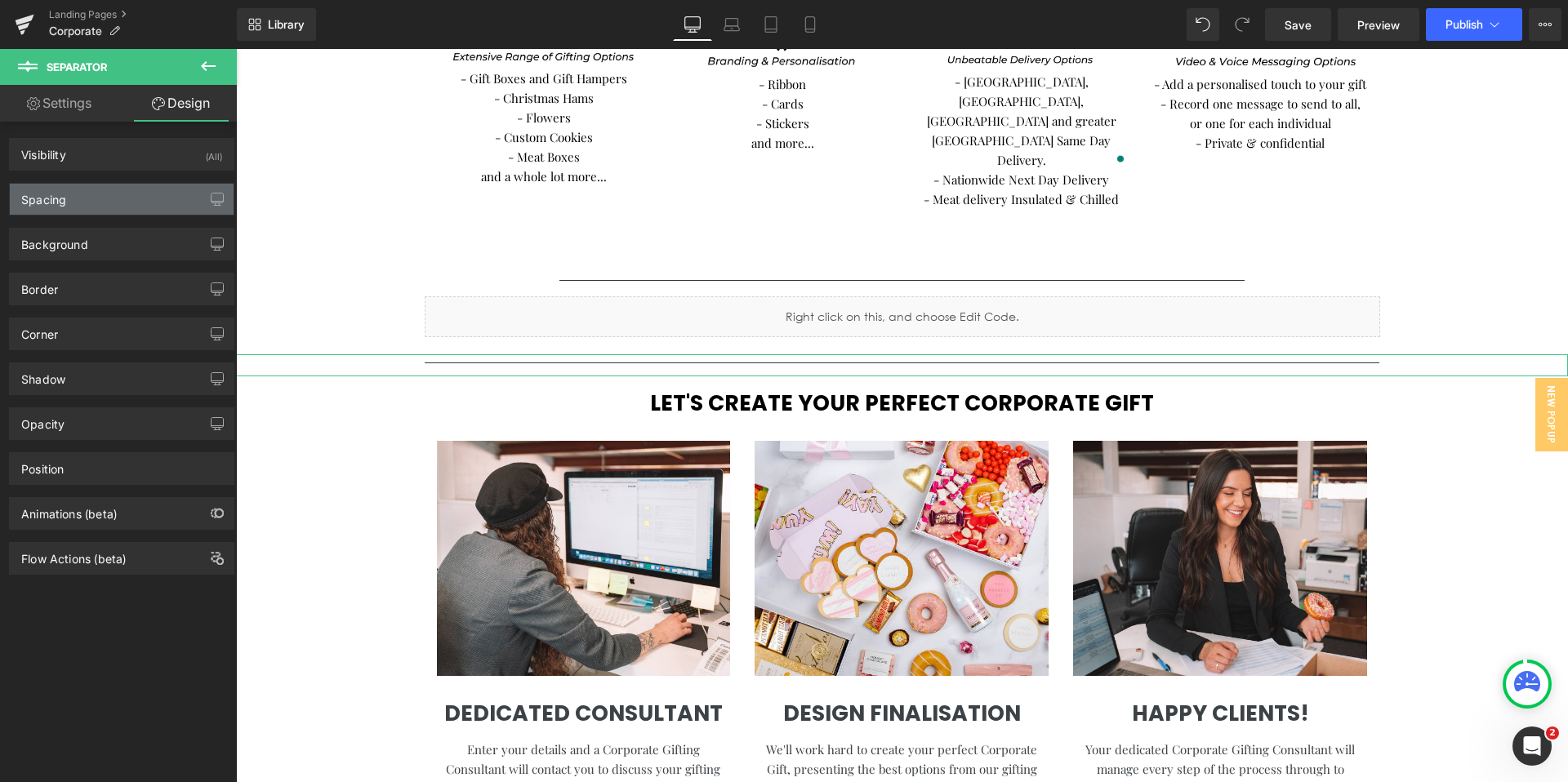
click at [105, 206] on div "Spacing" at bounding box center [121, 199] width 224 height 31
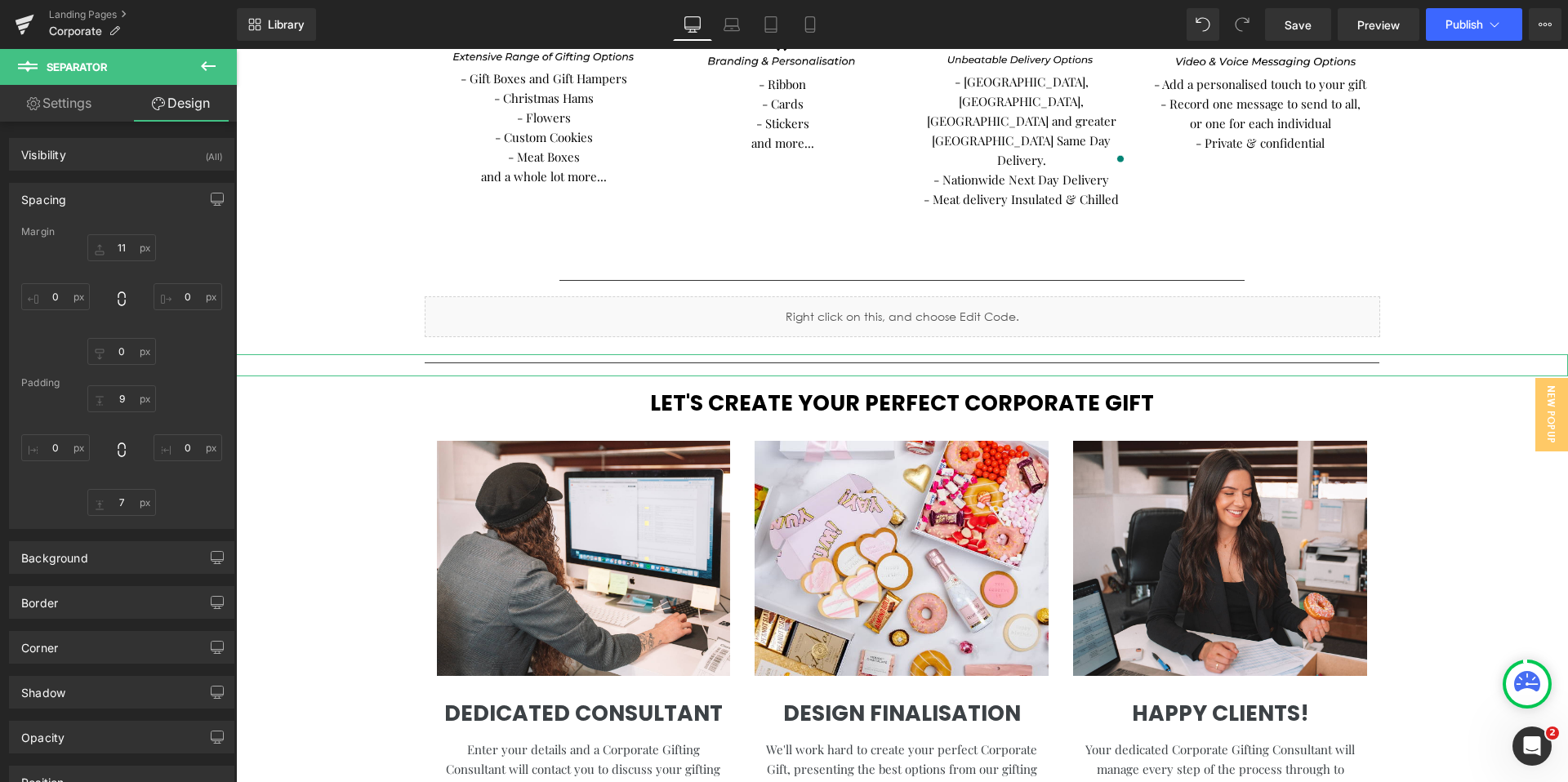
click at [109, 196] on div "Spacing" at bounding box center [121, 199] width 224 height 31
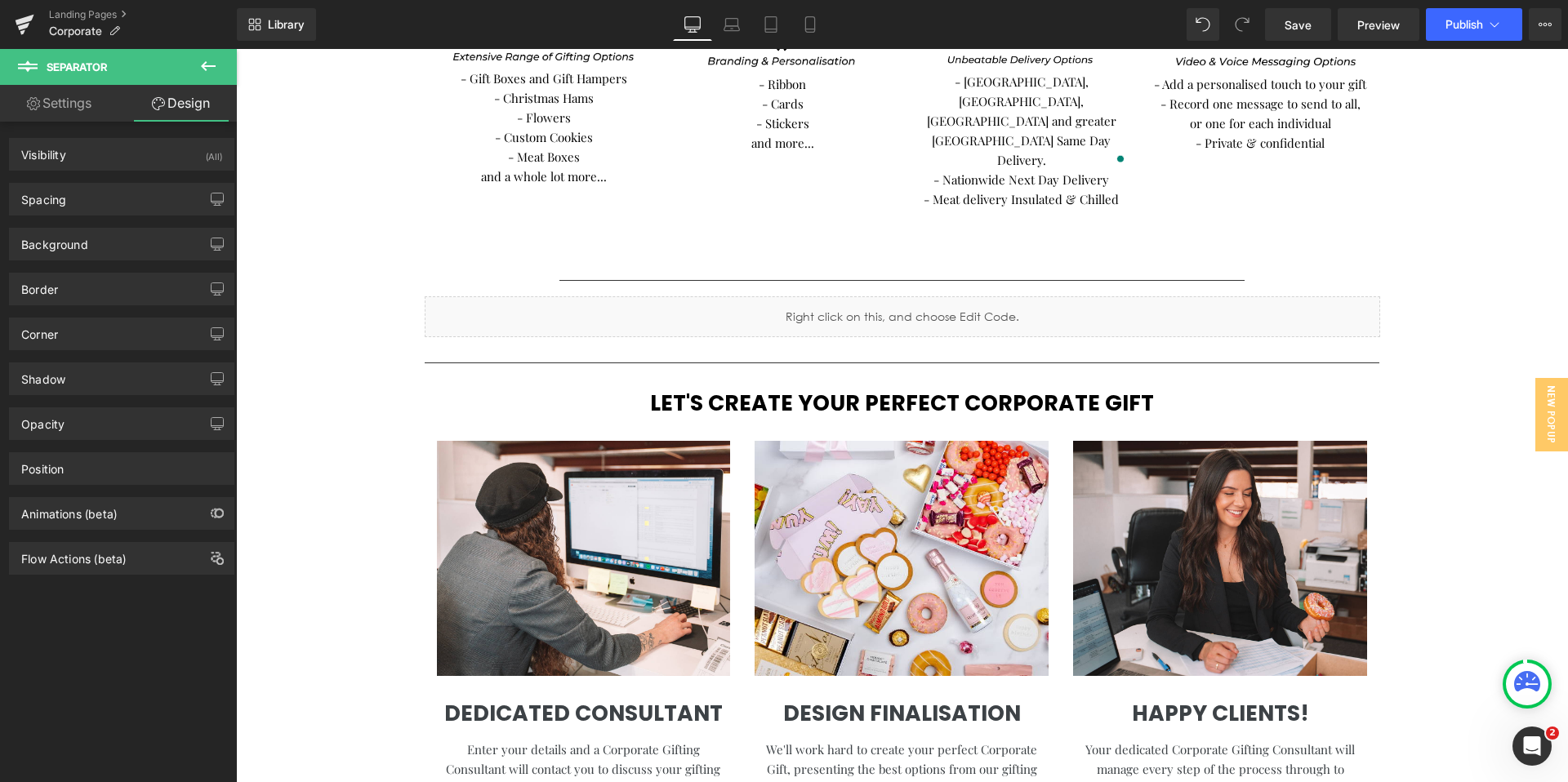
scroll to position [899, 0]
click at [1303, 22] on span "Save" at bounding box center [1298, 24] width 27 height 17
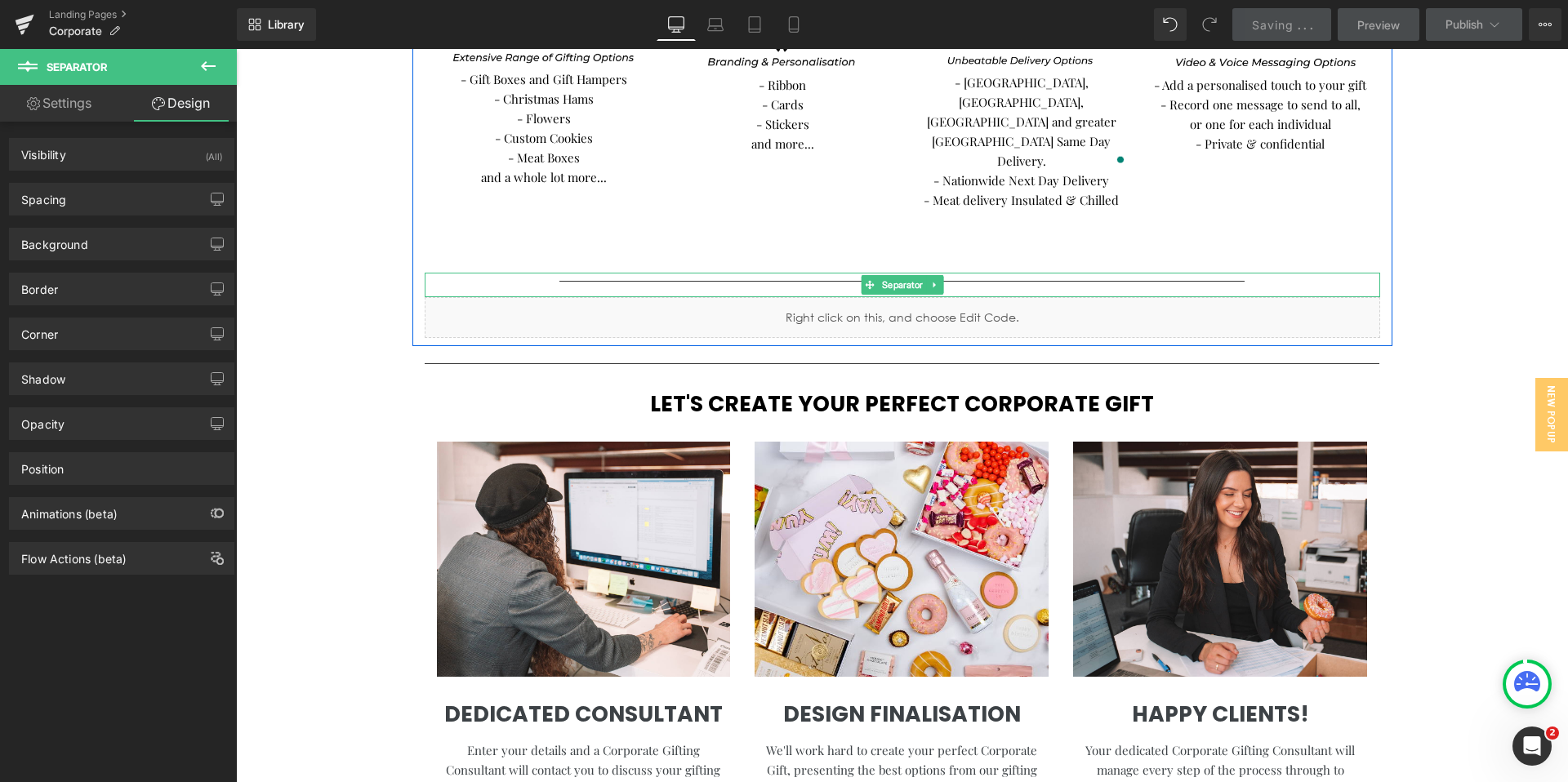
click at [596, 280] on hr at bounding box center [902, 289] width 685 height 16
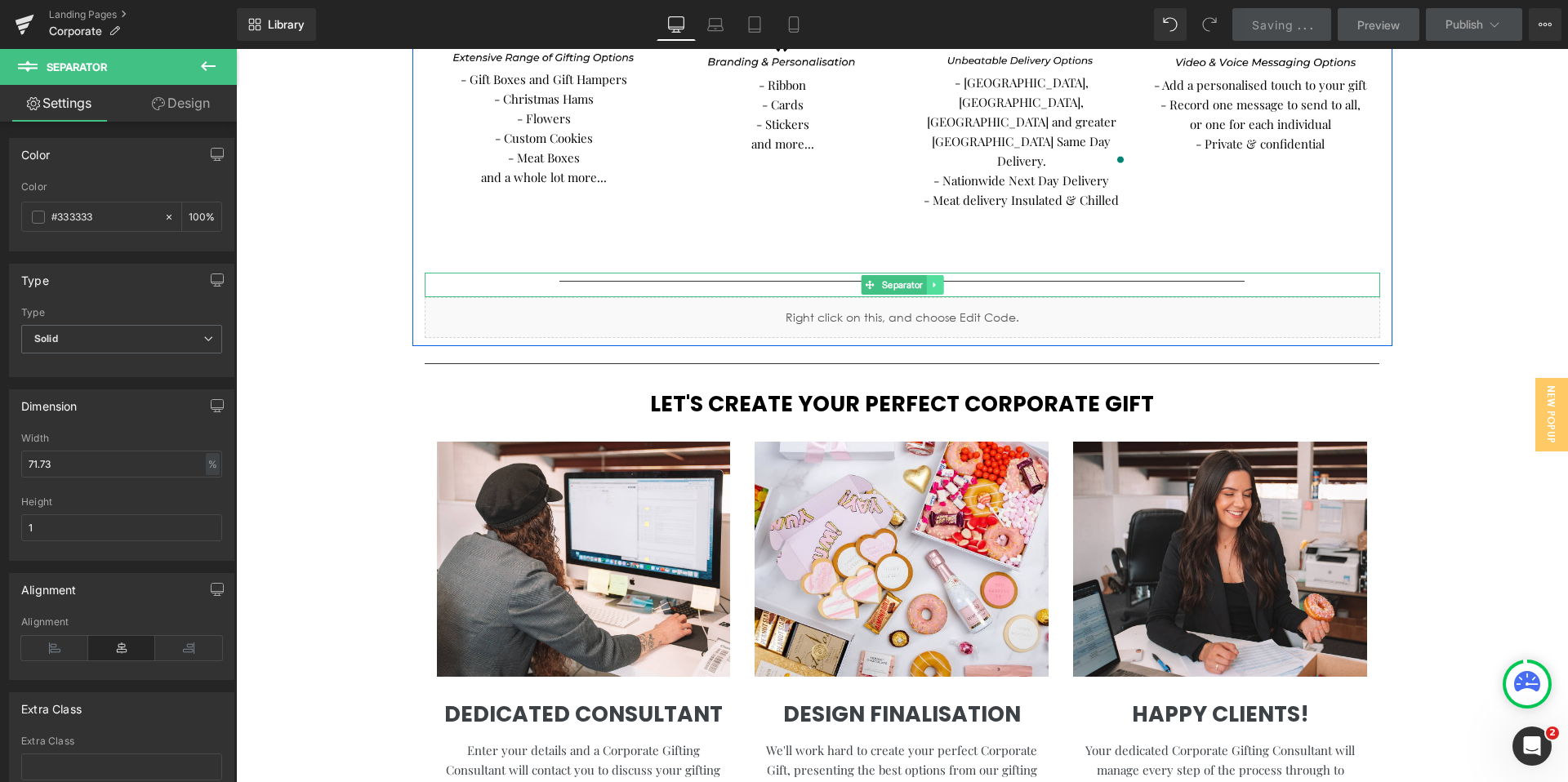
click at [935, 281] on icon at bounding box center [933, 284] width 3 height 5
click at [922, 275] on link at bounding box center [926, 285] width 17 height 20
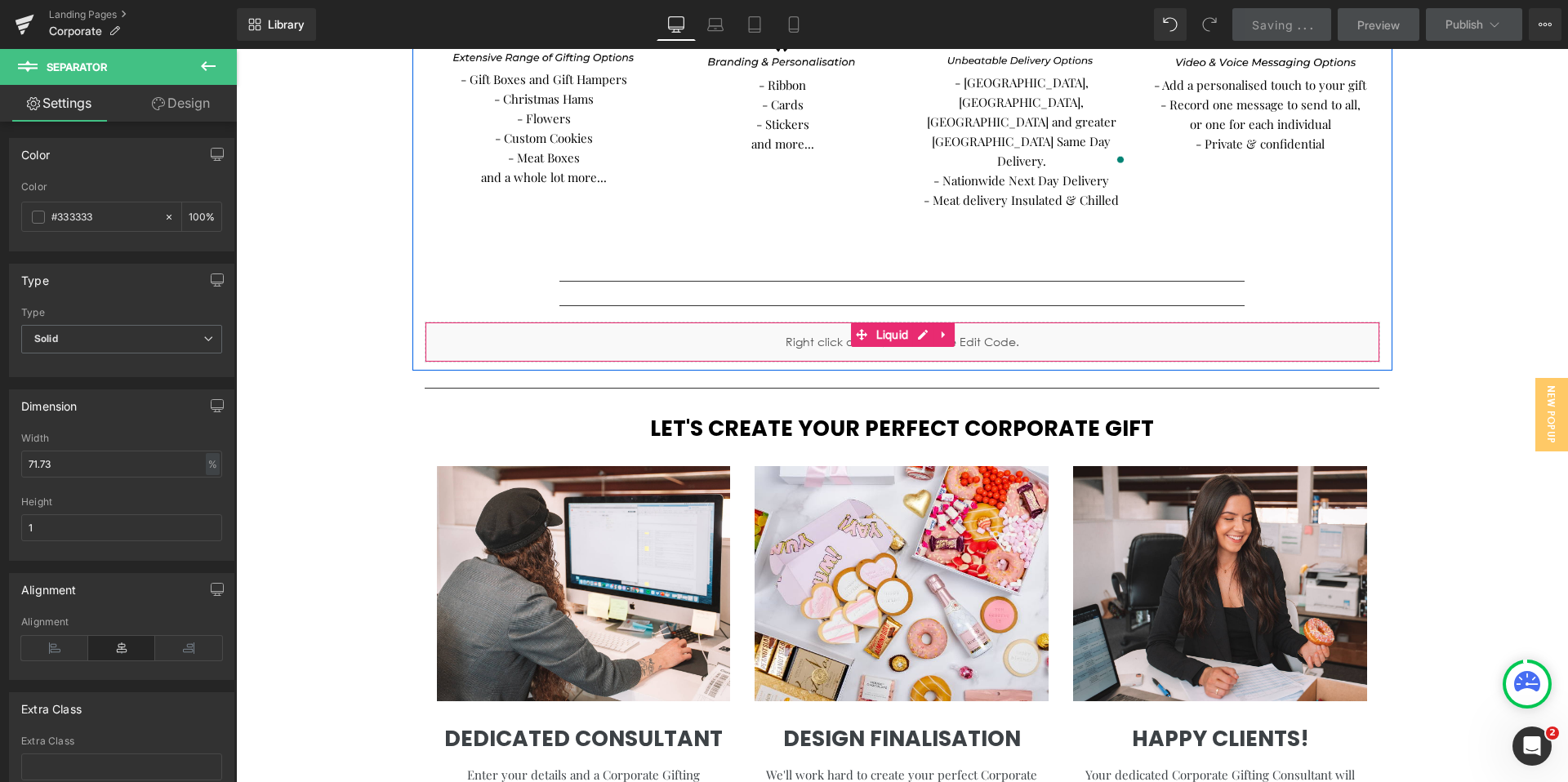
scroll to position [894, 0]
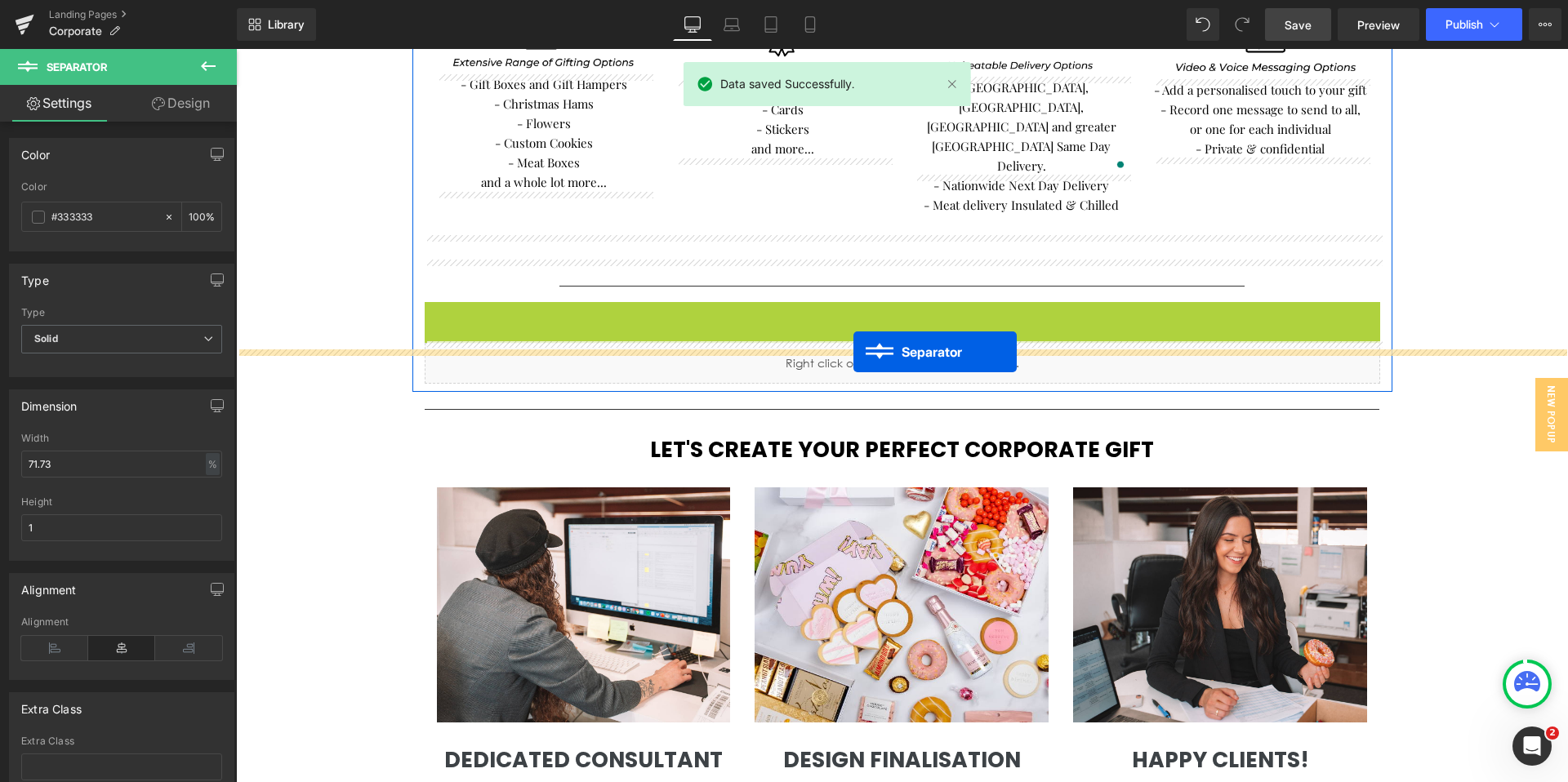
drag, startPoint x: 864, startPoint y: 271, endPoint x: 853, endPoint y: 352, distance: 81.7
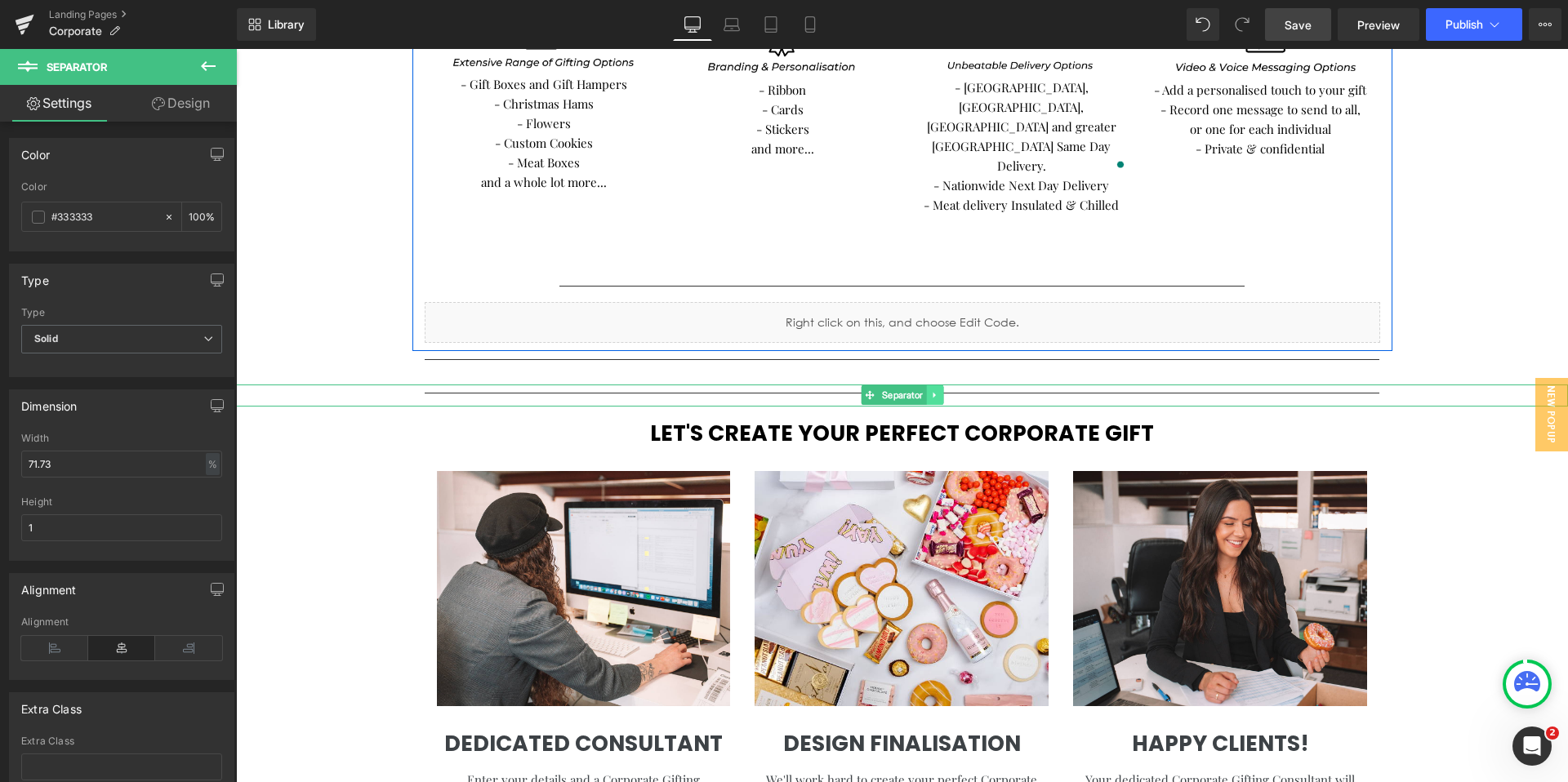
click at [934, 390] on icon at bounding box center [935, 395] width 9 height 10
click at [943, 391] on icon at bounding box center [943, 395] width 9 height 9
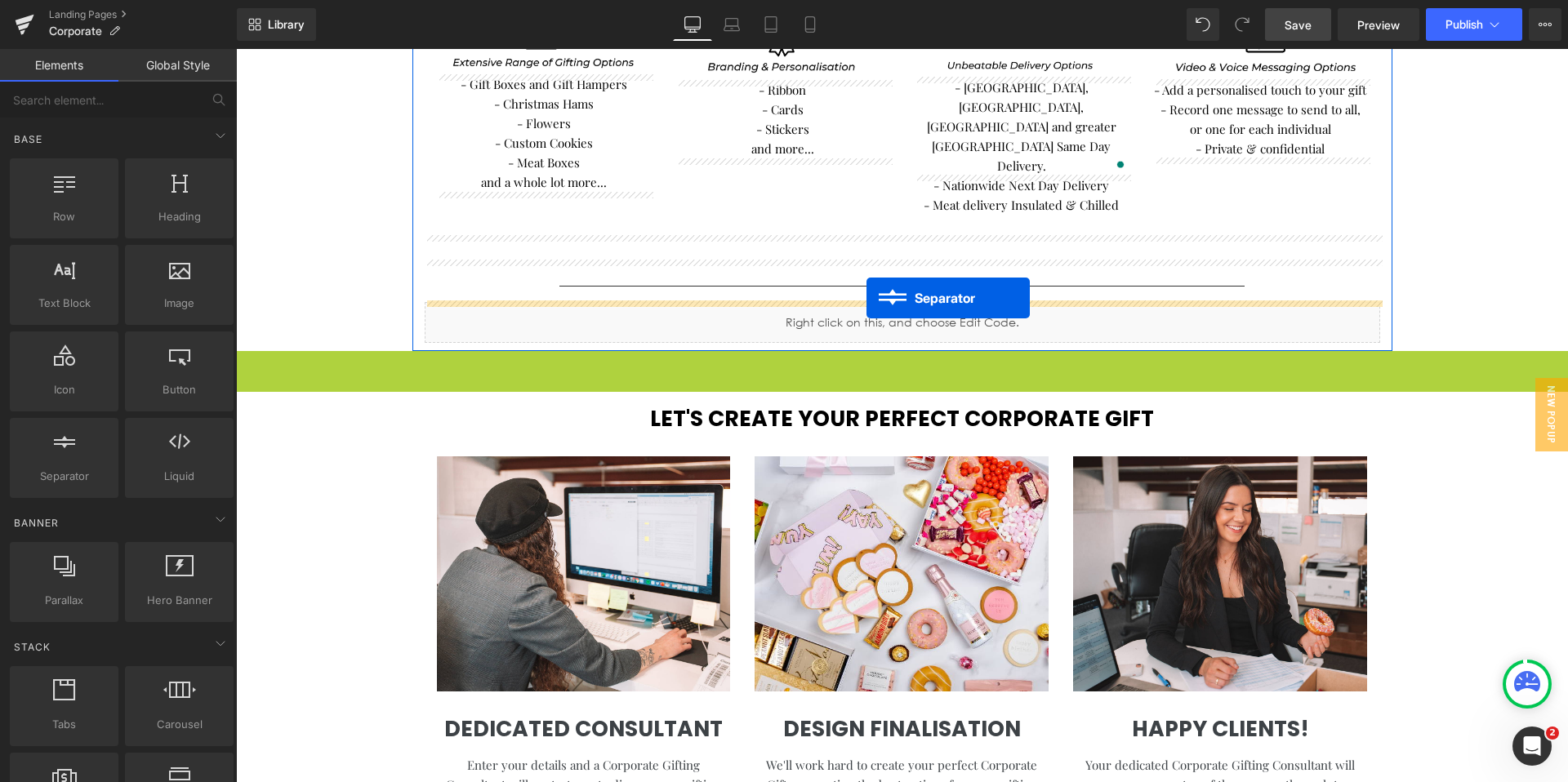
drag, startPoint x: 862, startPoint y: 324, endPoint x: 867, endPoint y: 298, distance: 26.5
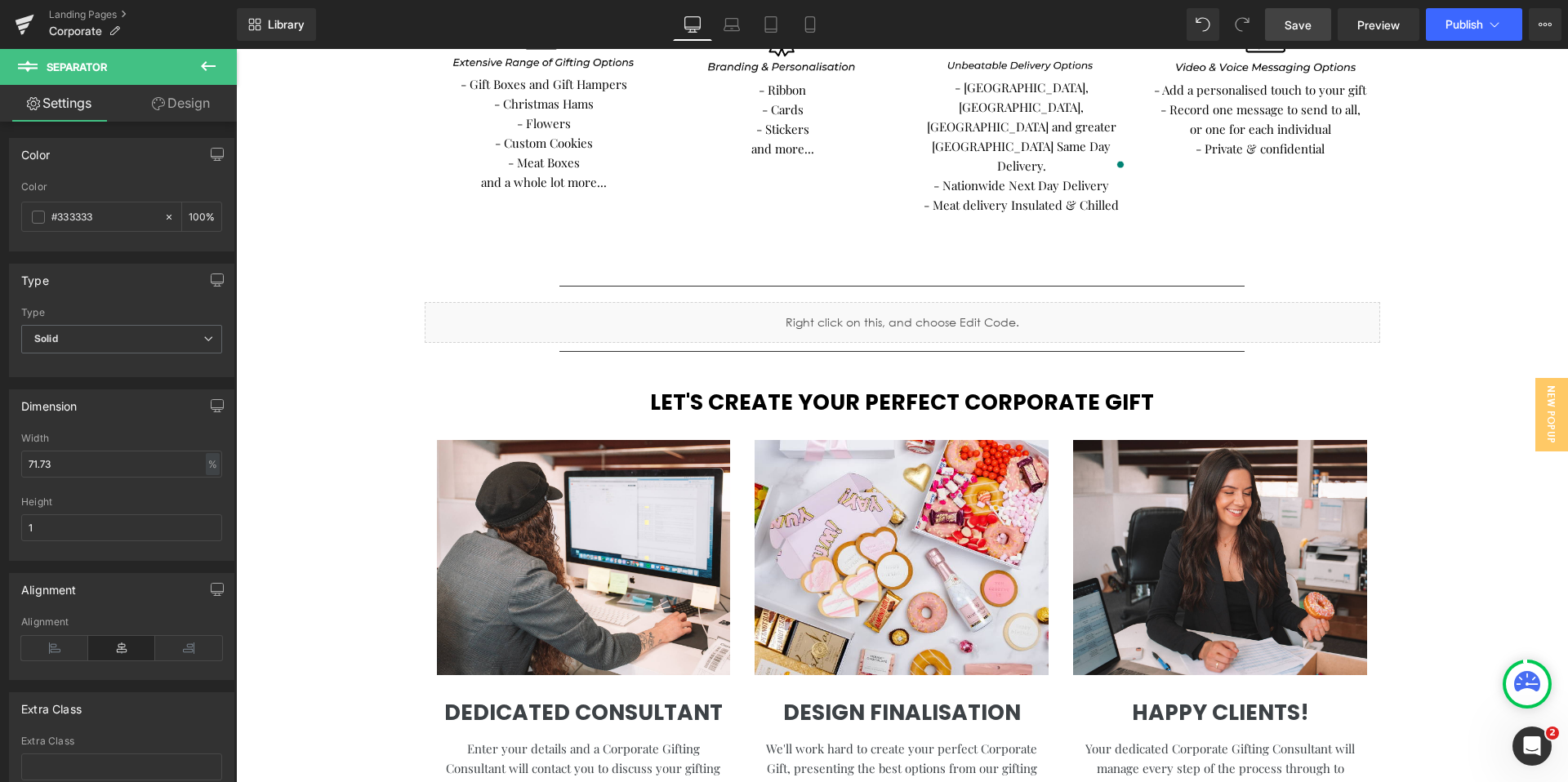
click at [1299, 27] on span "Save" at bounding box center [1298, 24] width 27 height 17
click at [1364, 31] on span "Preview" at bounding box center [1378, 24] width 42 height 17
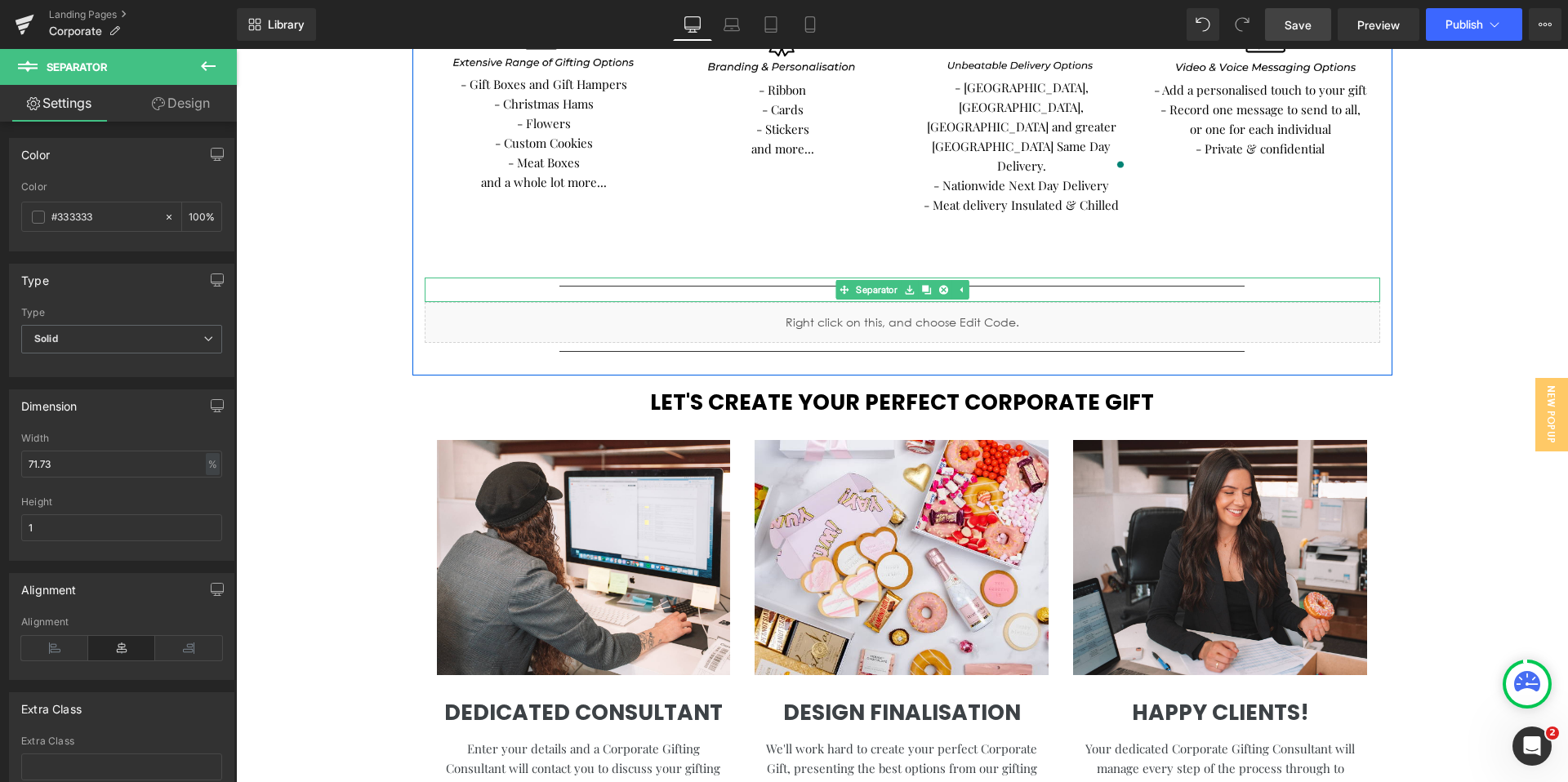
click at [735, 278] on div at bounding box center [902, 289] width 956 height 24
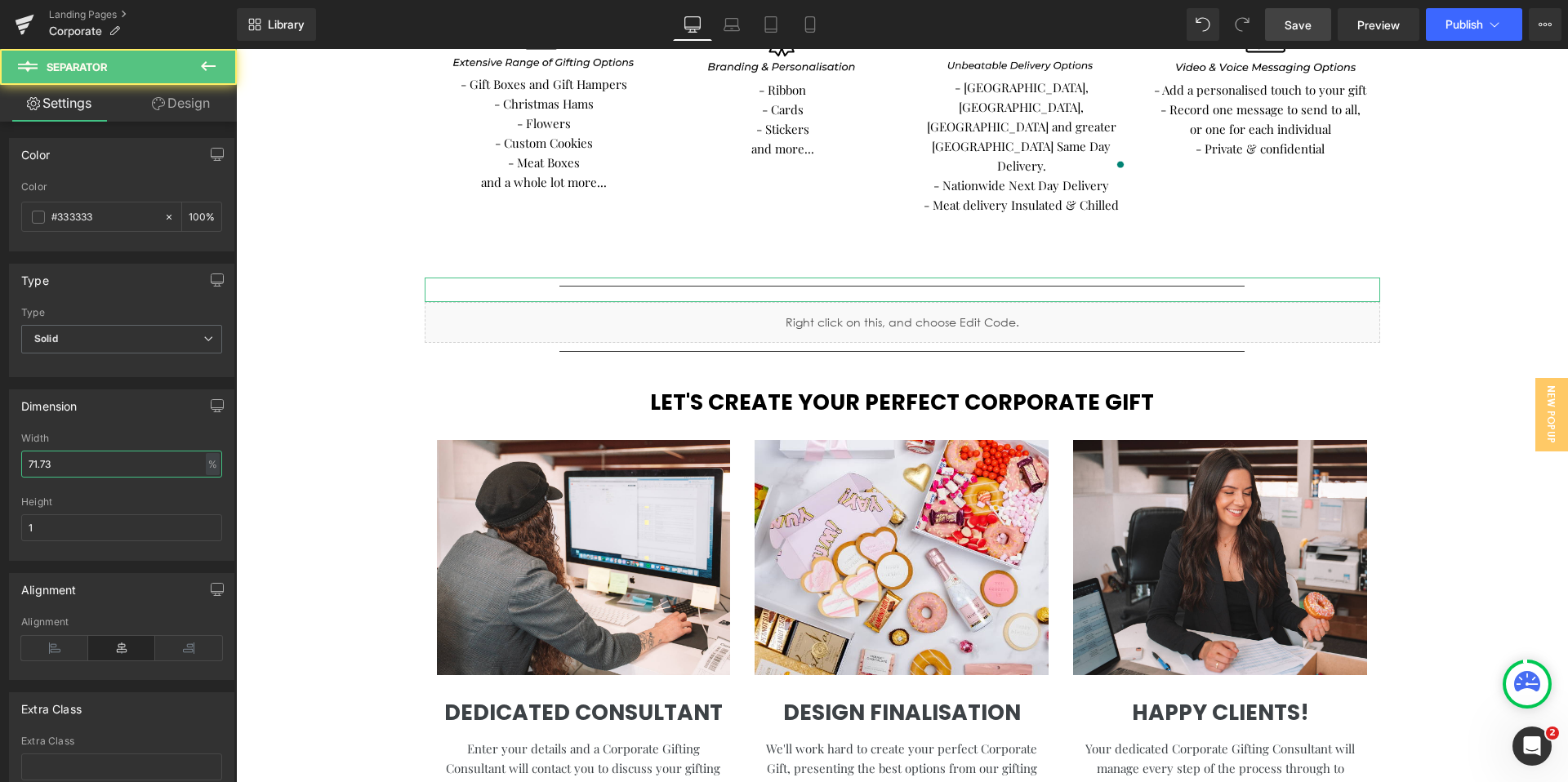
click at [94, 468] on input "71.73" at bounding box center [121, 464] width 200 height 27
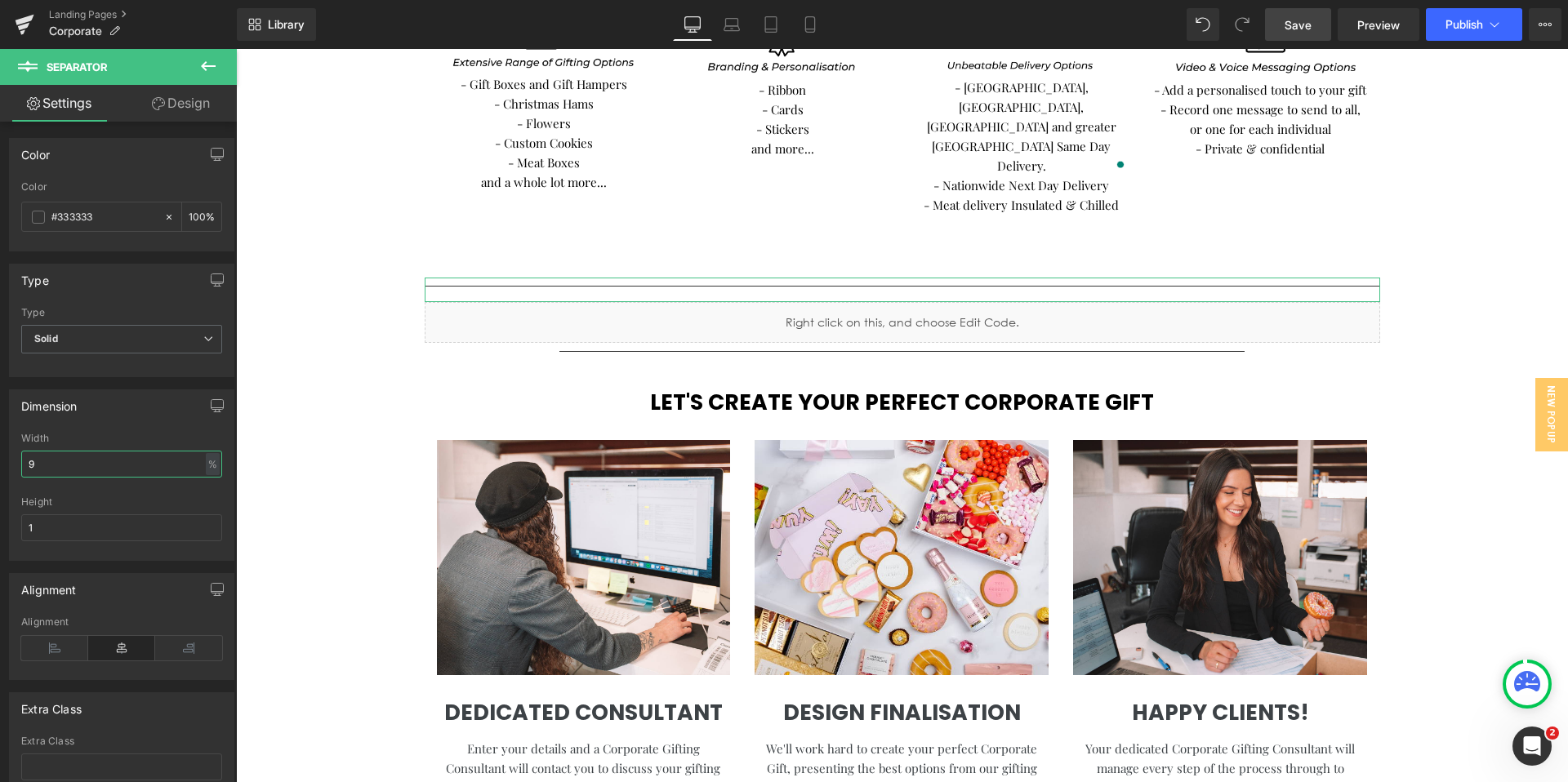
type input "90"
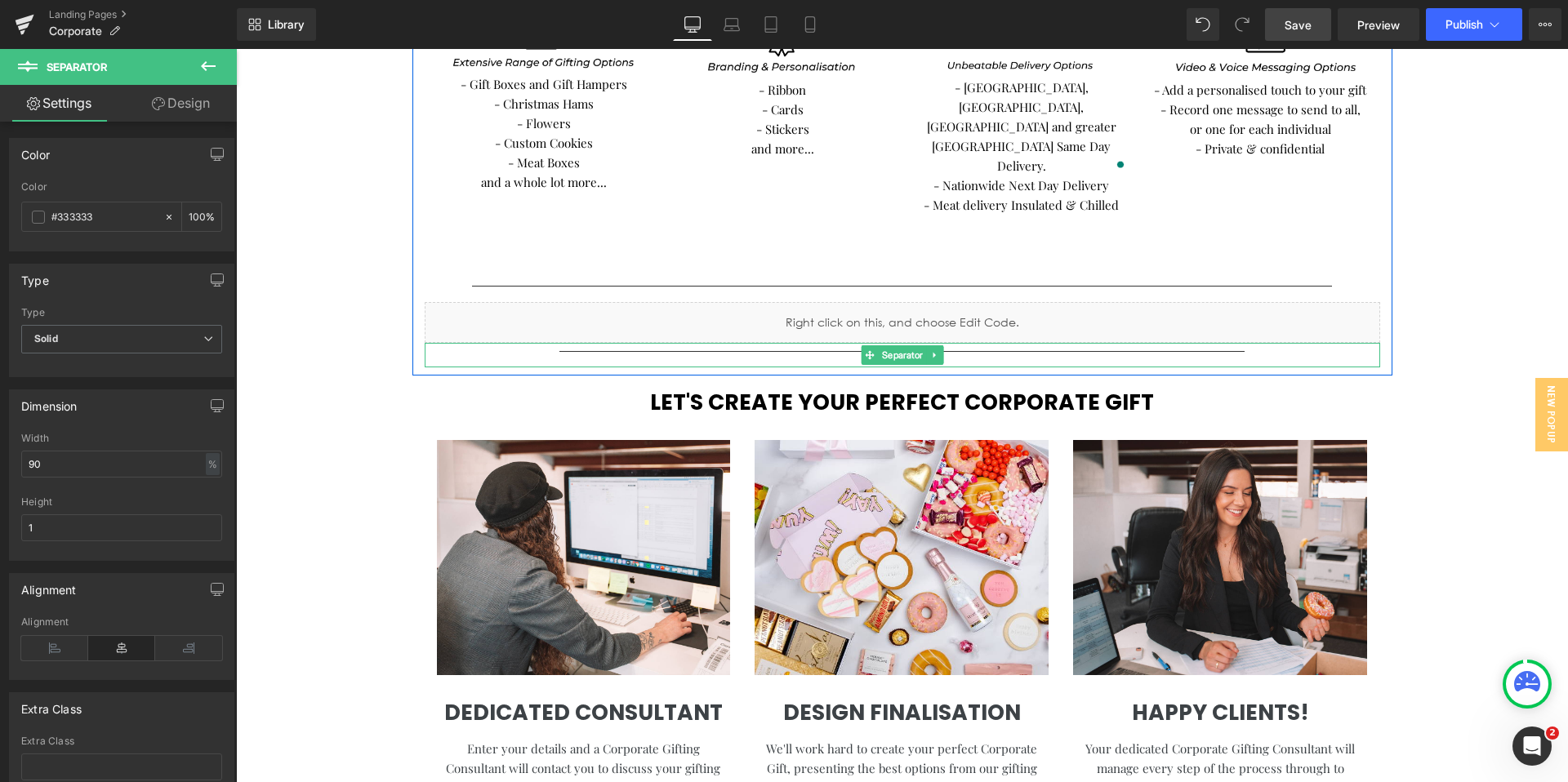
click at [607, 343] on div at bounding box center [902, 355] width 956 height 24
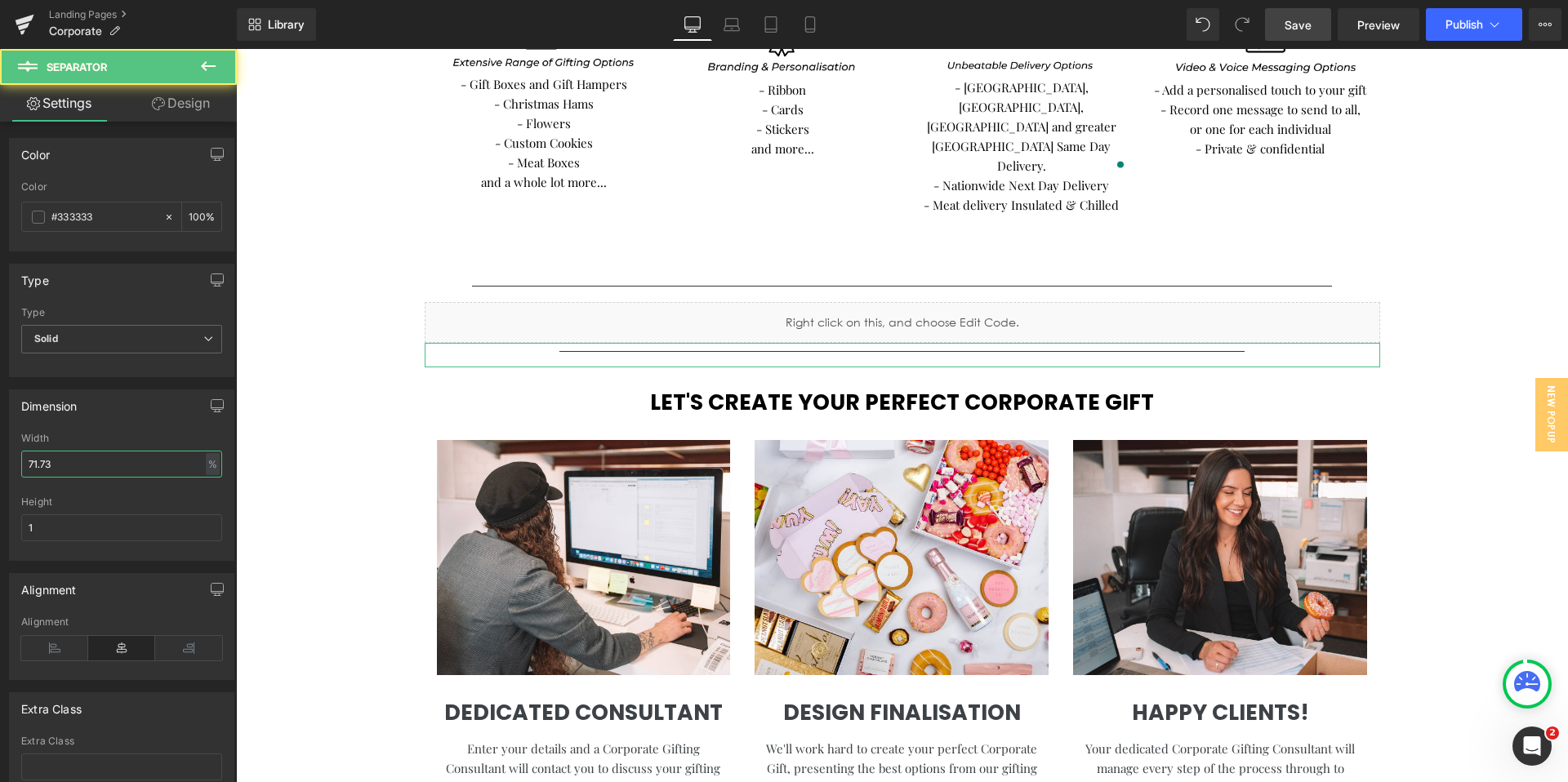
click at [137, 469] on input "71.73" at bounding box center [121, 464] width 200 height 27
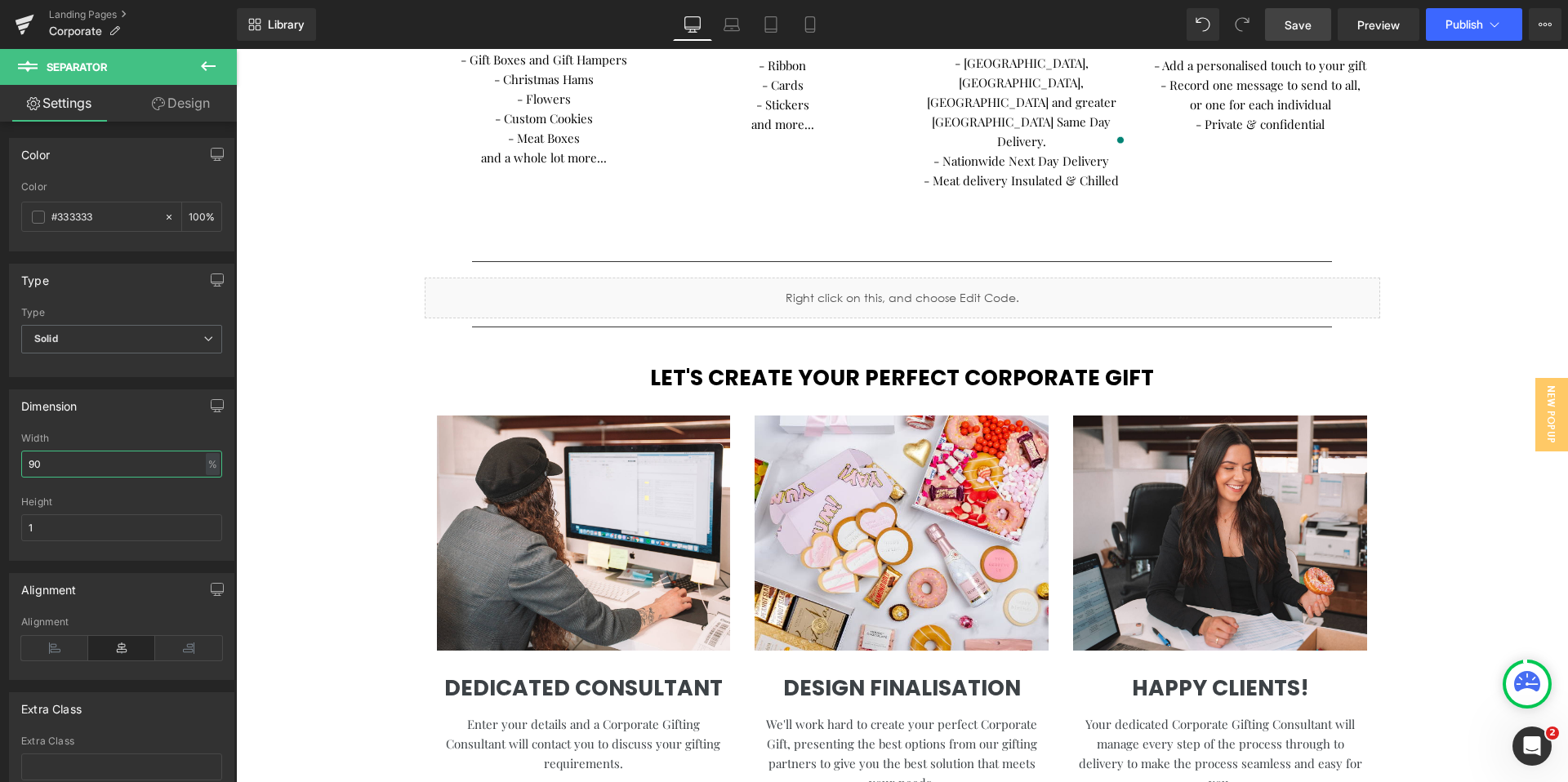
type input "90"
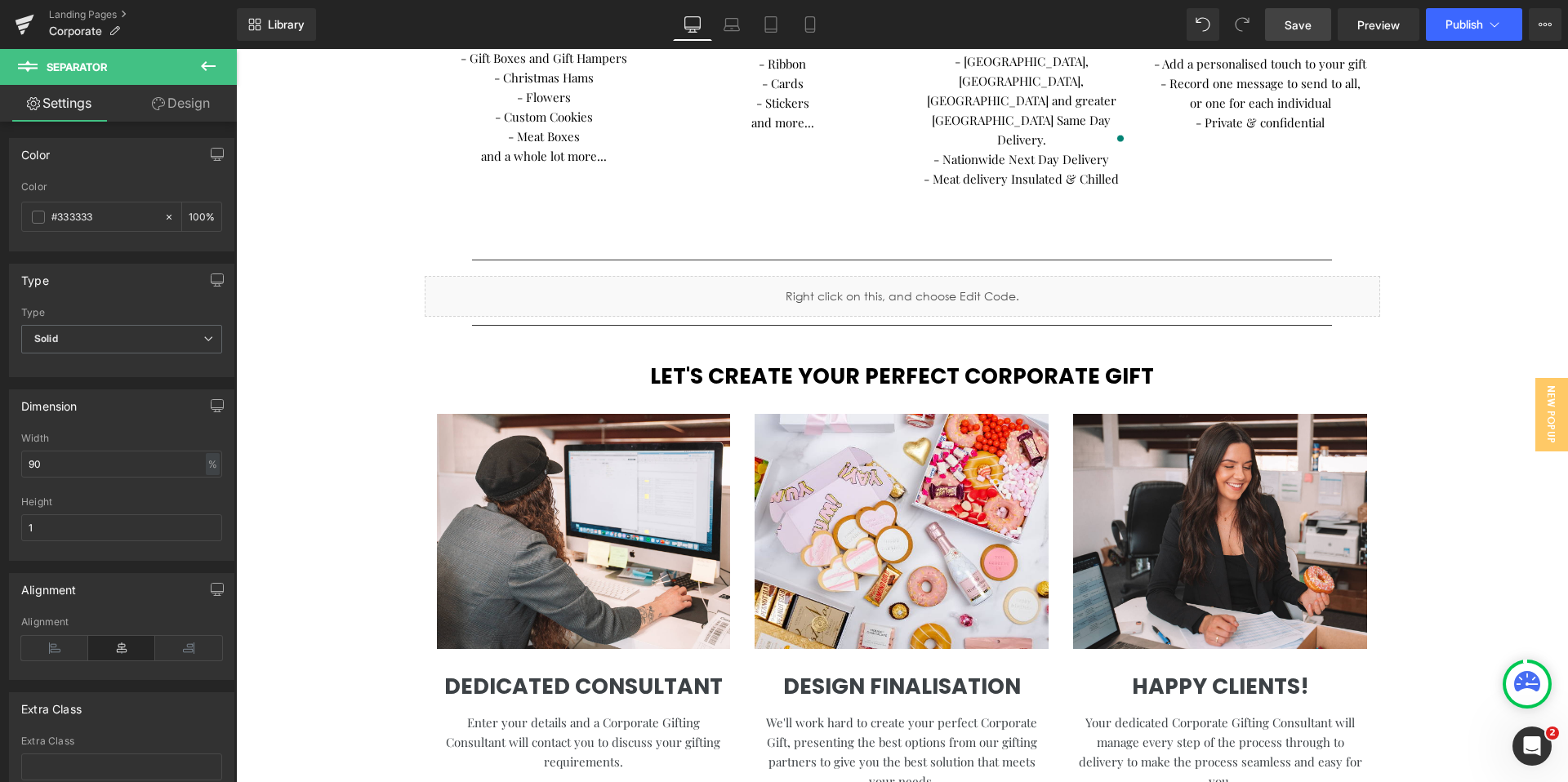
click at [1313, 22] on link "Save" at bounding box center [1298, 24] width 67 height 32
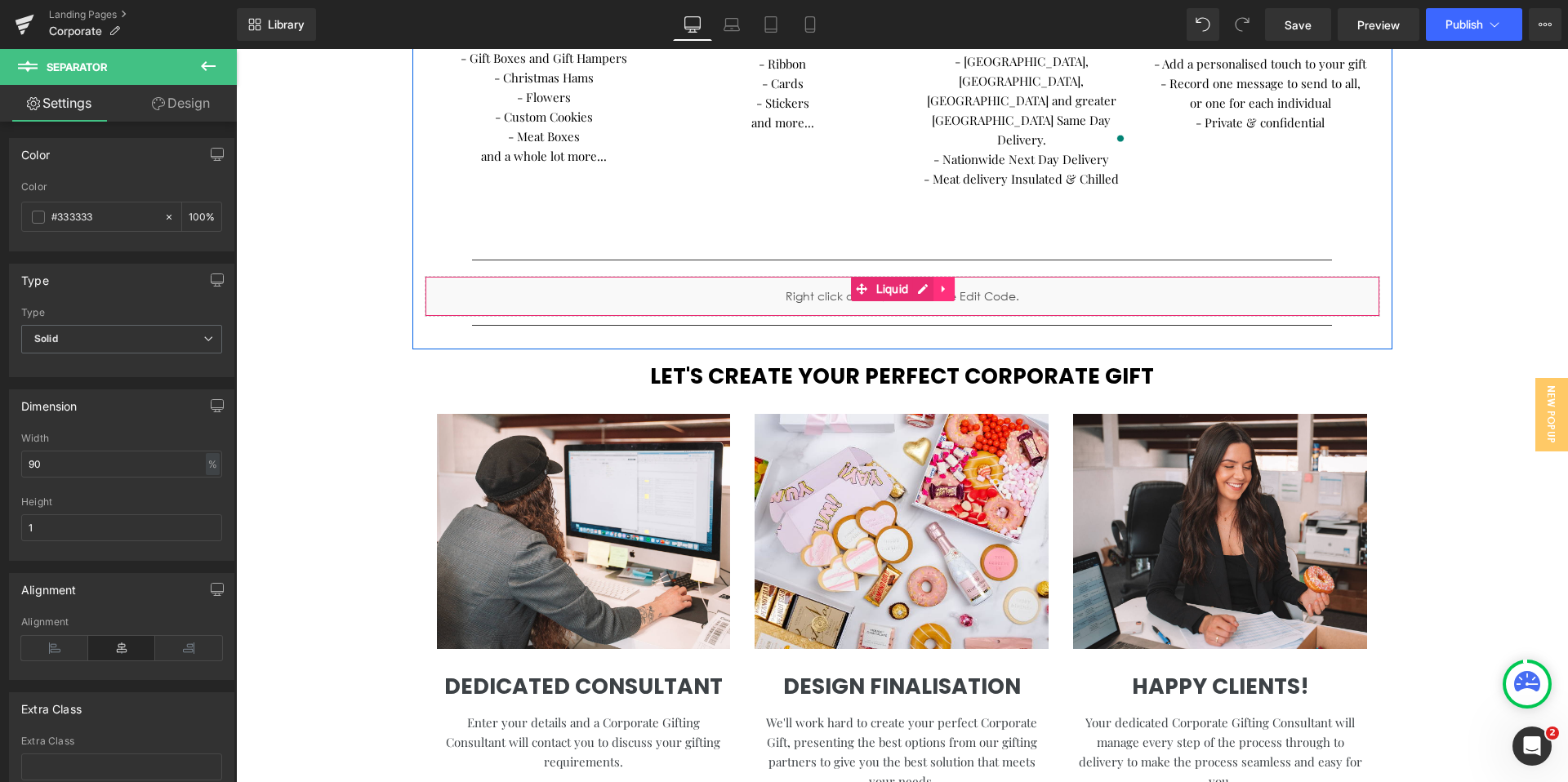
click at [947, 282] on icon at bounding box center [944, 289] width 12 height 13
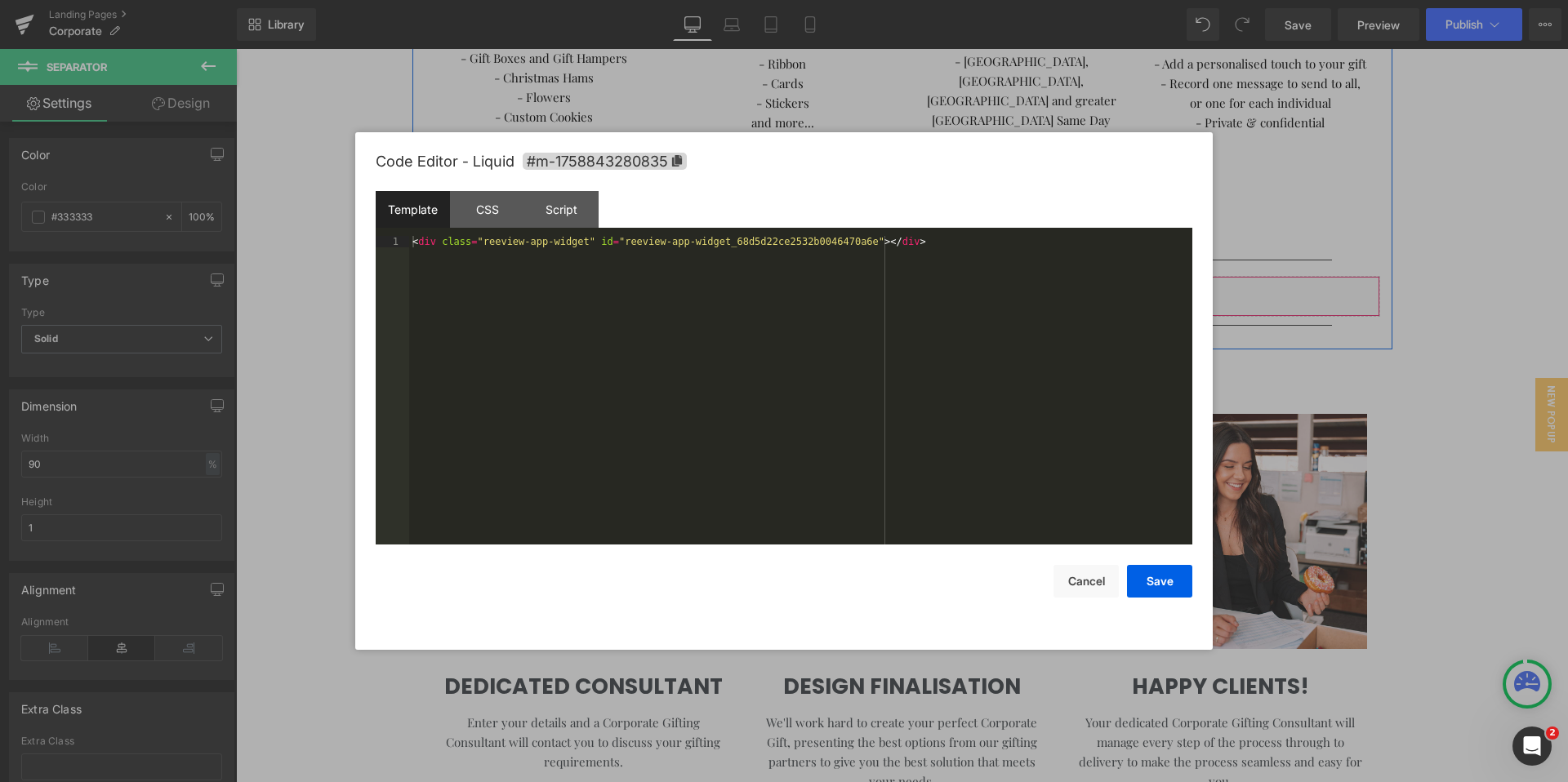
click at [888, 276] on div "Liquid" at bounding box center [902, 296] width 956 height 40
click at [668, 243] on div "< div class = "reeview-app-widget" id = "reeview-app-widget_68d5d22ce2532b00464…" at bounding box center [800, 402] width 783 height 332
click at [1145, 577] on button "Save" at bounding box center [1160, 582] width 66 height 32
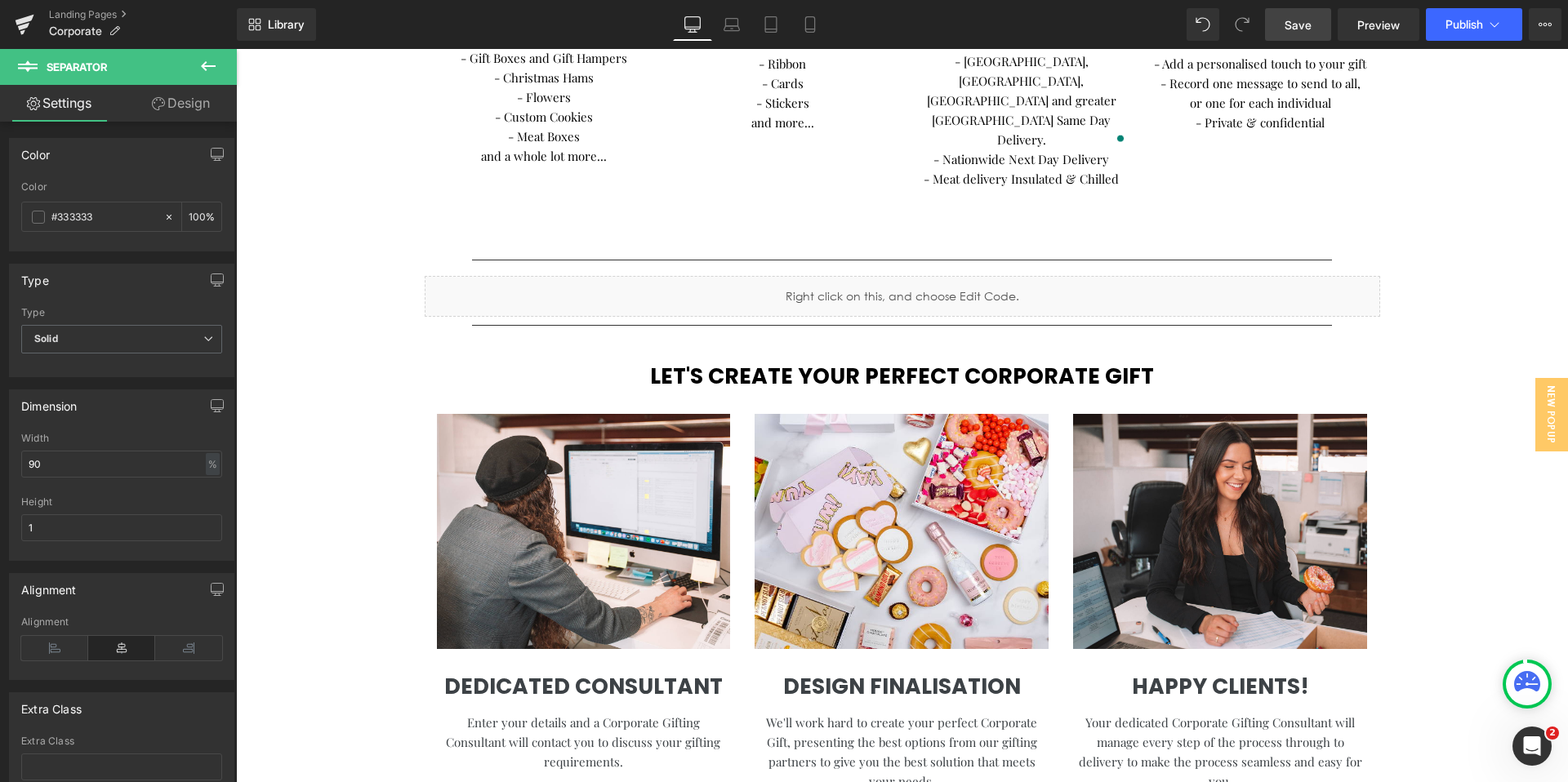
click at [1287, 25] on span "Save" at bounding box center [1298, 24] width 27 height 17
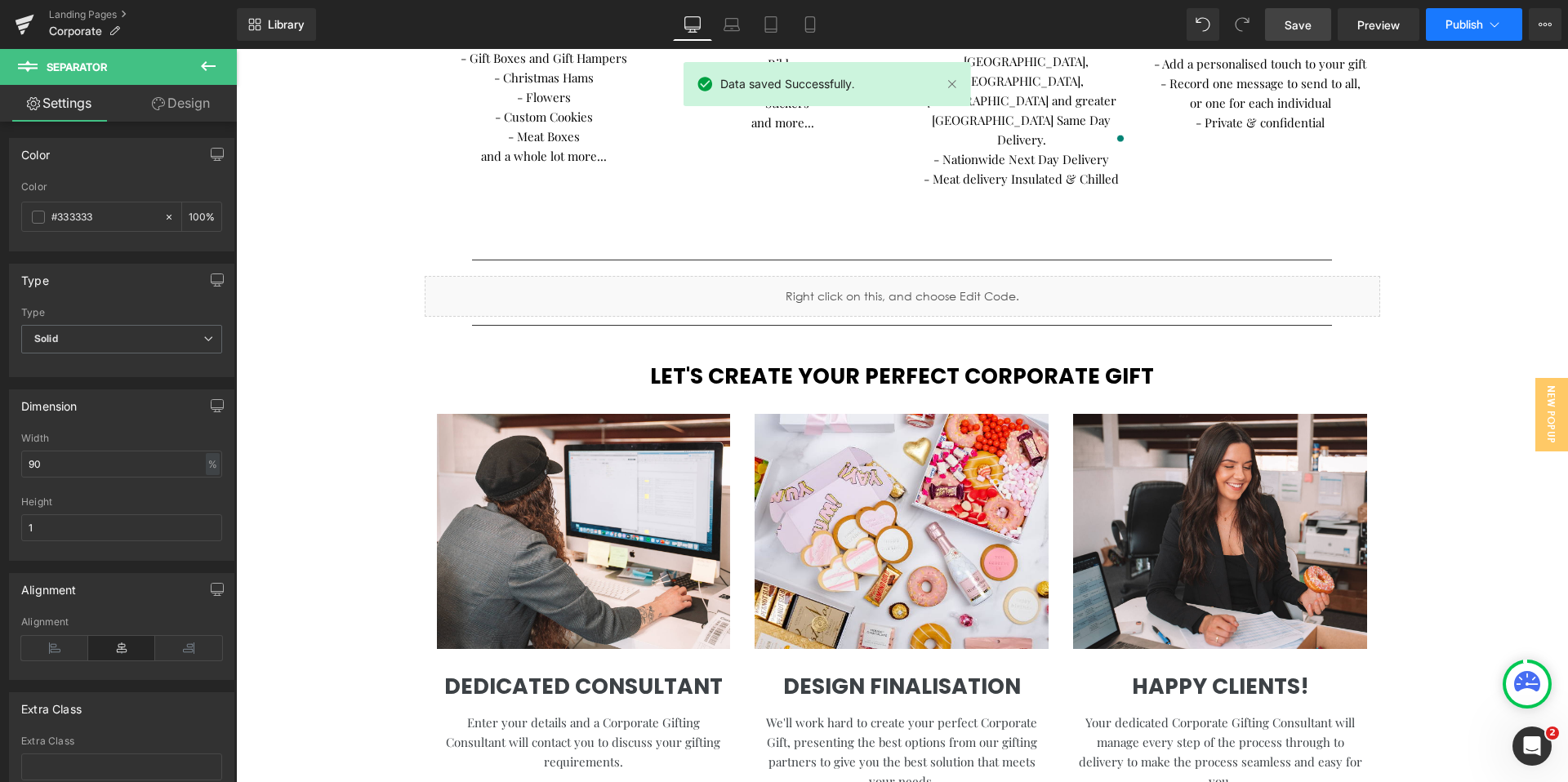
click at [1466, 28] on span "Publish" at bounding box center [1465, 24] width 38 height 13
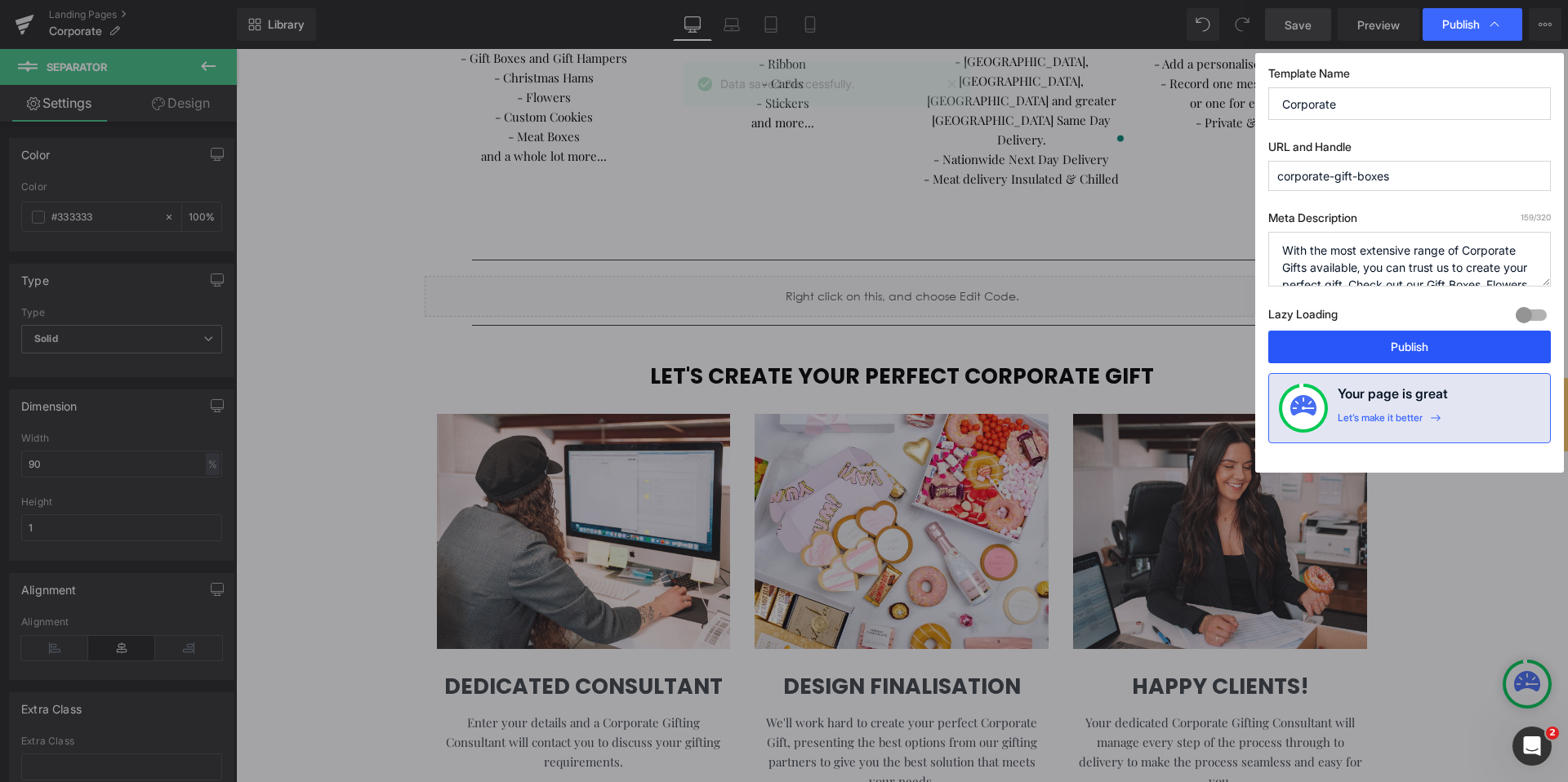
click at [1386, 351] on button "Publish" at bounding box center [1410, 347] width 282 height 32
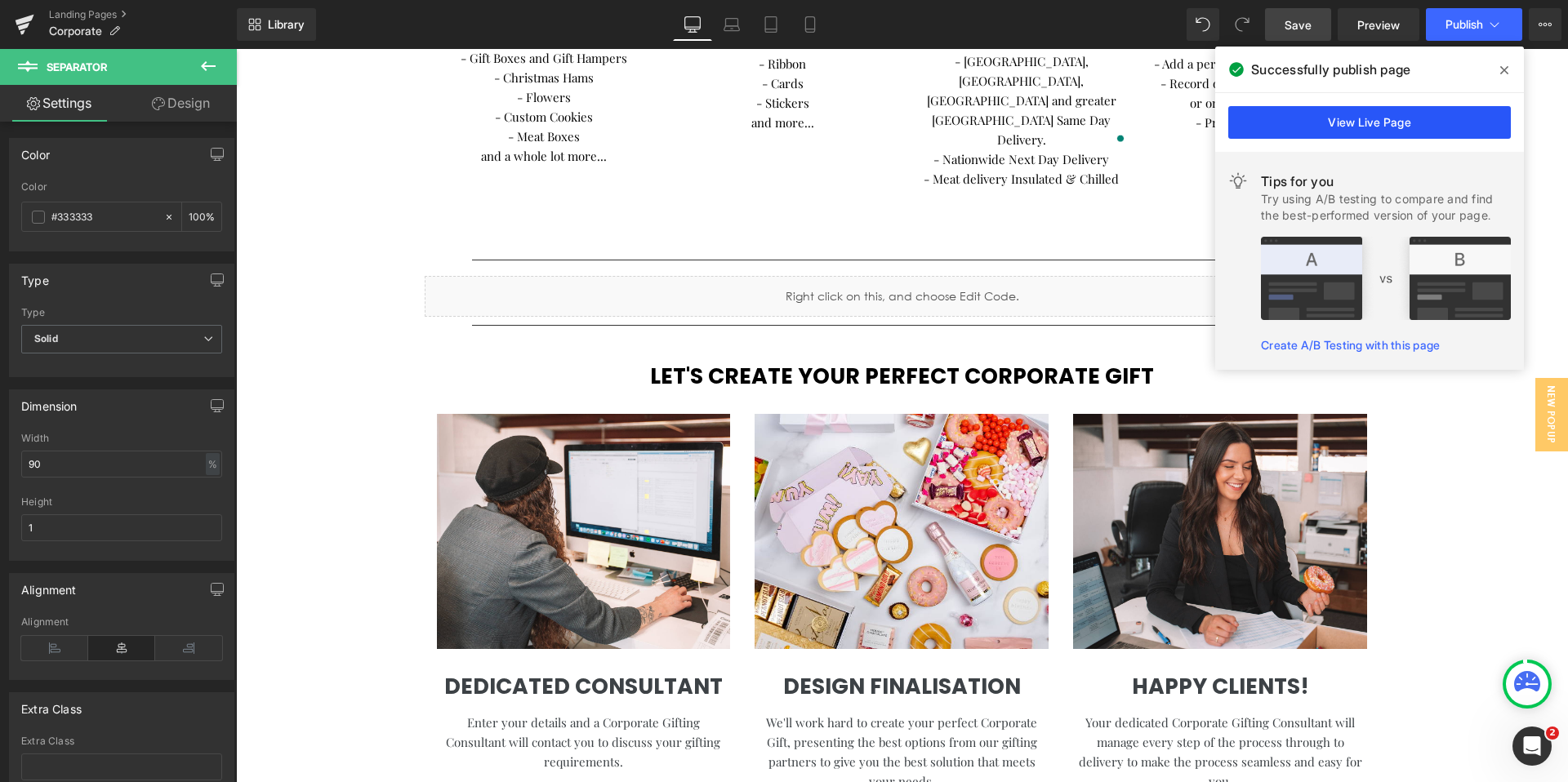
click at [1403, 121] on link "View Live Page" at bounding box center [1369, 122] width 282 height 32
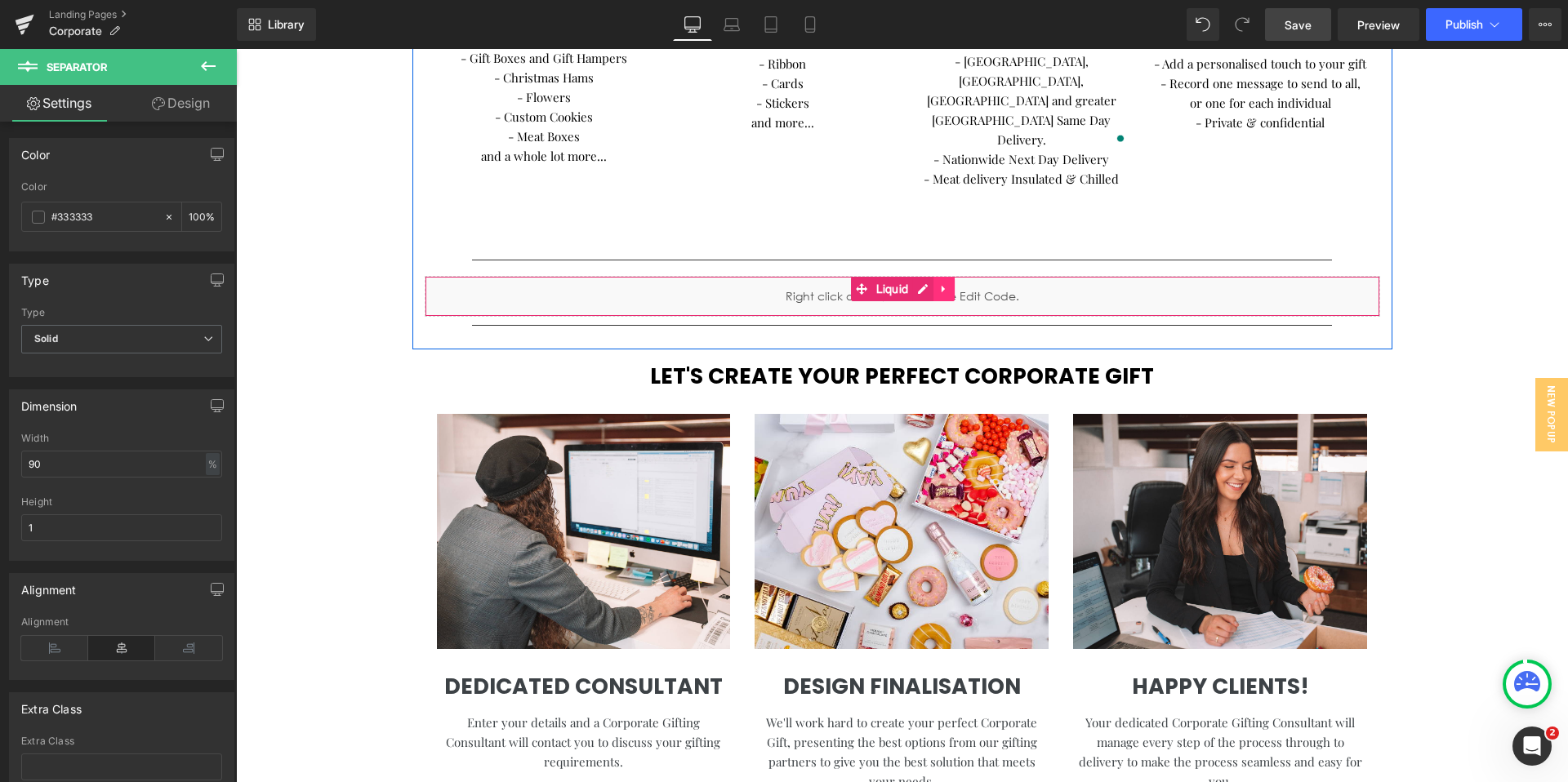
click at [949, 282] on icon at bounding box center [944, 289] width 12 height 13
click at [894, 276] on div "Liquid" at bounding box center [902, 296] width 956 height 40
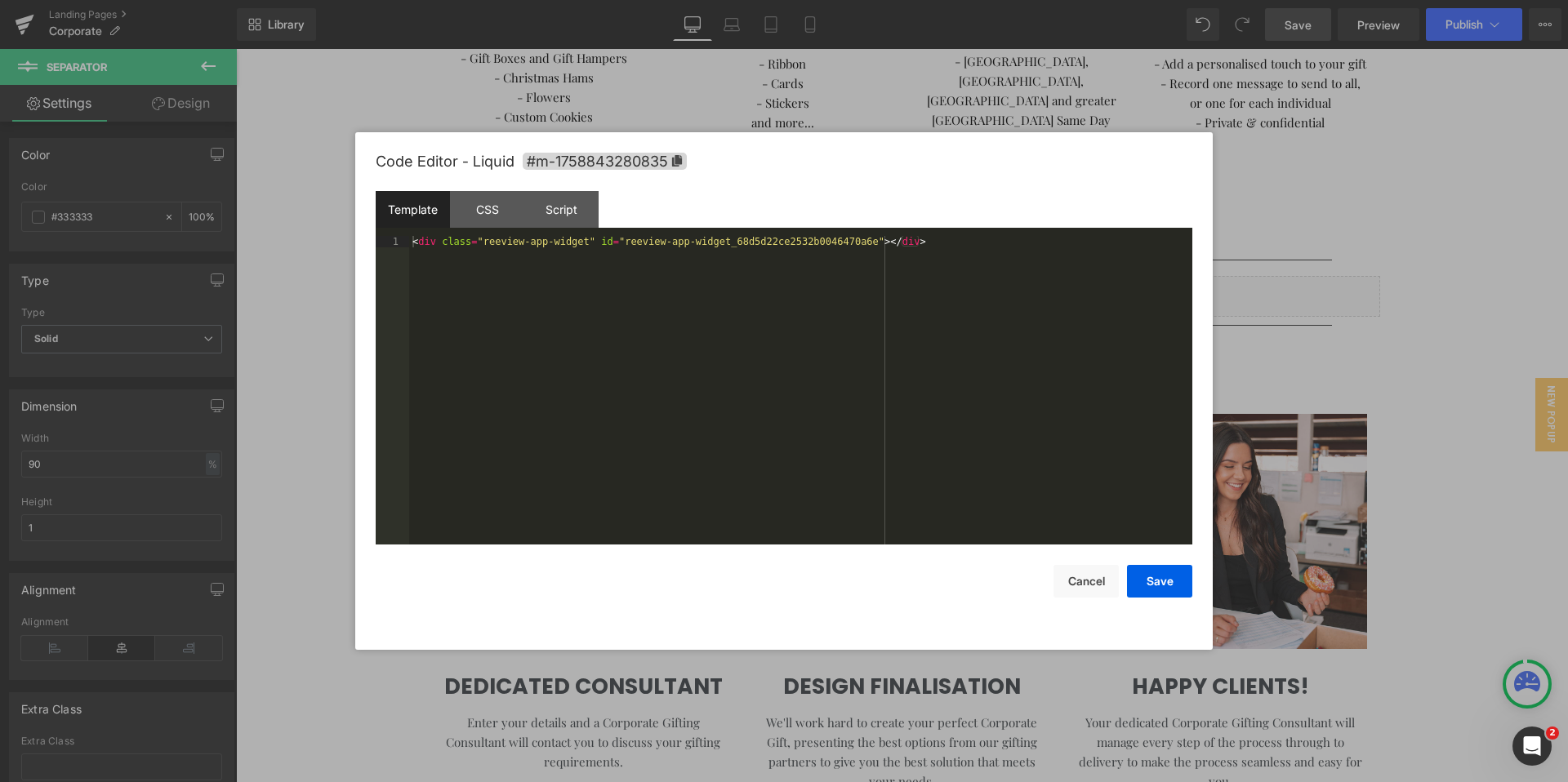
click at [866, 245] on div "< div class = "reeview-app-widget" id = "reeview-app-widget_68d5d22ce2532b00464…" at bounding box center [800, 402] width 783 height 332
click at [1164, 586] on button "Save" at bounding box center [1160, 582] width 66 height 32
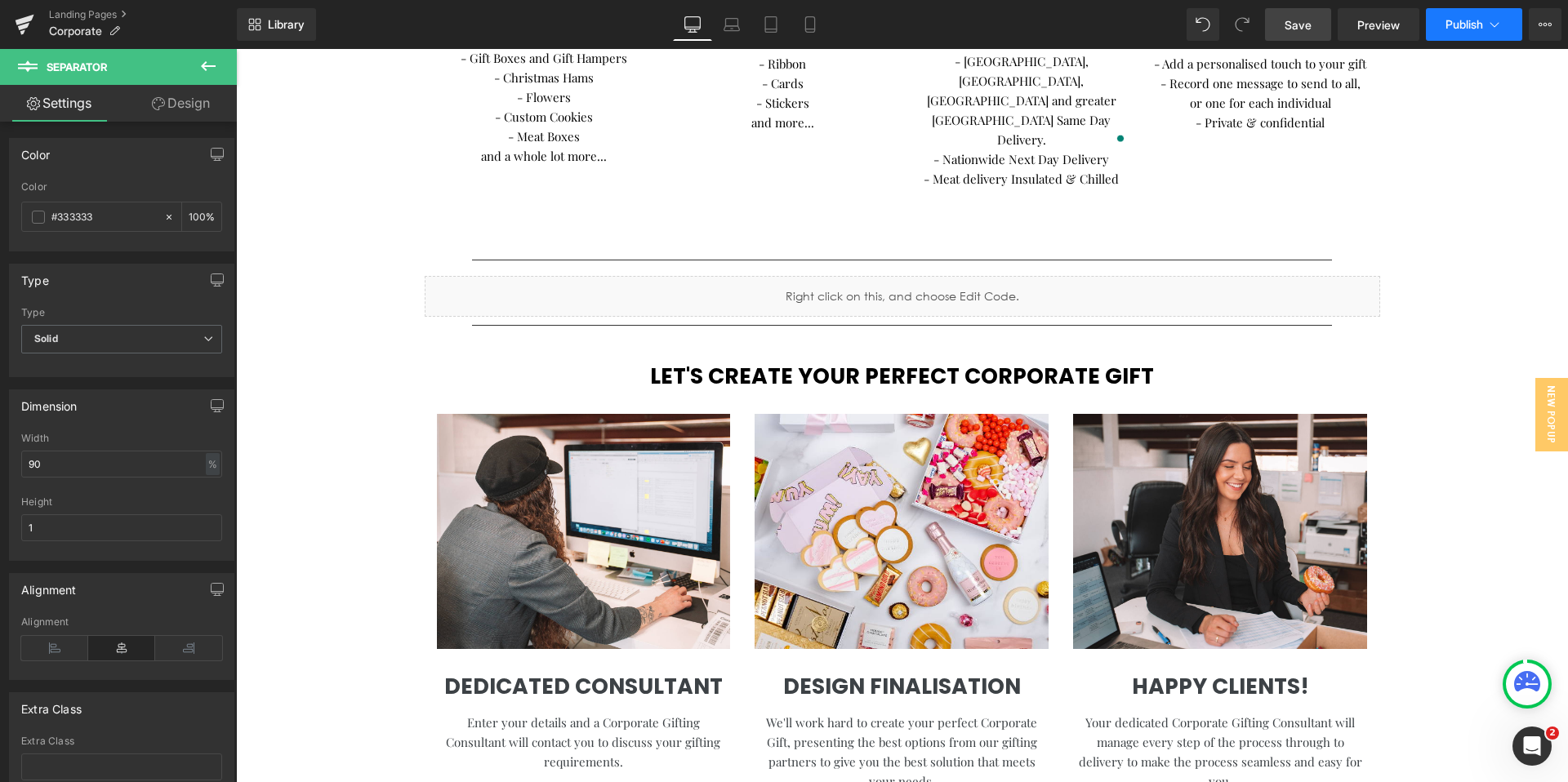
click at [1452, 31] on button "Publish" at bounding box center [1474, 24] width 96 height 32
